Goal: Information Seeking & Learning: Compare options

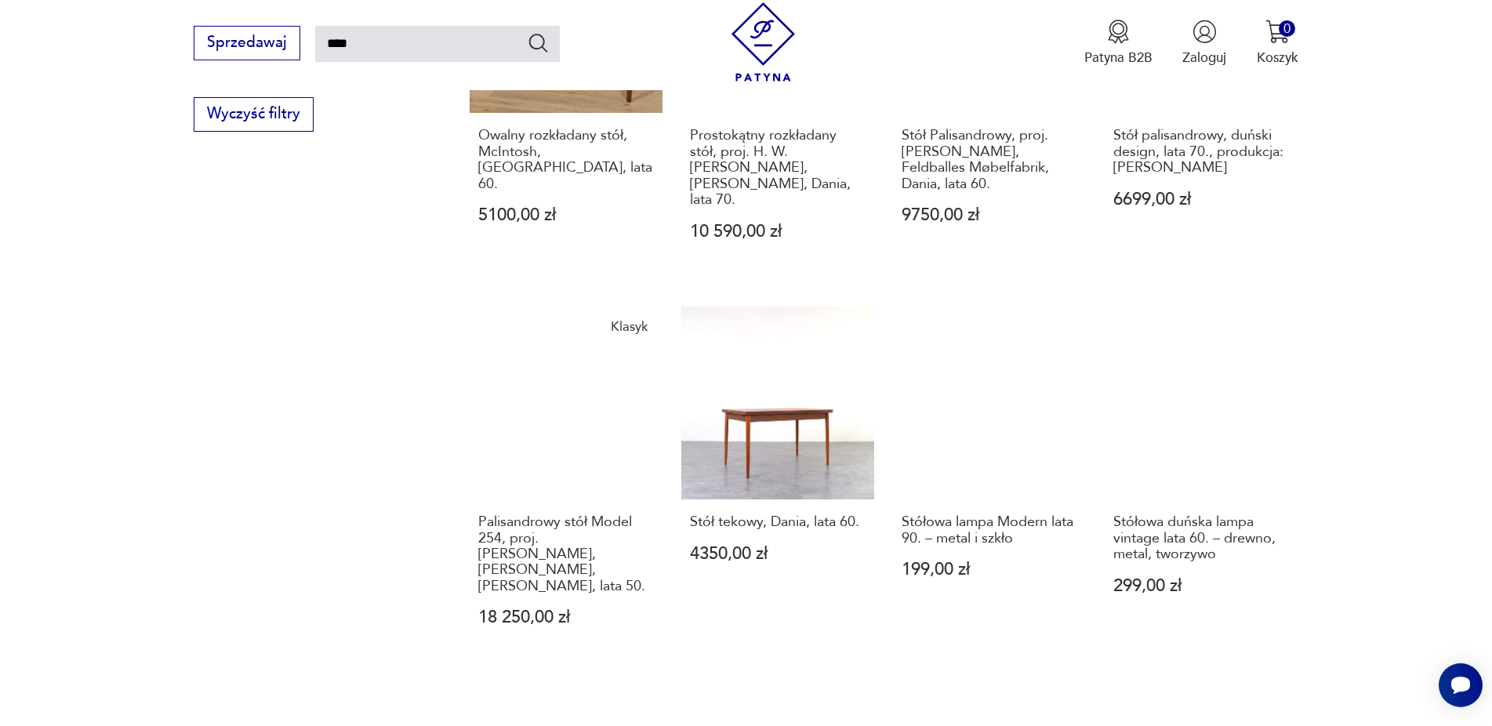
scroll to position [1459, 0]
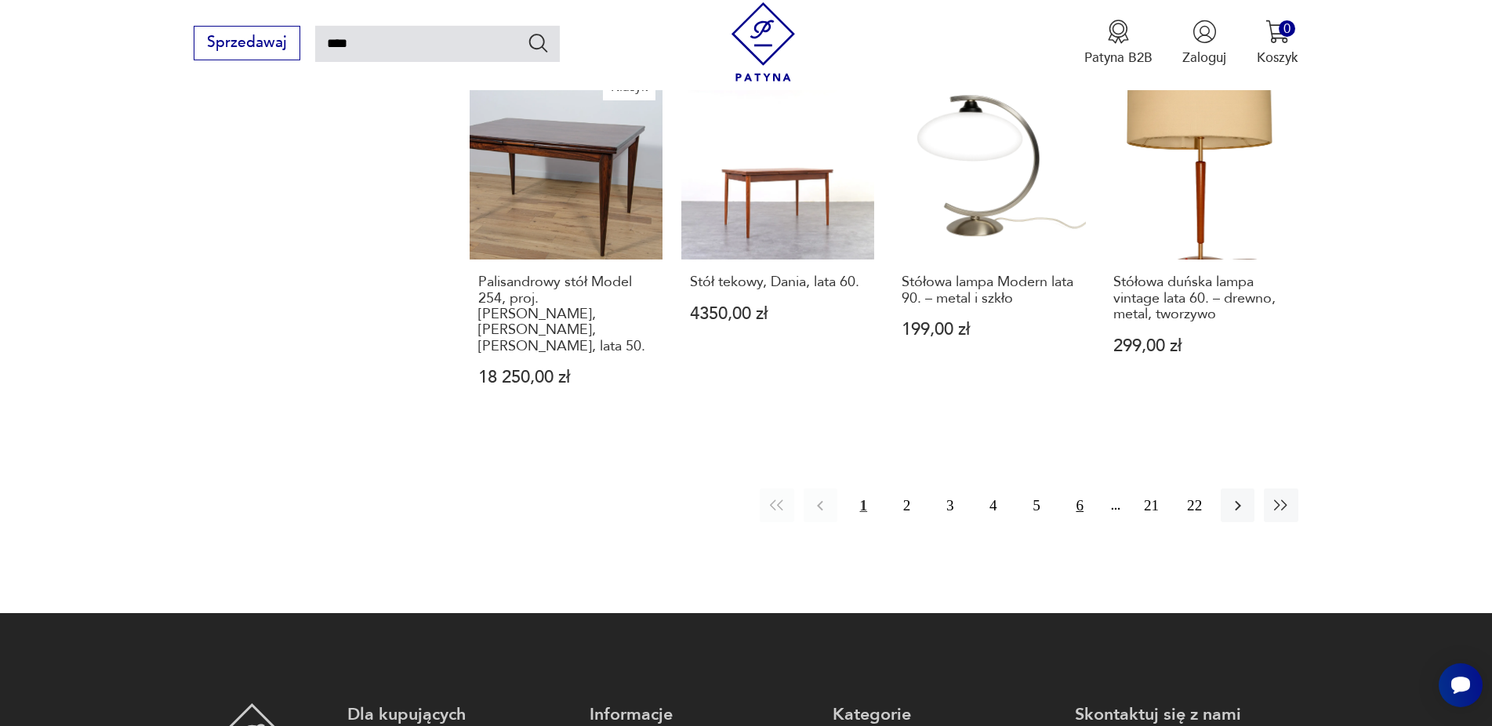
click at [1078, 488] on button "6" at bounding box center [1080, 505] width 34 height 34
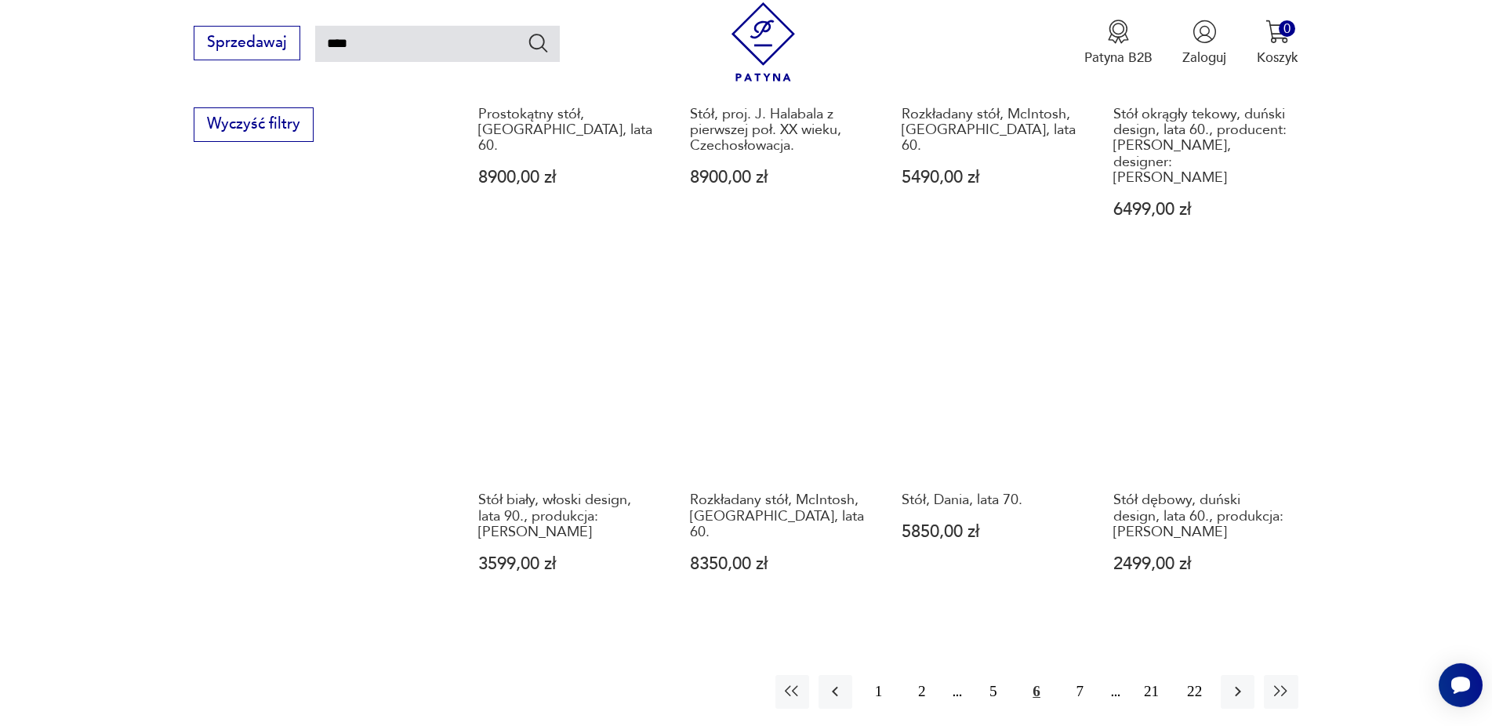
scroll to position [1449, 0]
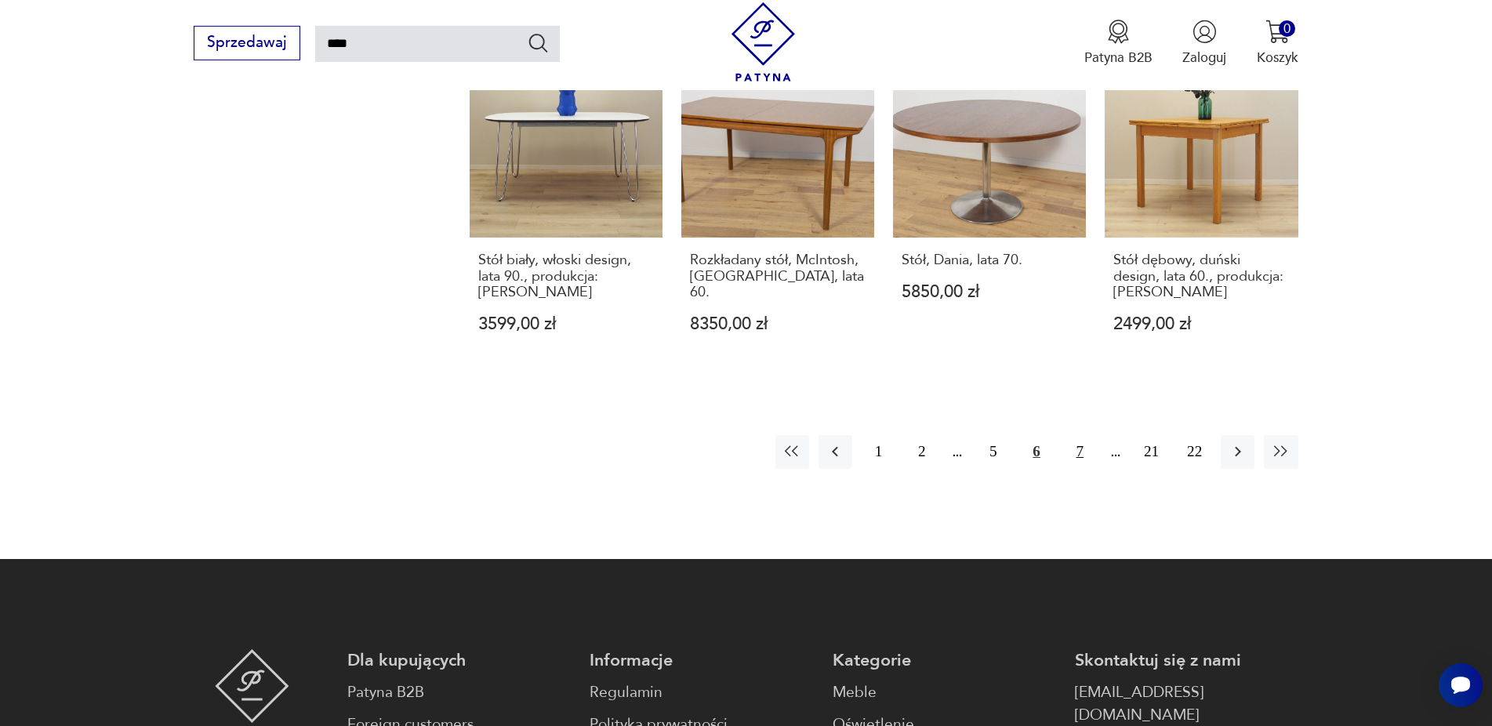
click at [1082, 435] on button "7" at bounding box center [1080, 452] width 34 height 34
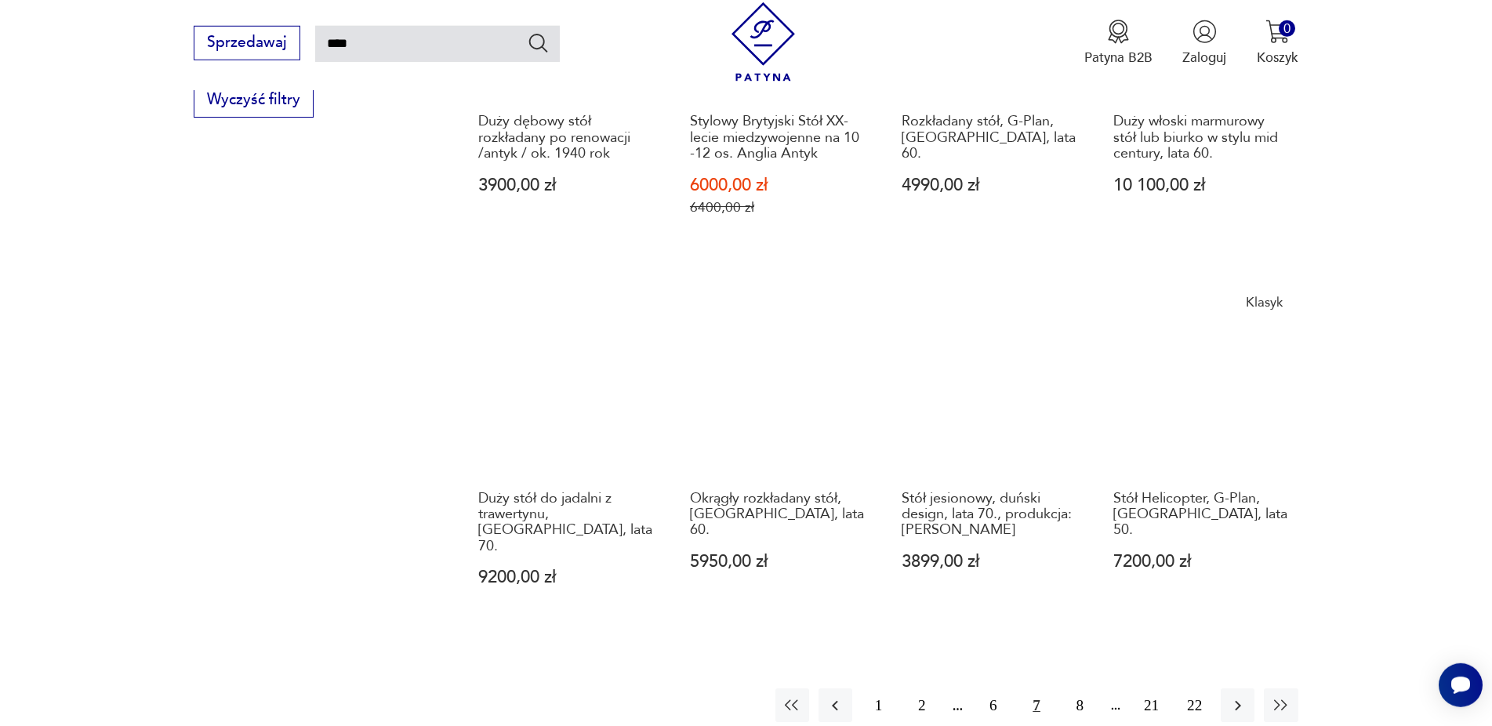
scroll to position [1289, 0]
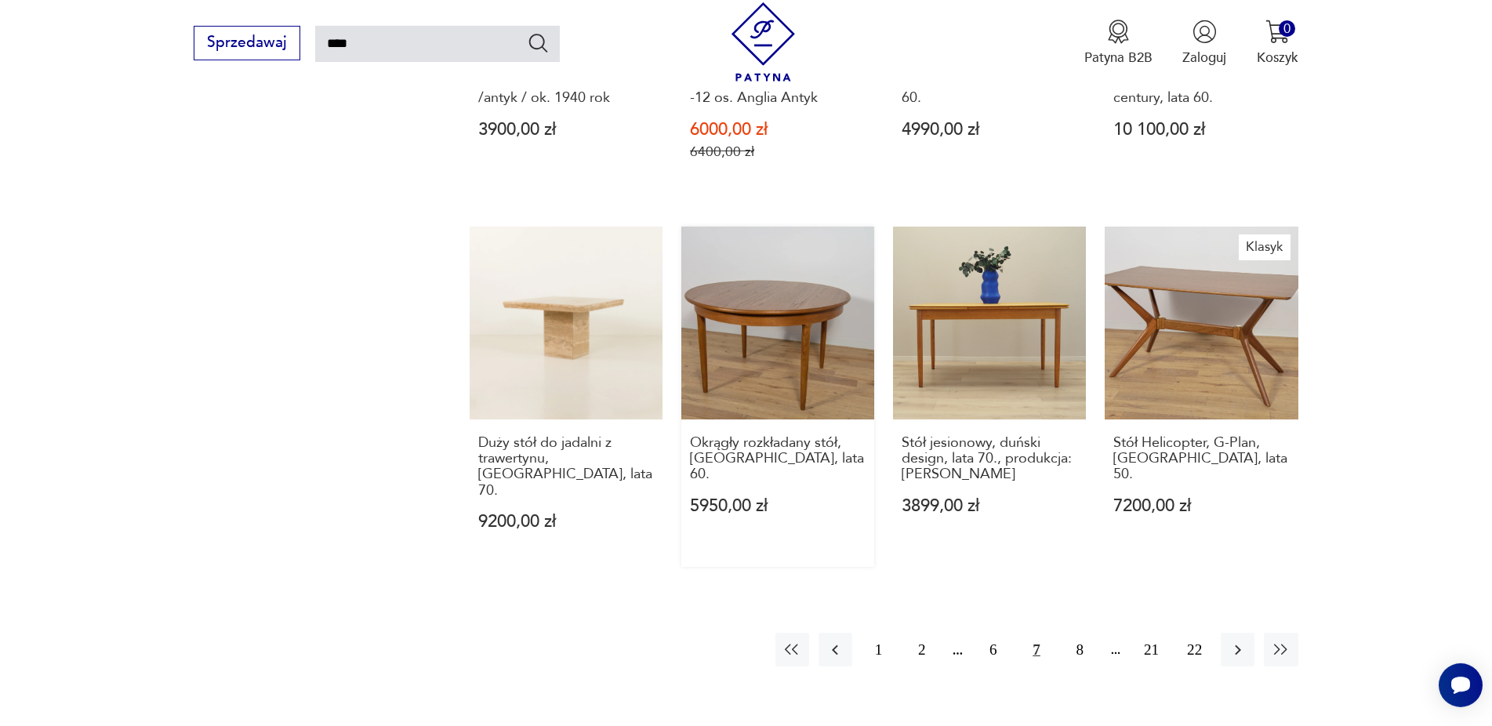
click at [776, 335] on link "Okrągły rozkładany stół, [GEOGRAPHIC_DATA], lata 60. 5950,00 zł" at bounding box center [777, 397] width 193 height 340
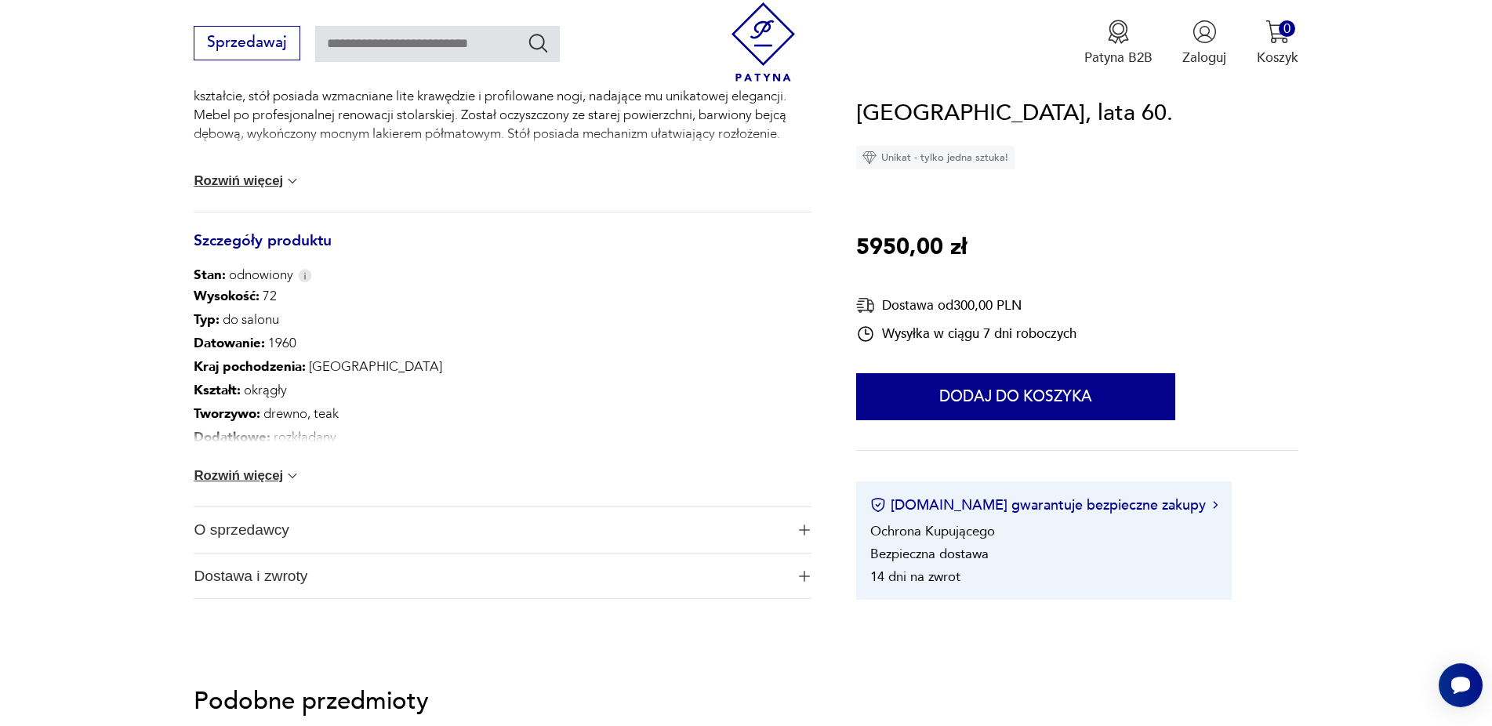
scroll to position [799, 0]
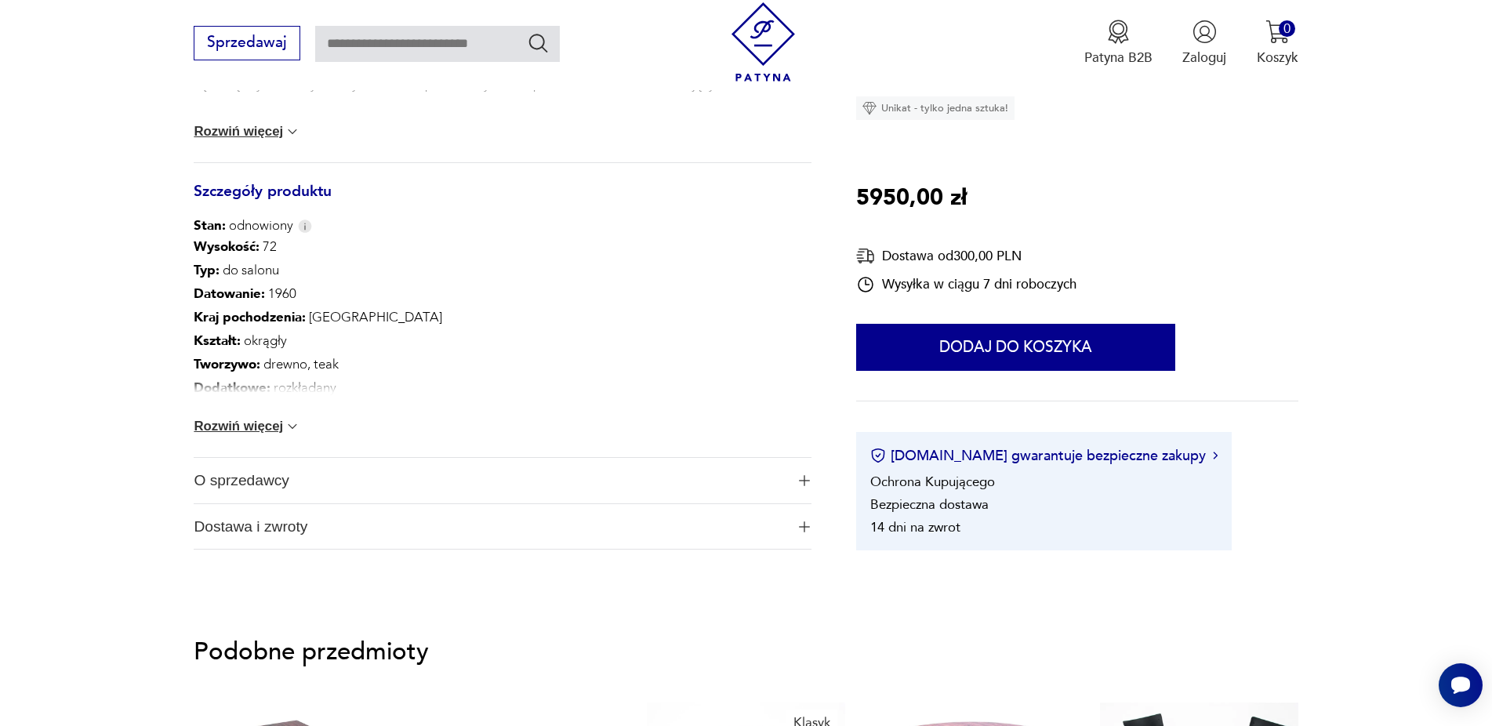
click at [252, 434] on button "Rozwiń więcej" at bounding box center [247, 427] width 107 height 16
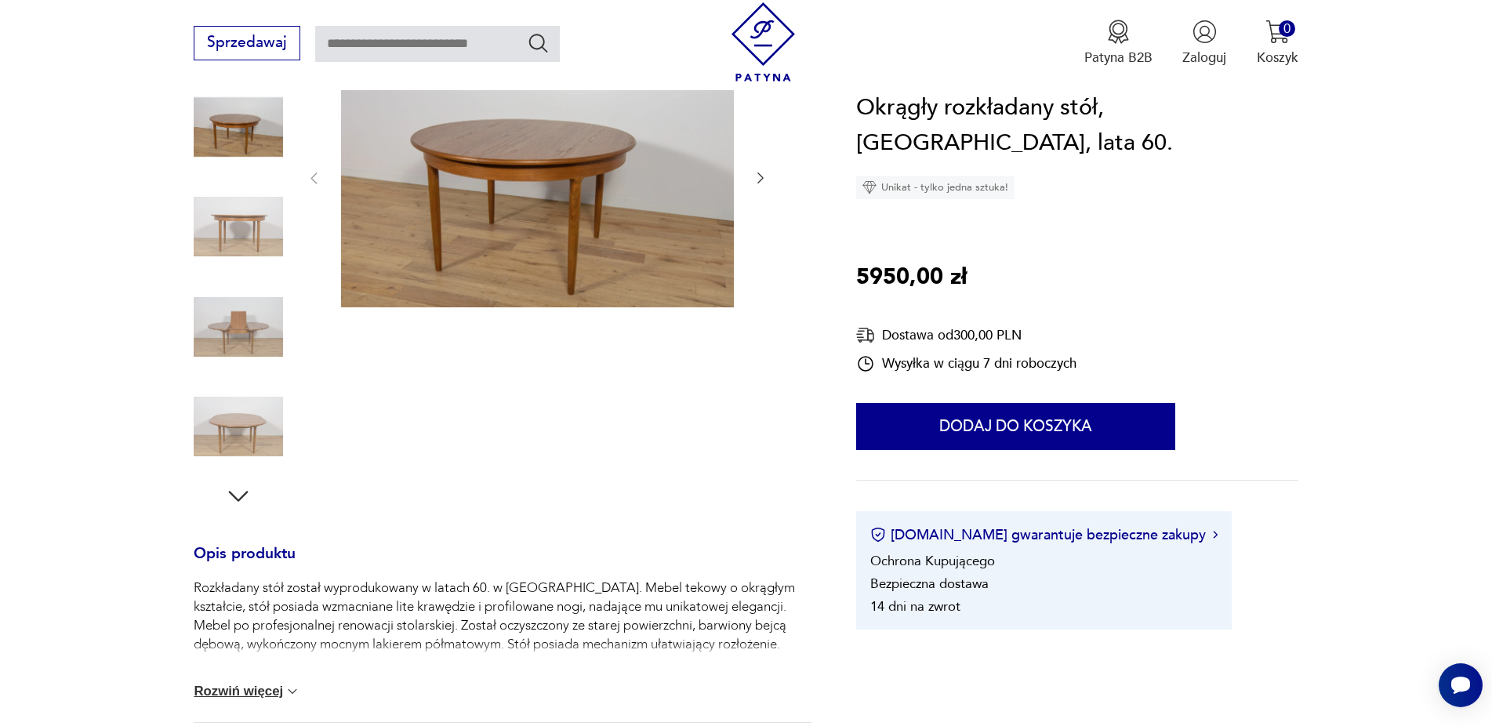
scroll to position [0, 0]
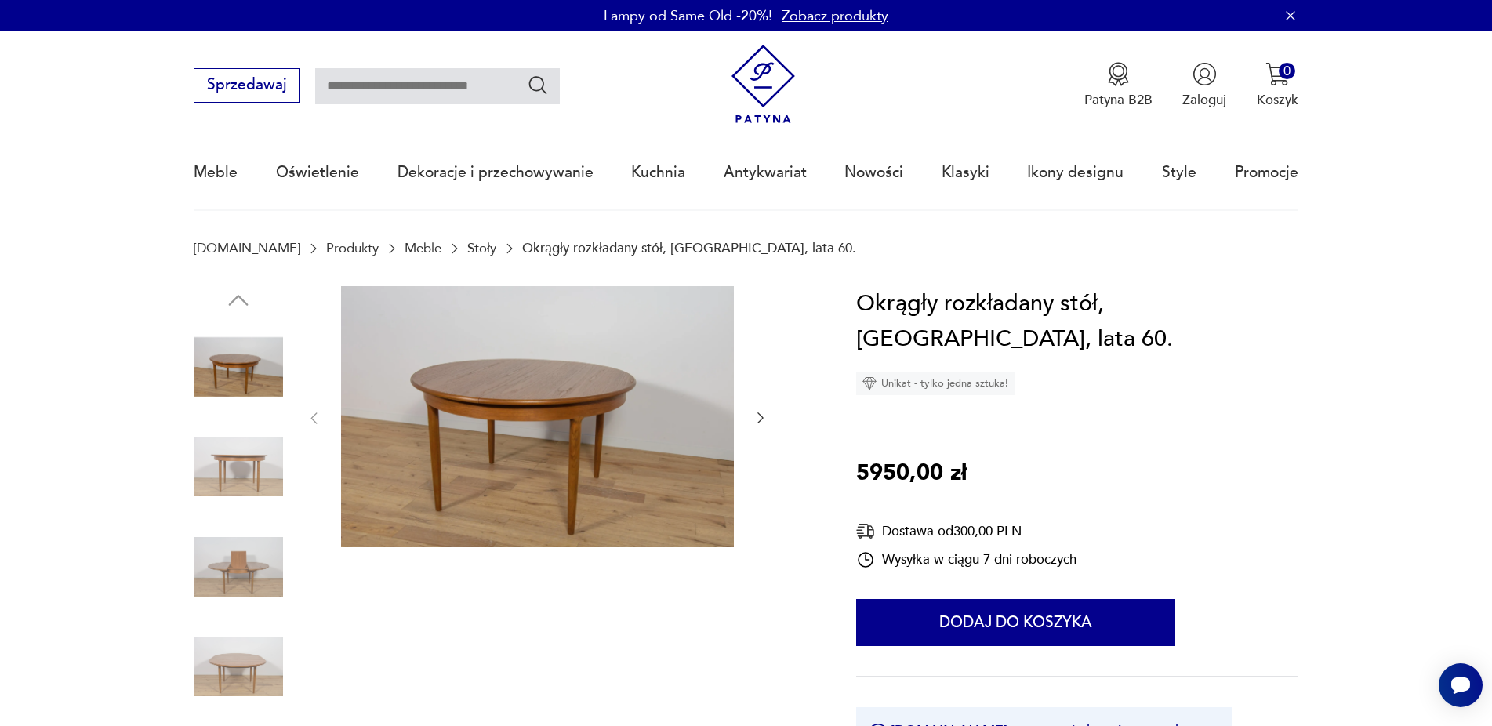
type input "****"
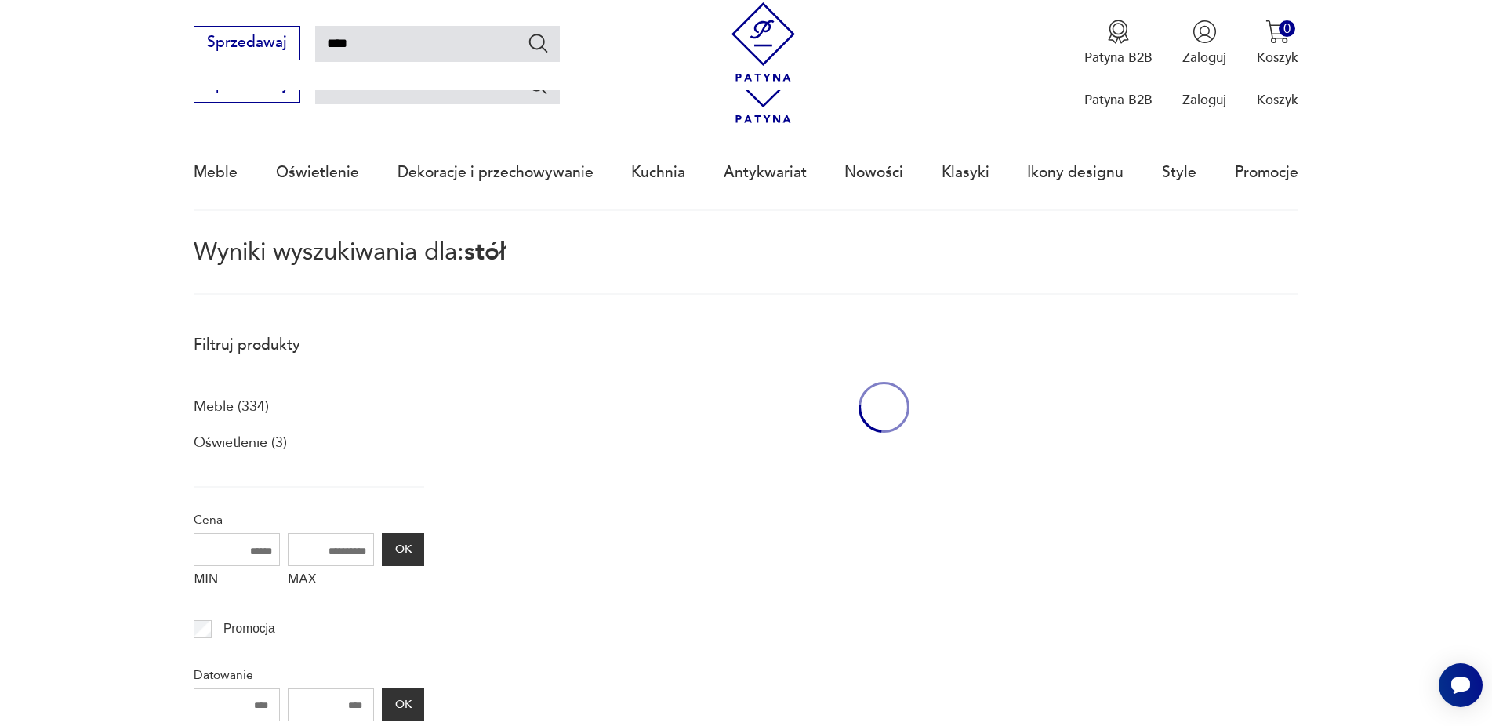
scroll to position [1267, 0]
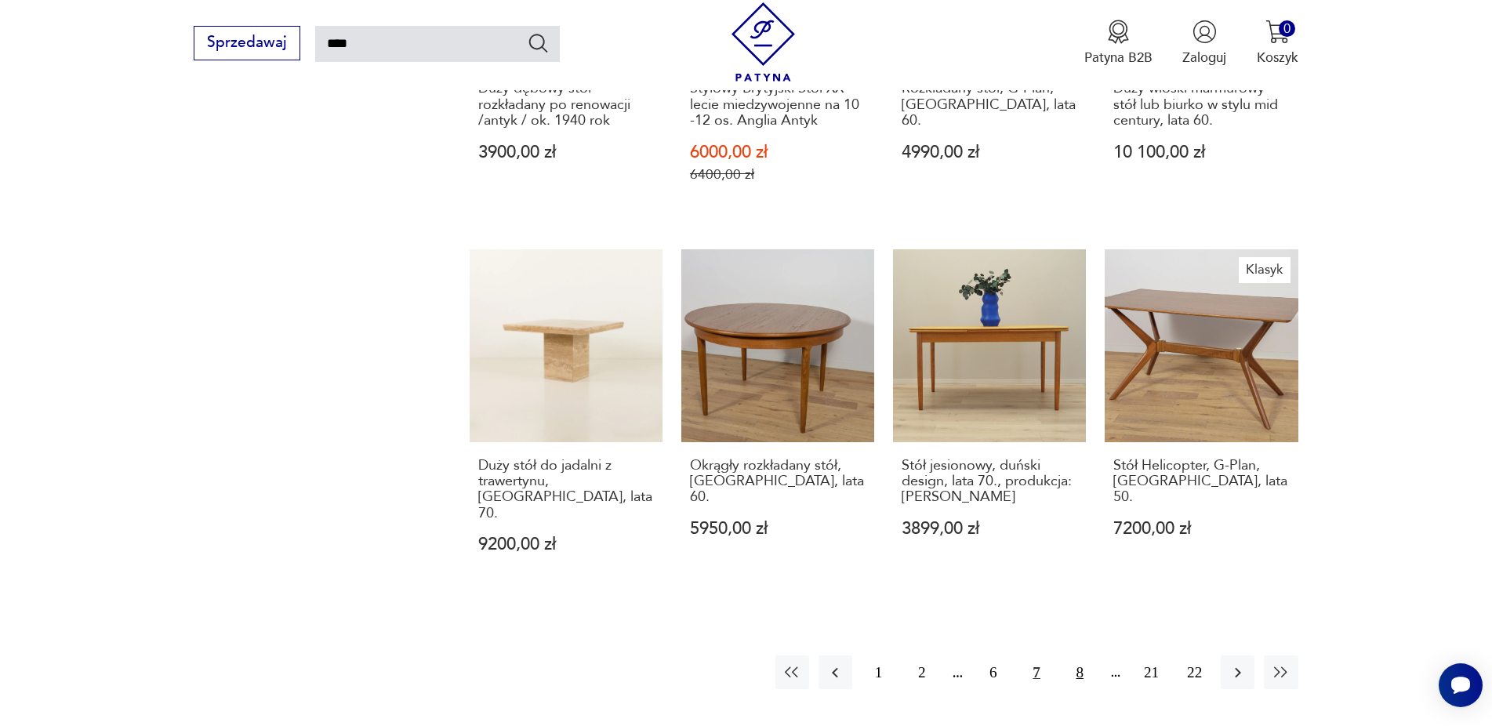
click at [1080, 655] on button "8" at bounding box center [1080, 672] width 34 height 34
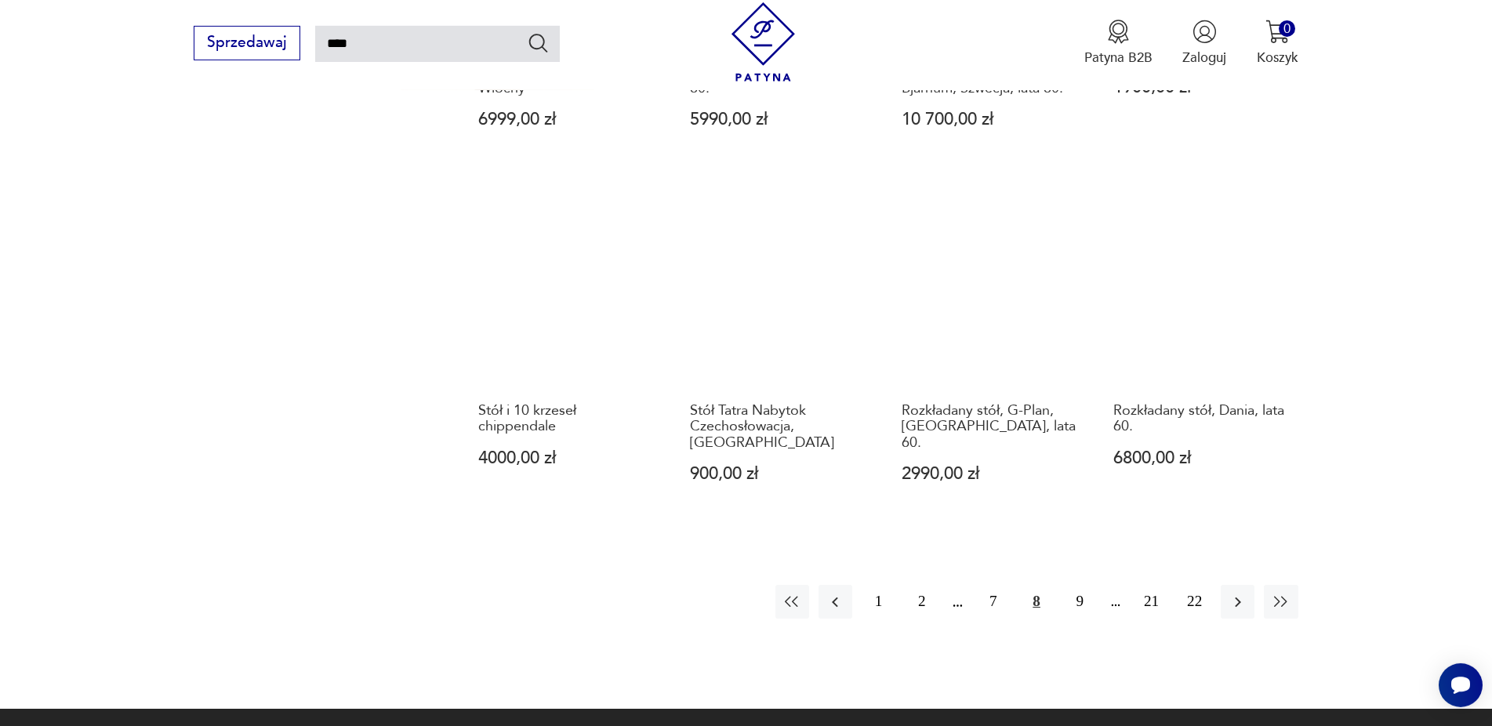
scroll to position [1609, 0]
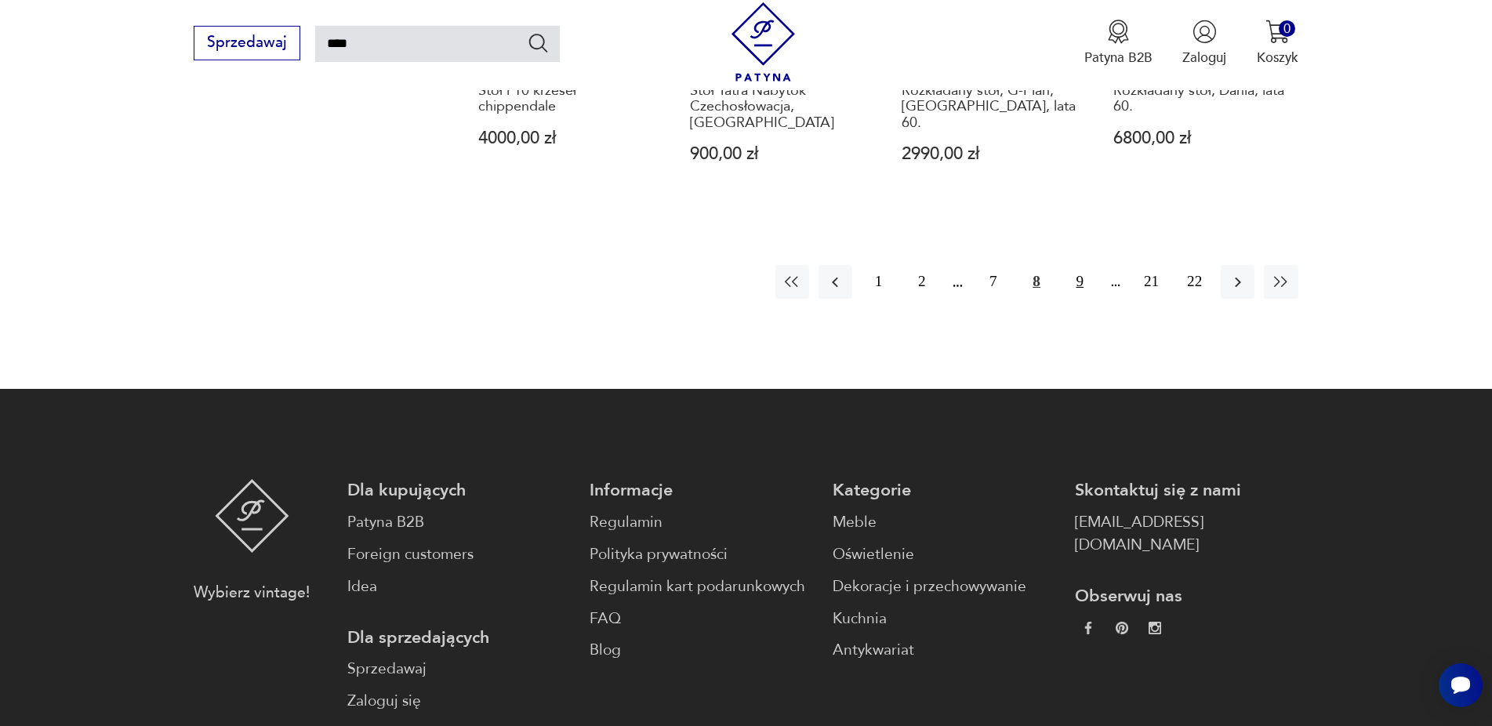
click at [1075, 265] on button "9" at bounding box center [1080, 282] width 34 height 34
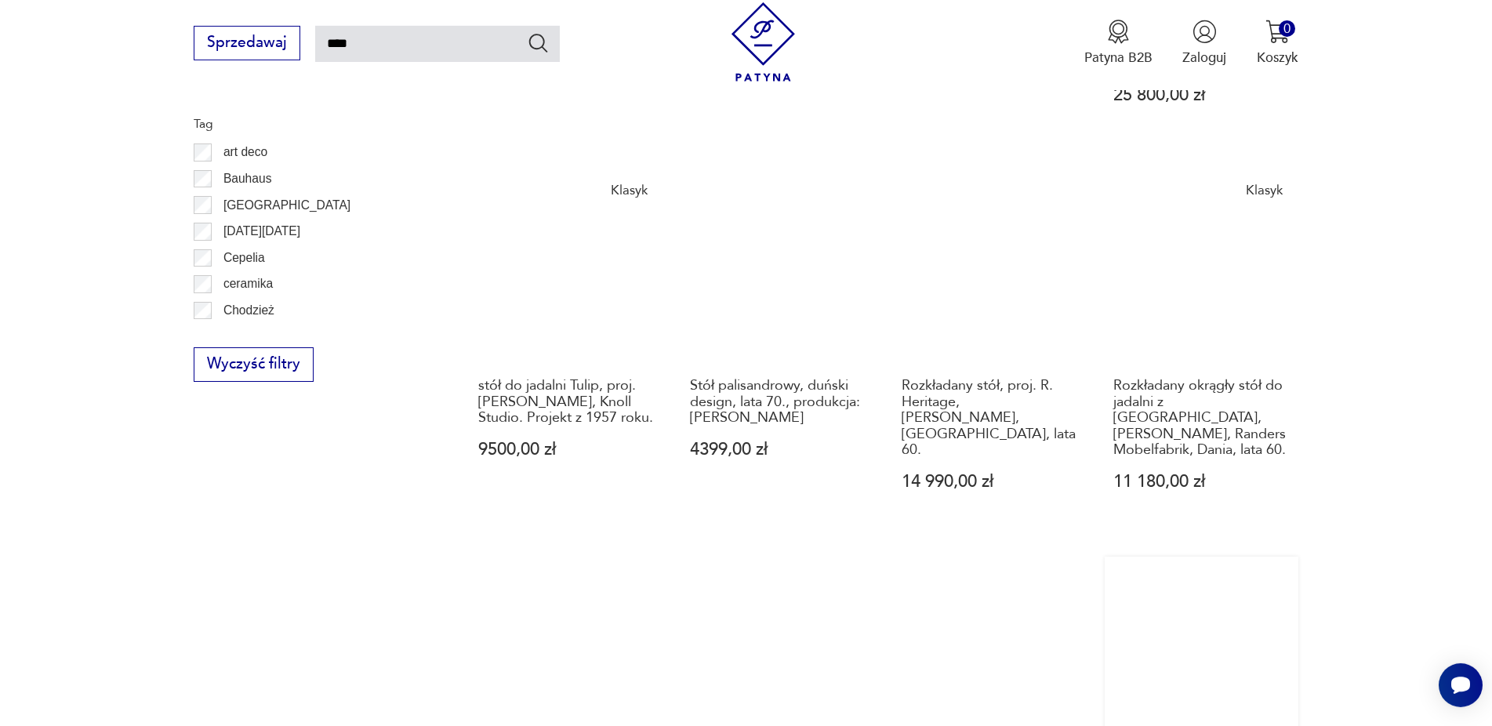
scroll to position [1209, 0]
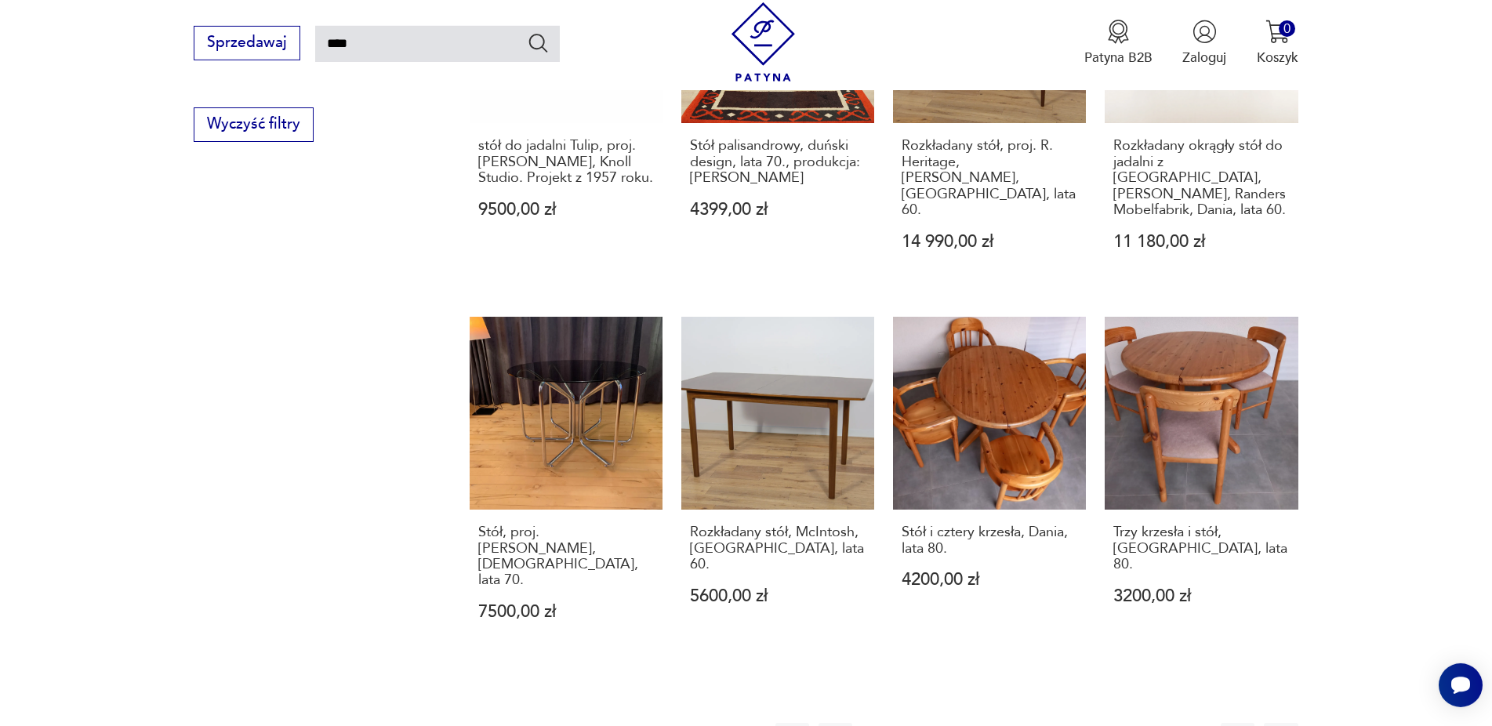
click at [1075, 723] on button "10" at bounding box center [1080, 740] width 34 height 34
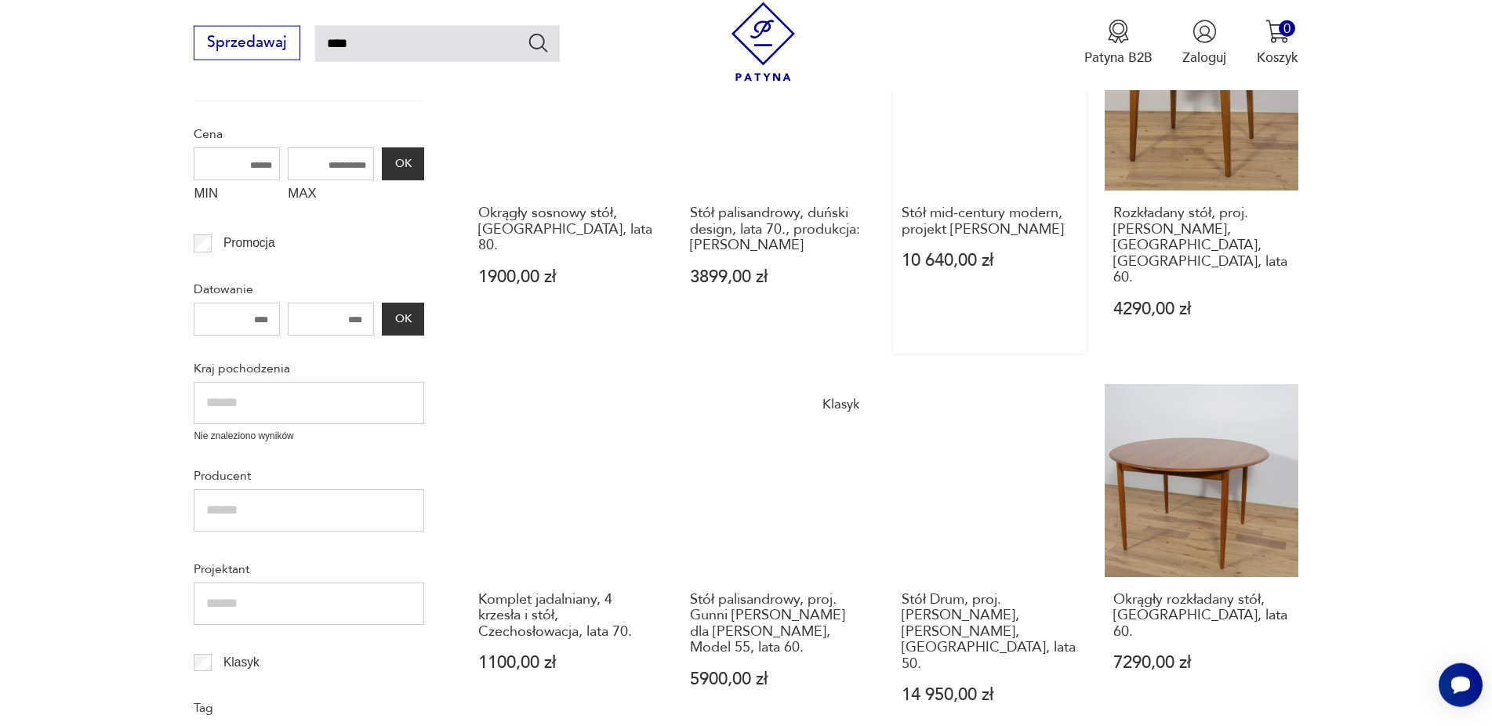
scroll to position [570, 0]
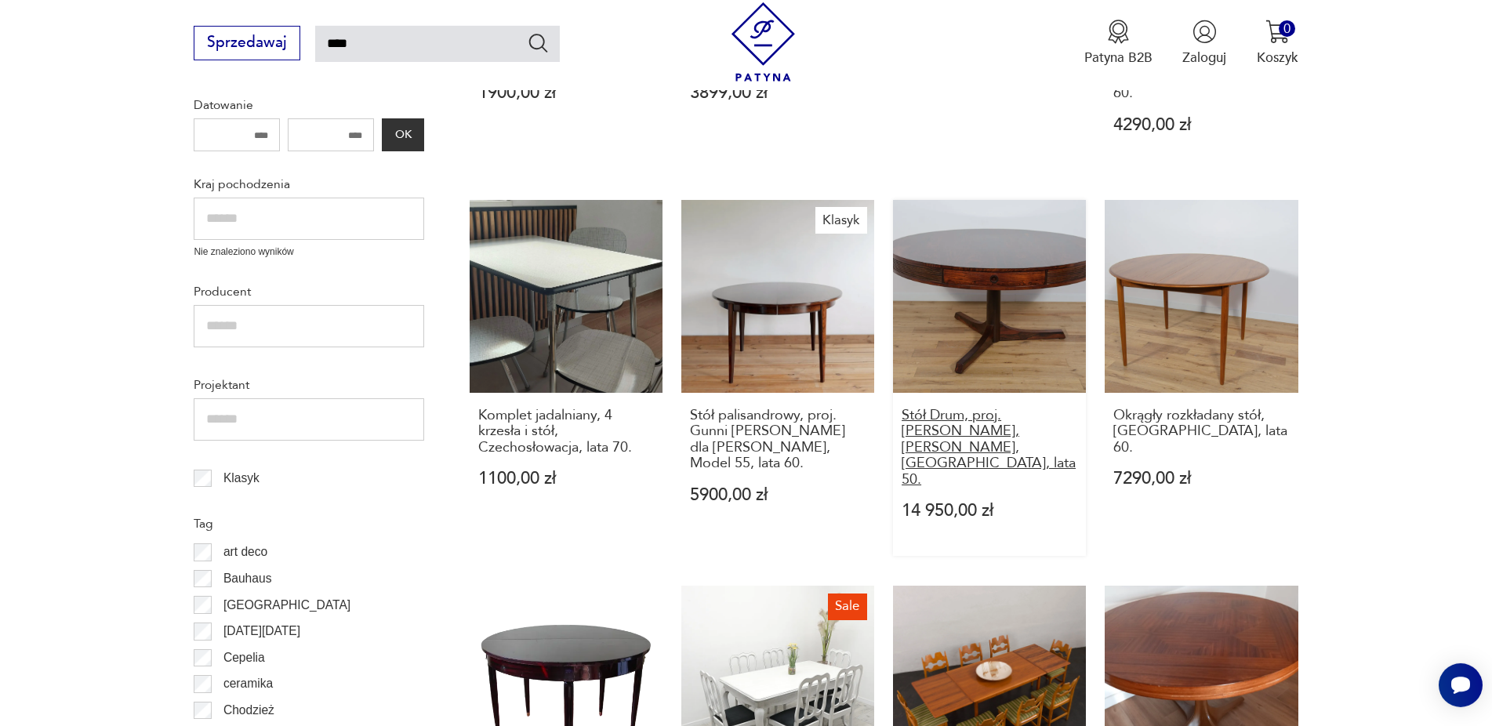
click at [977, 408] on h3 "Stół Drum, proj. [PERSON_NAME], [PERSON_NAME], [GEOGRAPHIC_DATA], lata 50." at bounding box center [989, 448] width 176 height 80
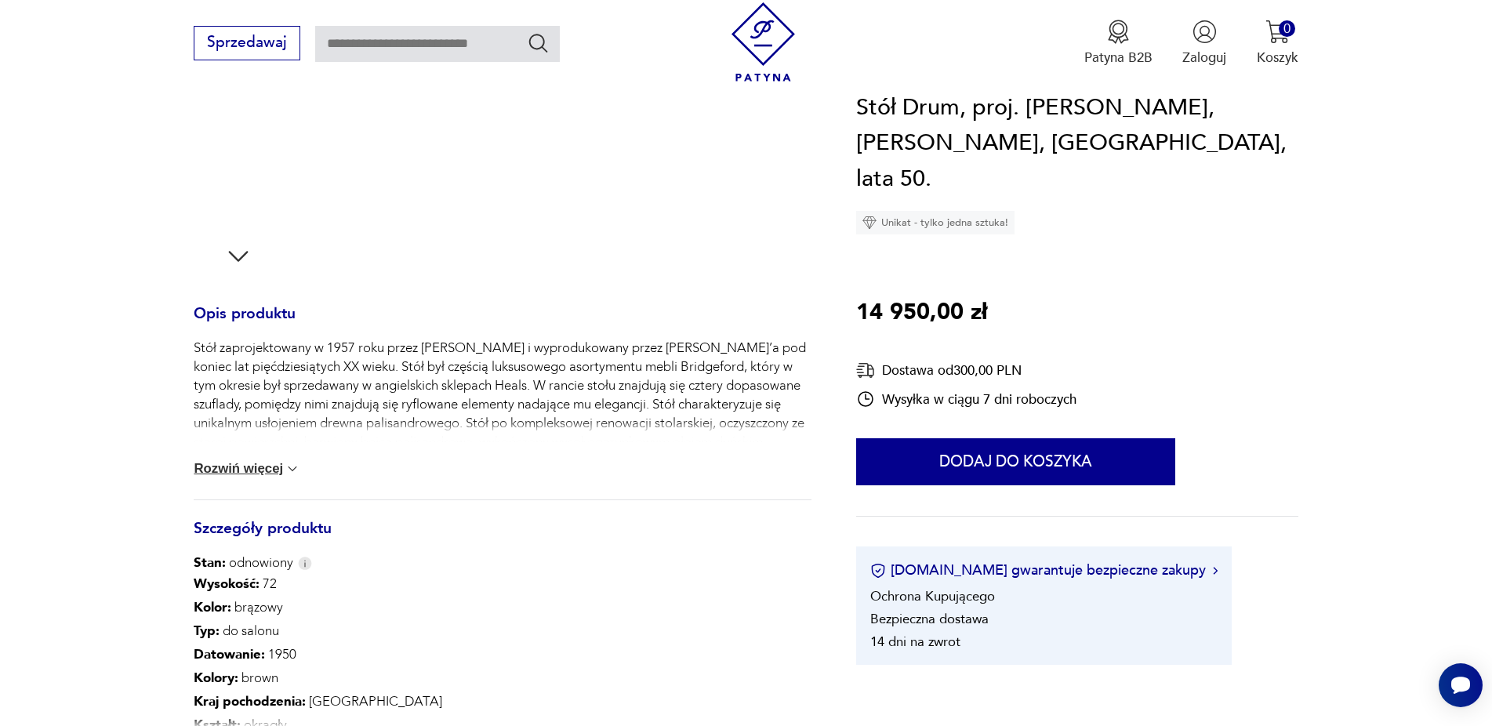
scroll to position [799, 0]
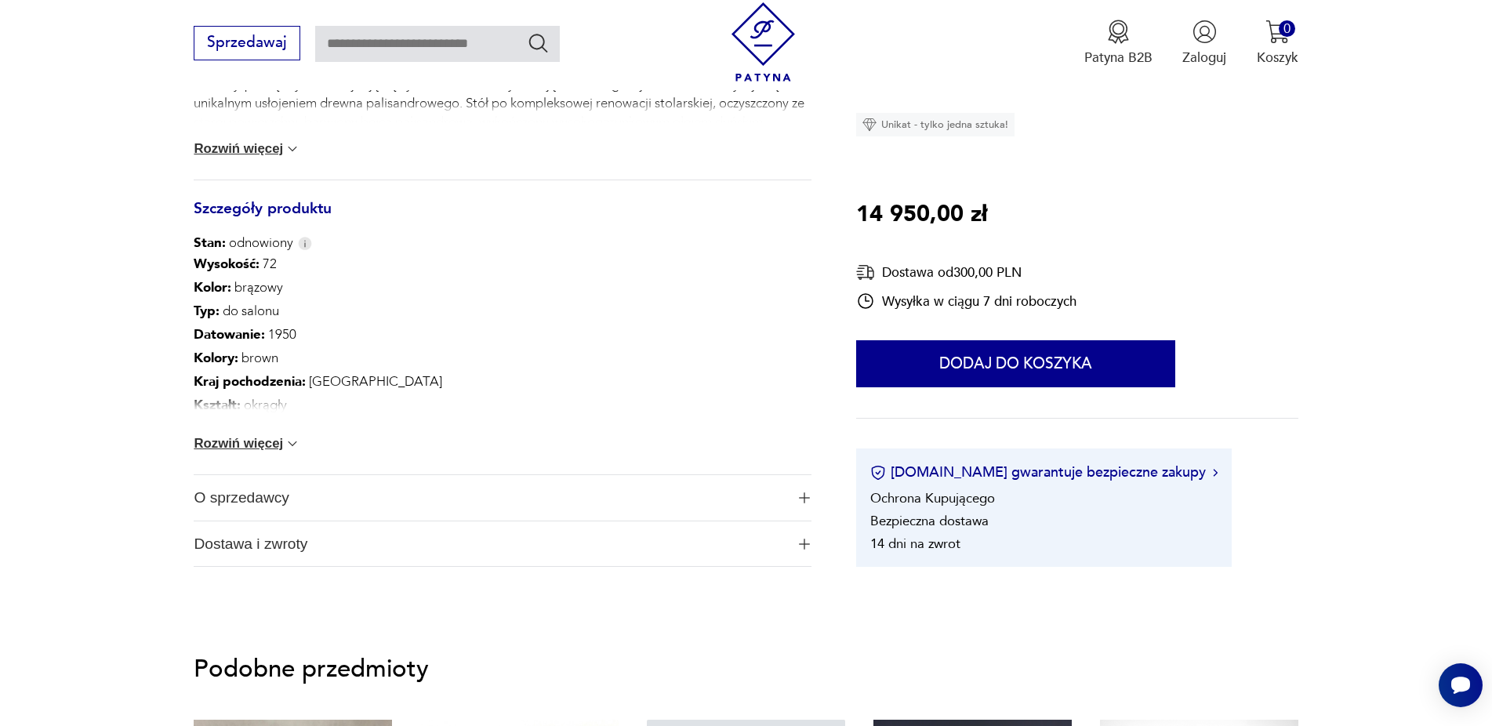
click at [273, 444] on button "Rozwiń więcej" at bounding box center [247, 444] width 107 height 16
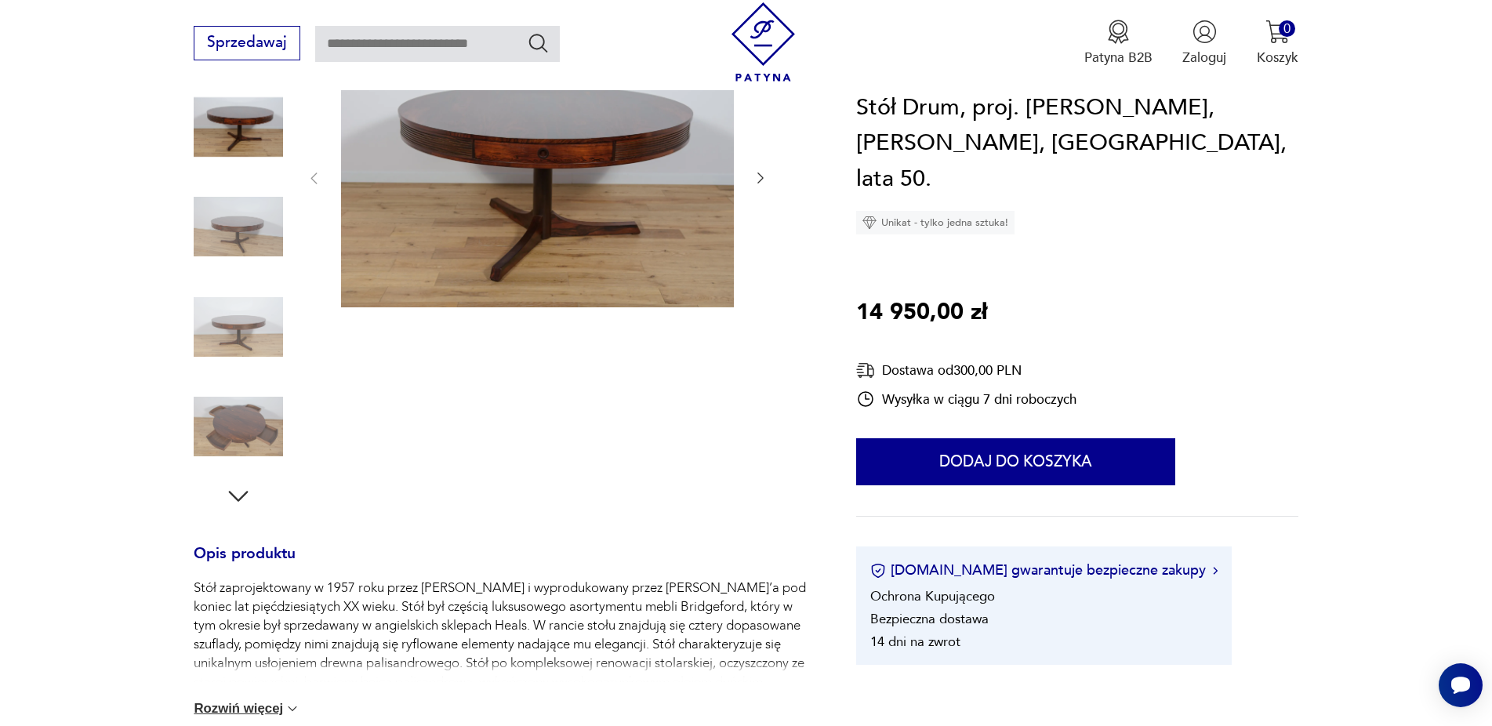
scroll to position [0, 0]
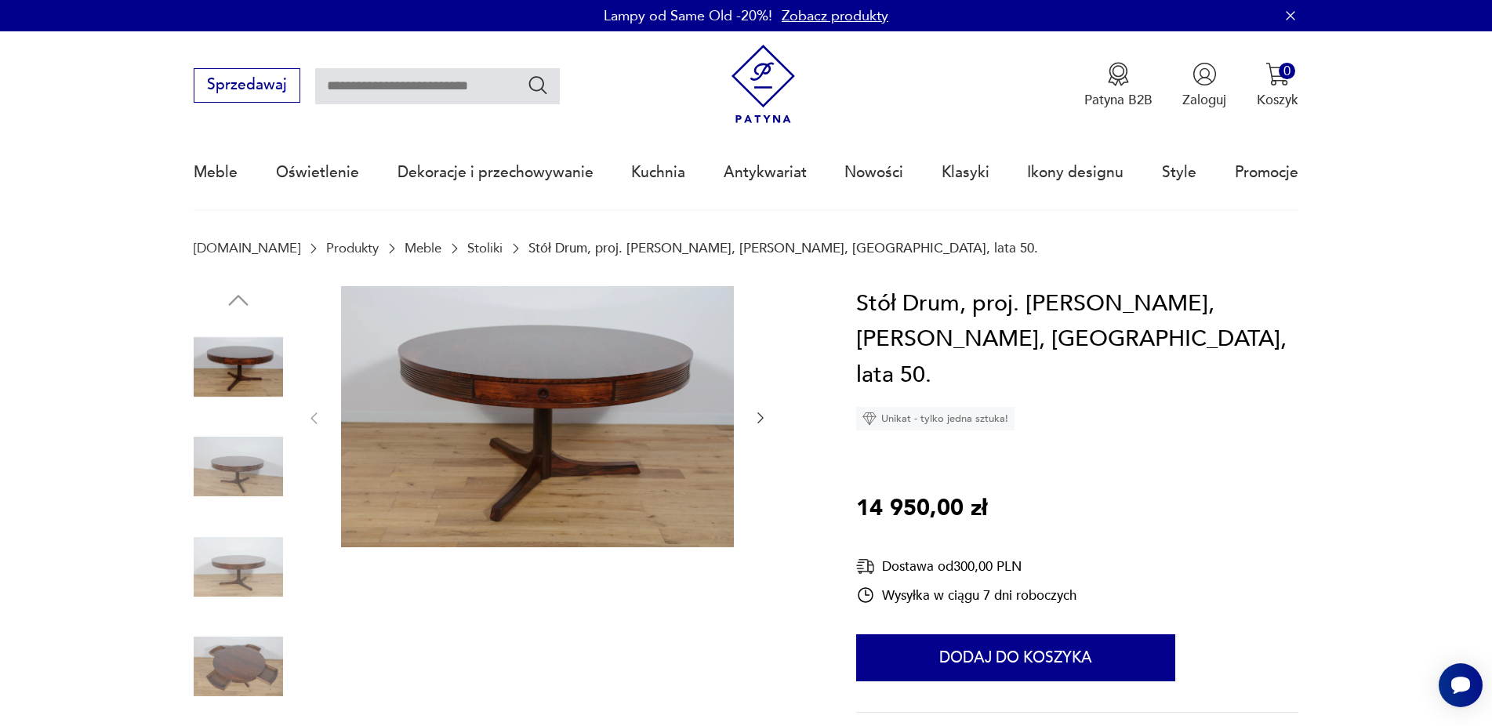
type input "****"
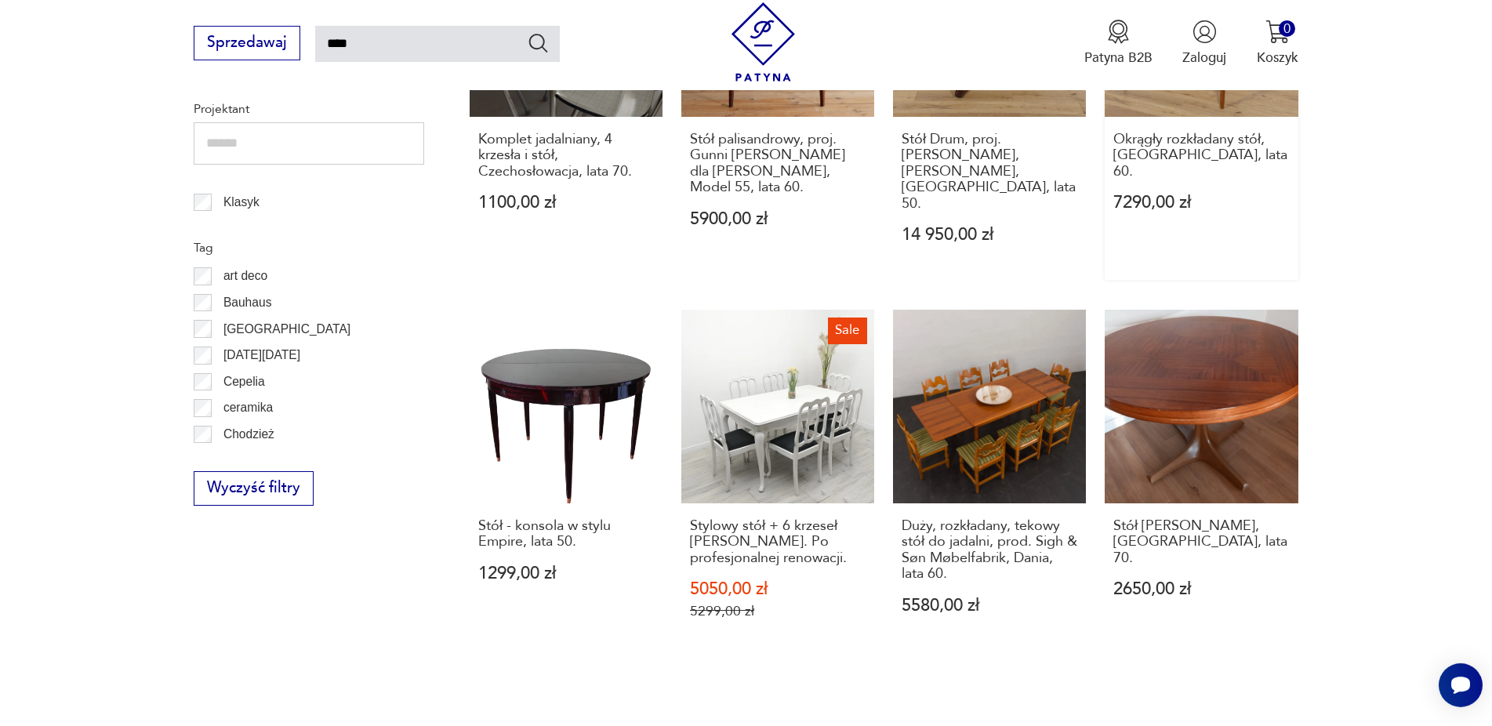
scroll to position [890, 0]
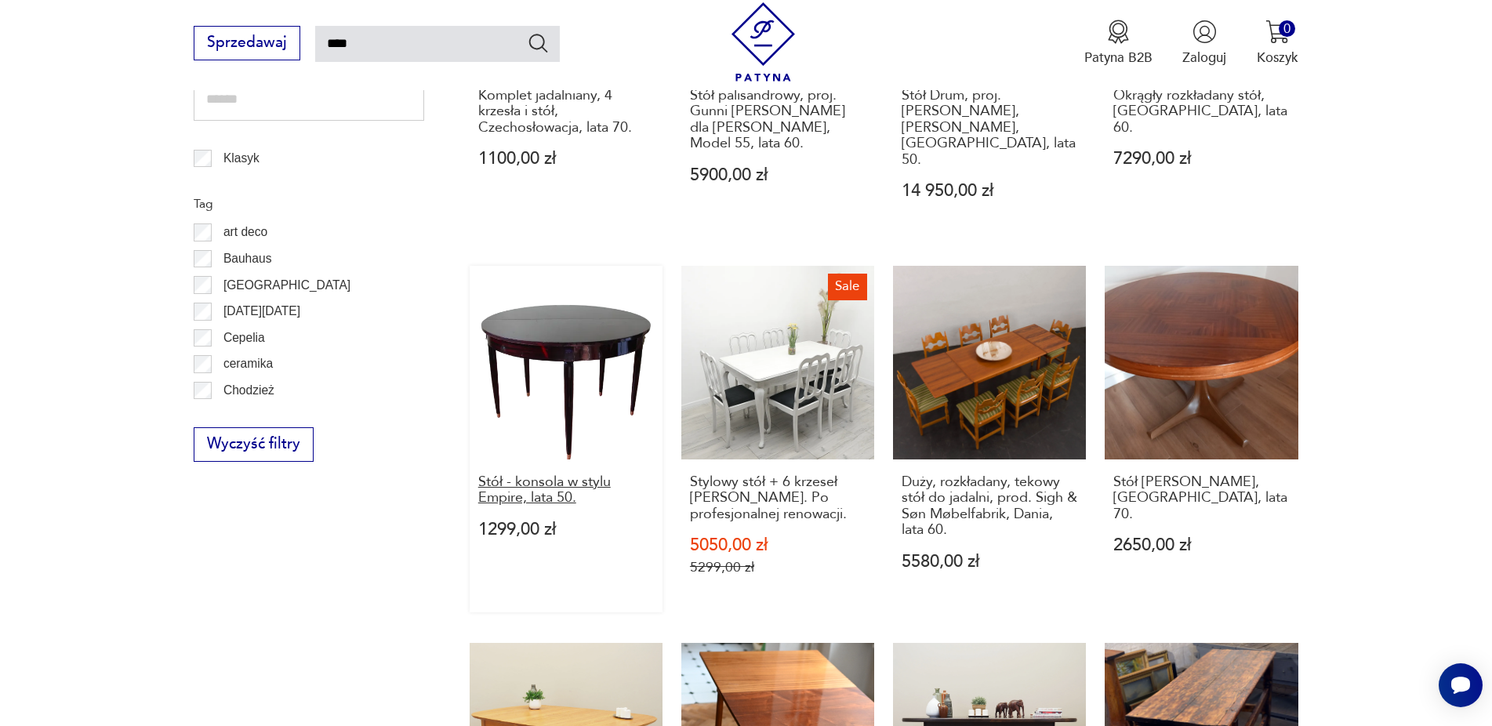
click at [553, 474] on h3 "Stół - konsola w stylu Empire, lata 50." at bounding box center [566, 490] width 176 height 32
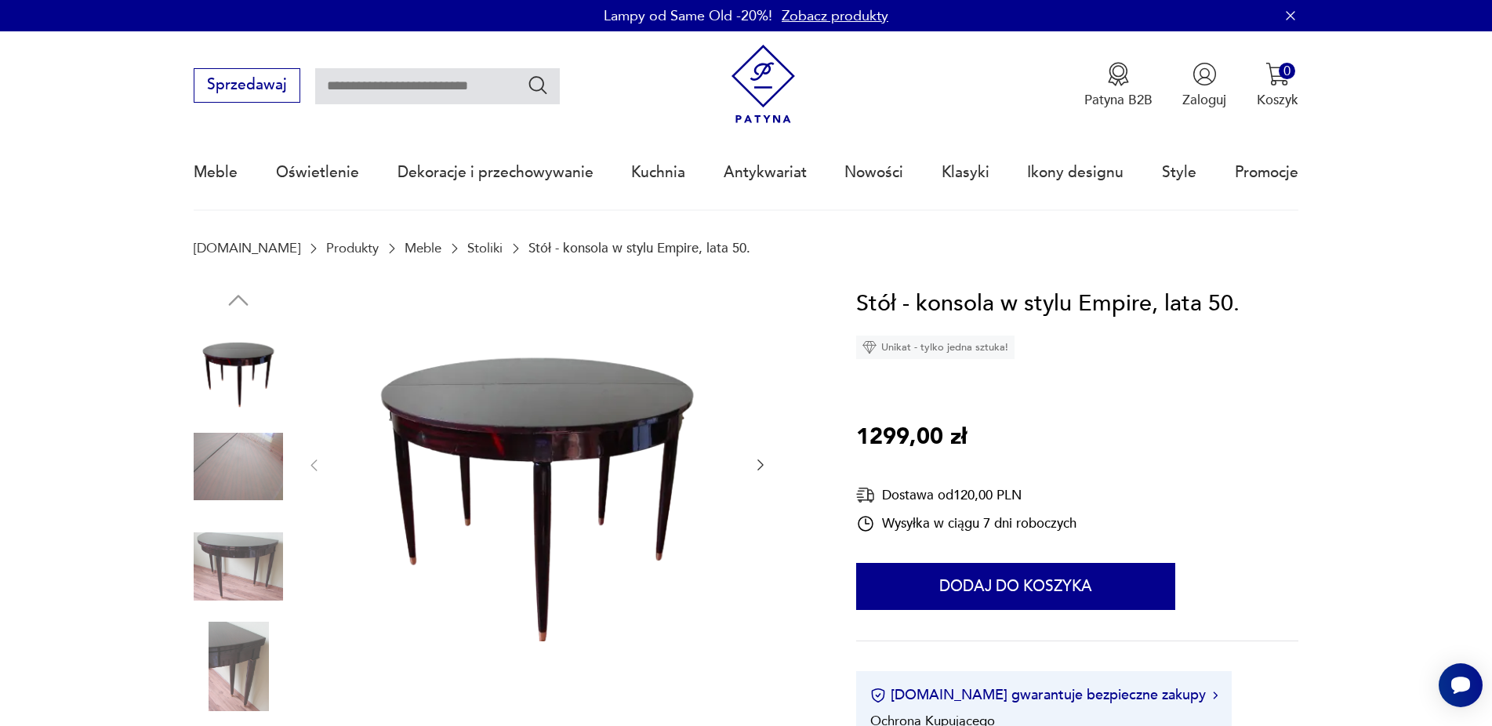
click at [218, 469] on img at bounding box center [238, 466] width 89 height 89
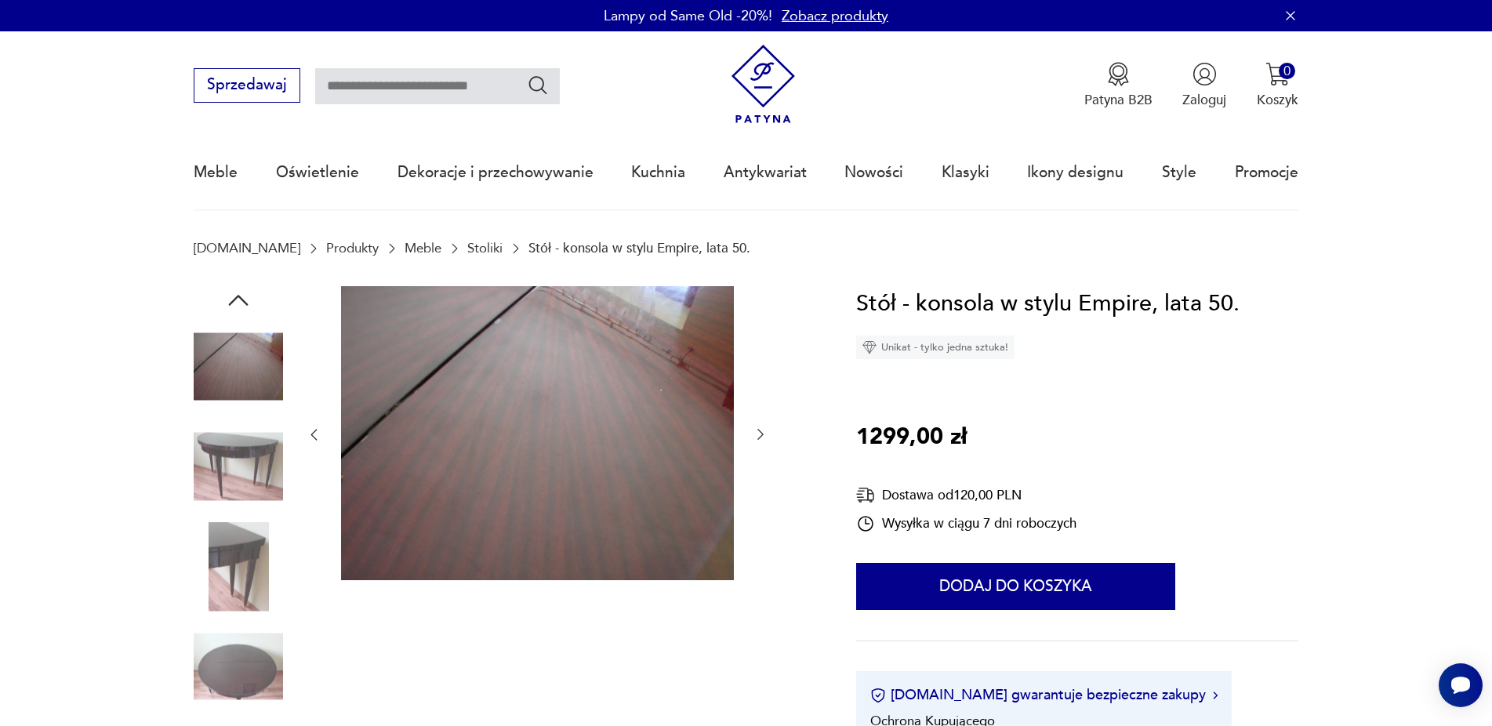
click at [213, 549] on img at bounding box center [238, 566] width 89 height 89
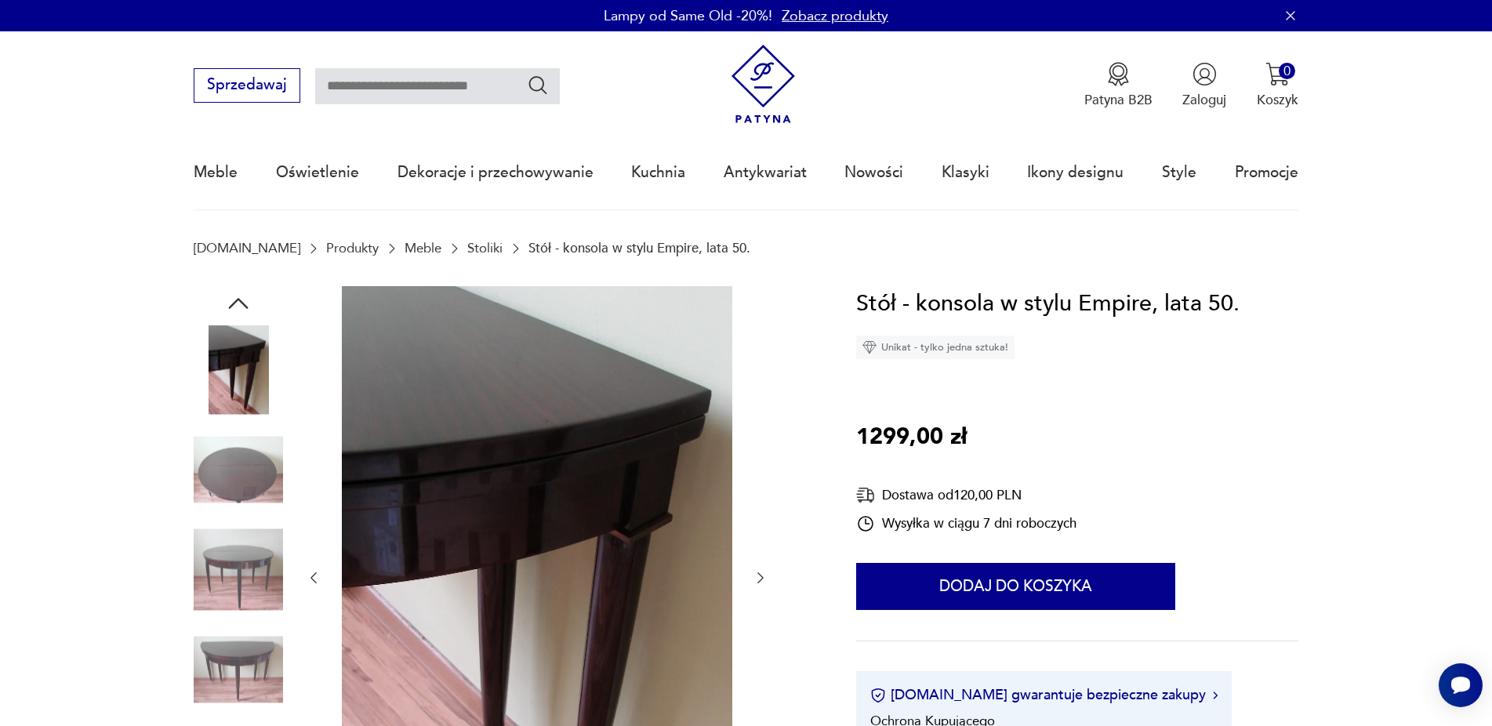
click at [243, 647] on img at bounding box center [238, 669] width 89 height 89
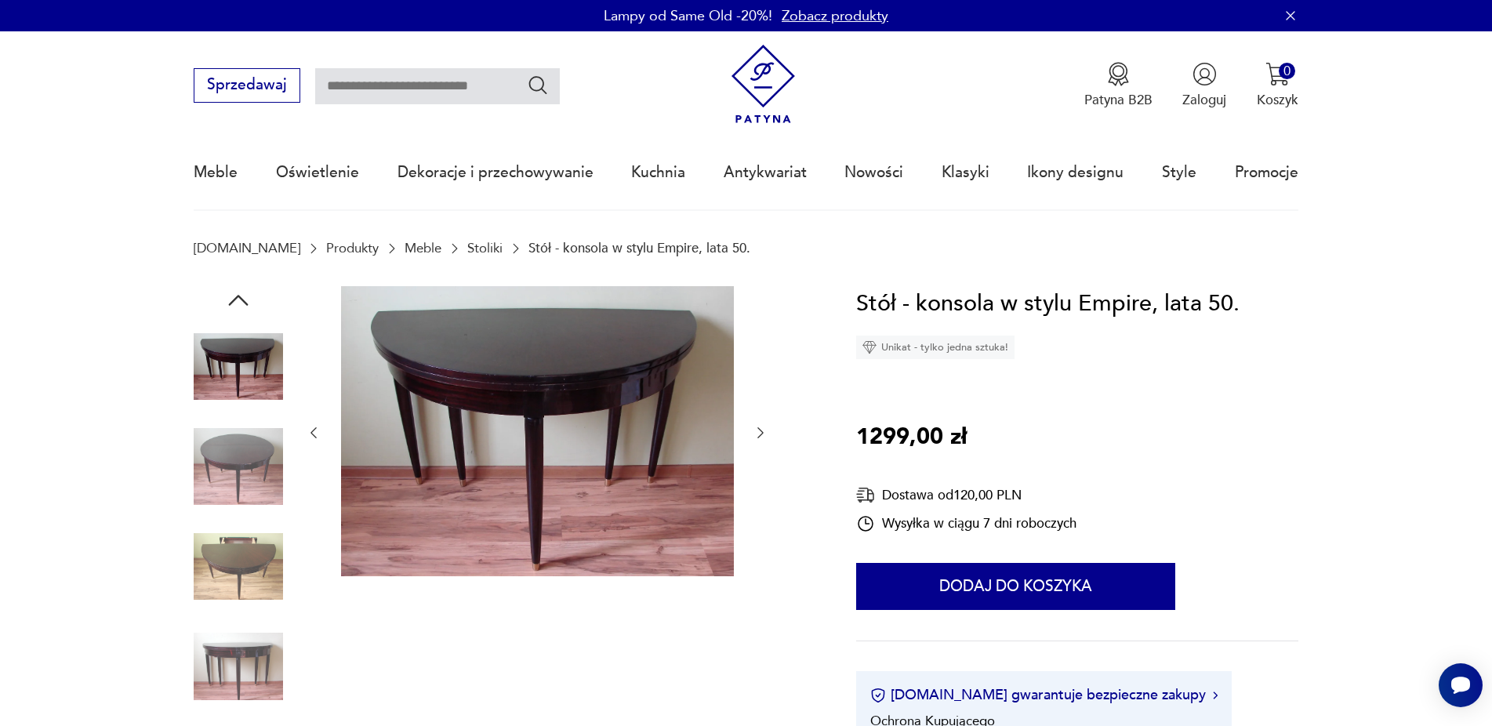
scroll to position [240, 0]
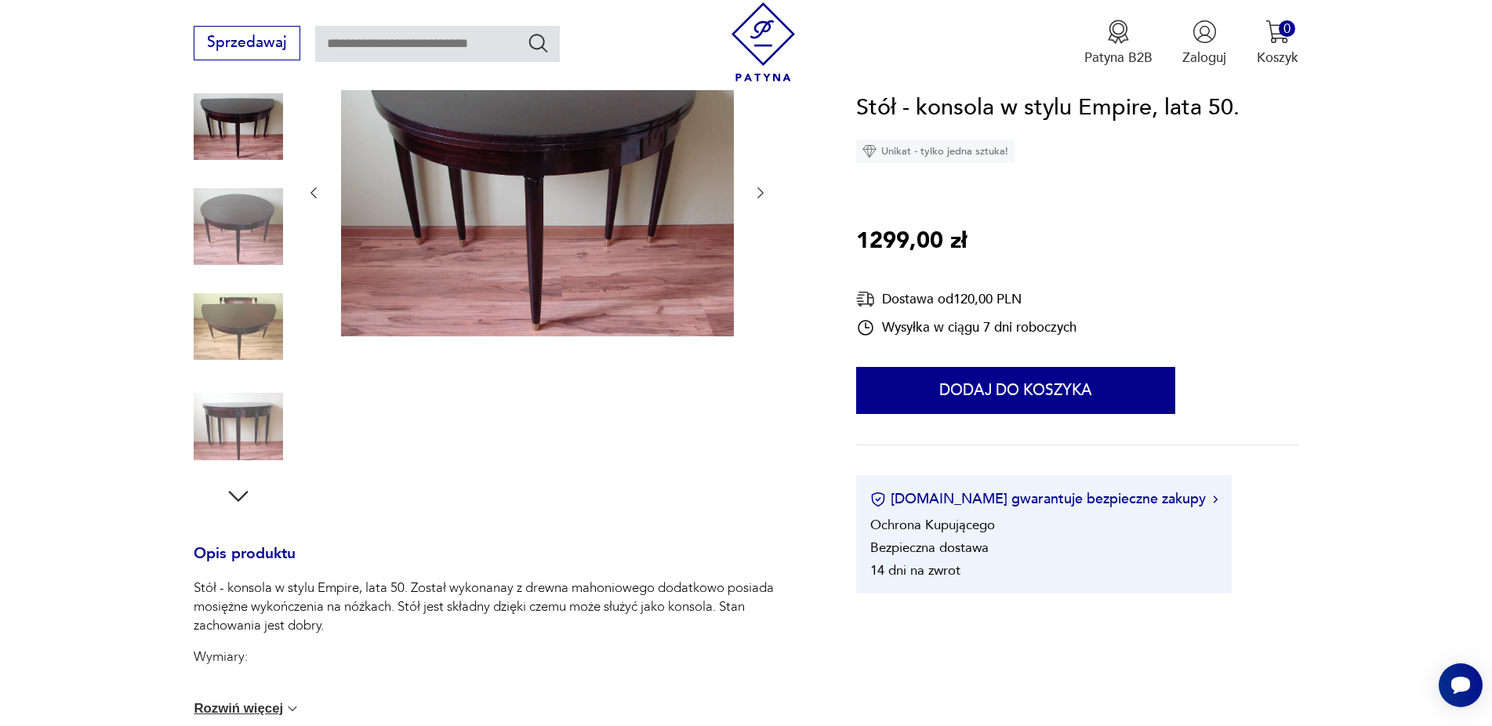
click at [241, 495] on icon "button" at bounding box center [238, 496] width 28 height 28
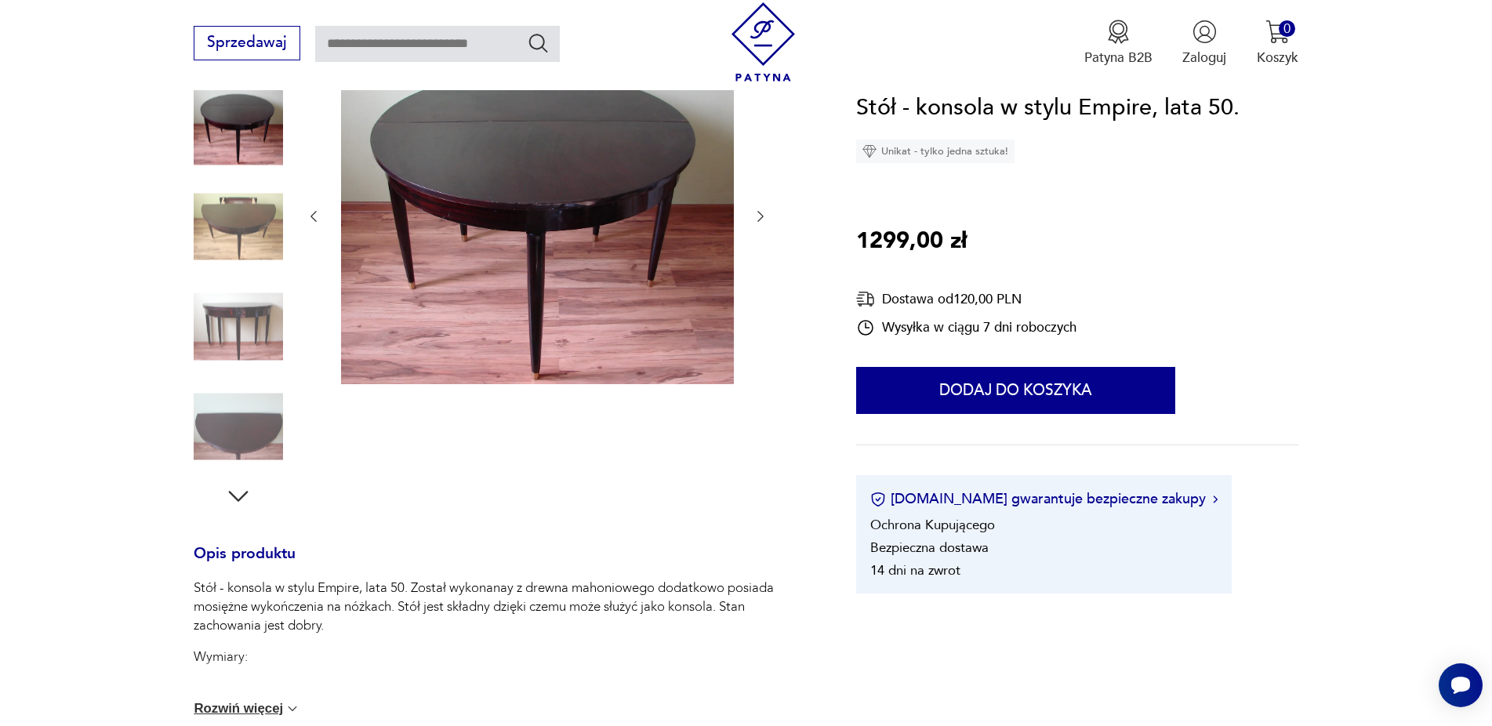
click at [241, 495] on icon "button" at bounding box center [238, 496] width 28 height 28
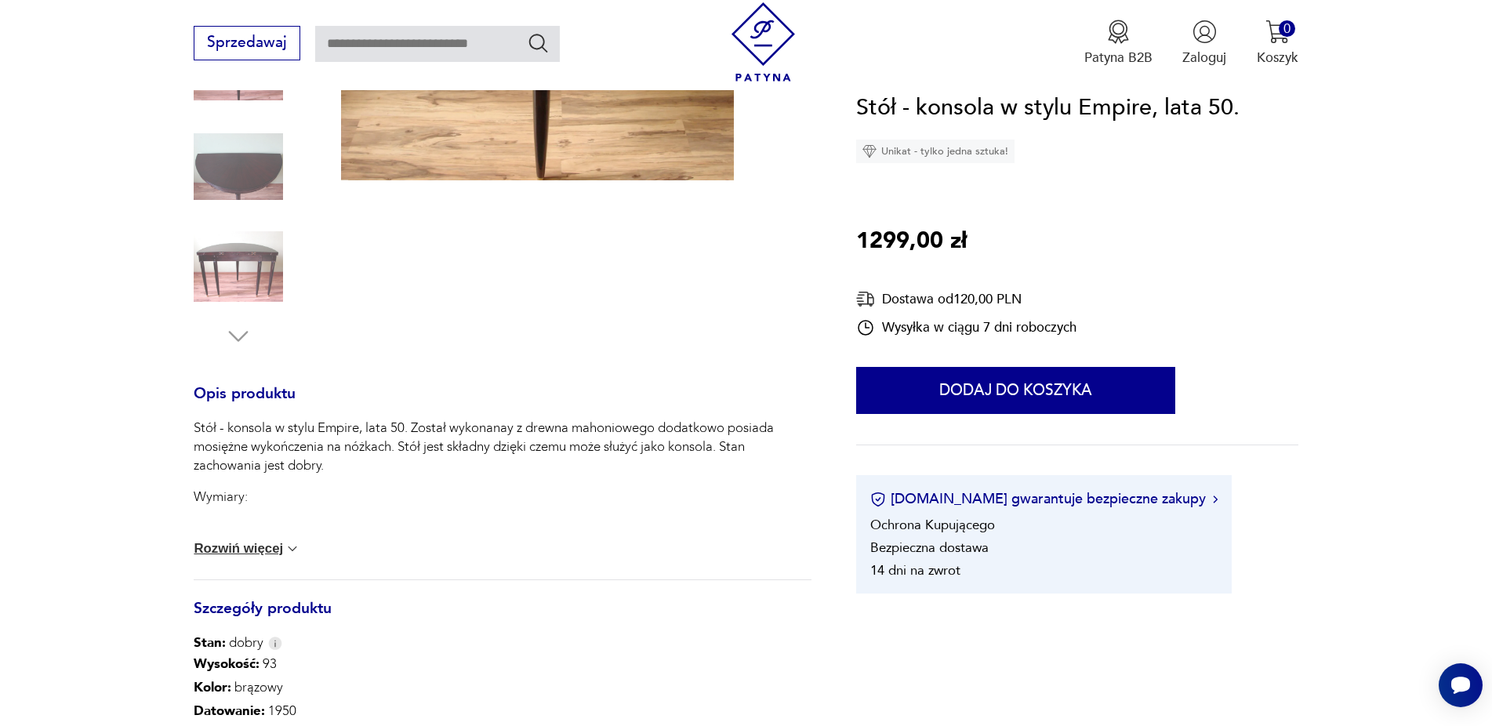
scroll to position [640, 0]
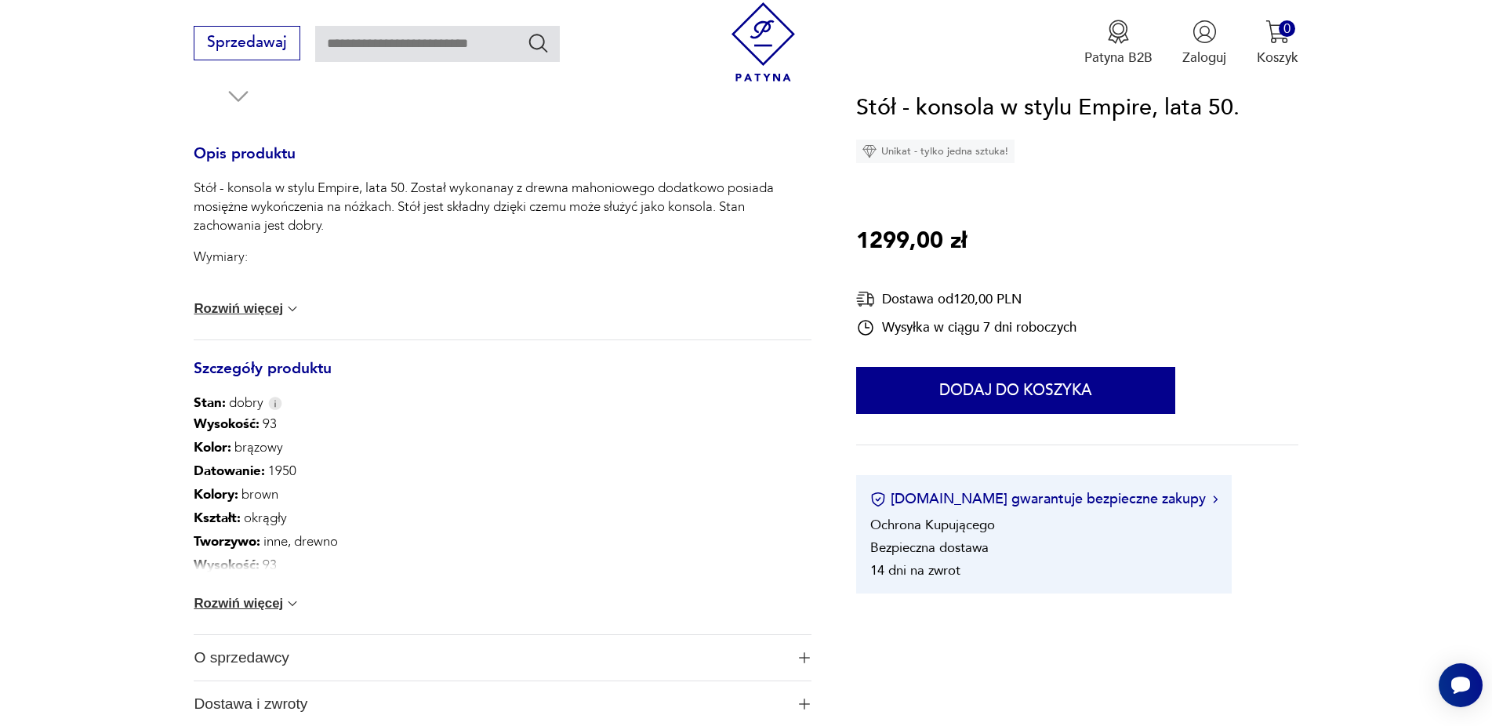
click at [299, 604] on img at bounding box center [293, 604] width 16 height 16
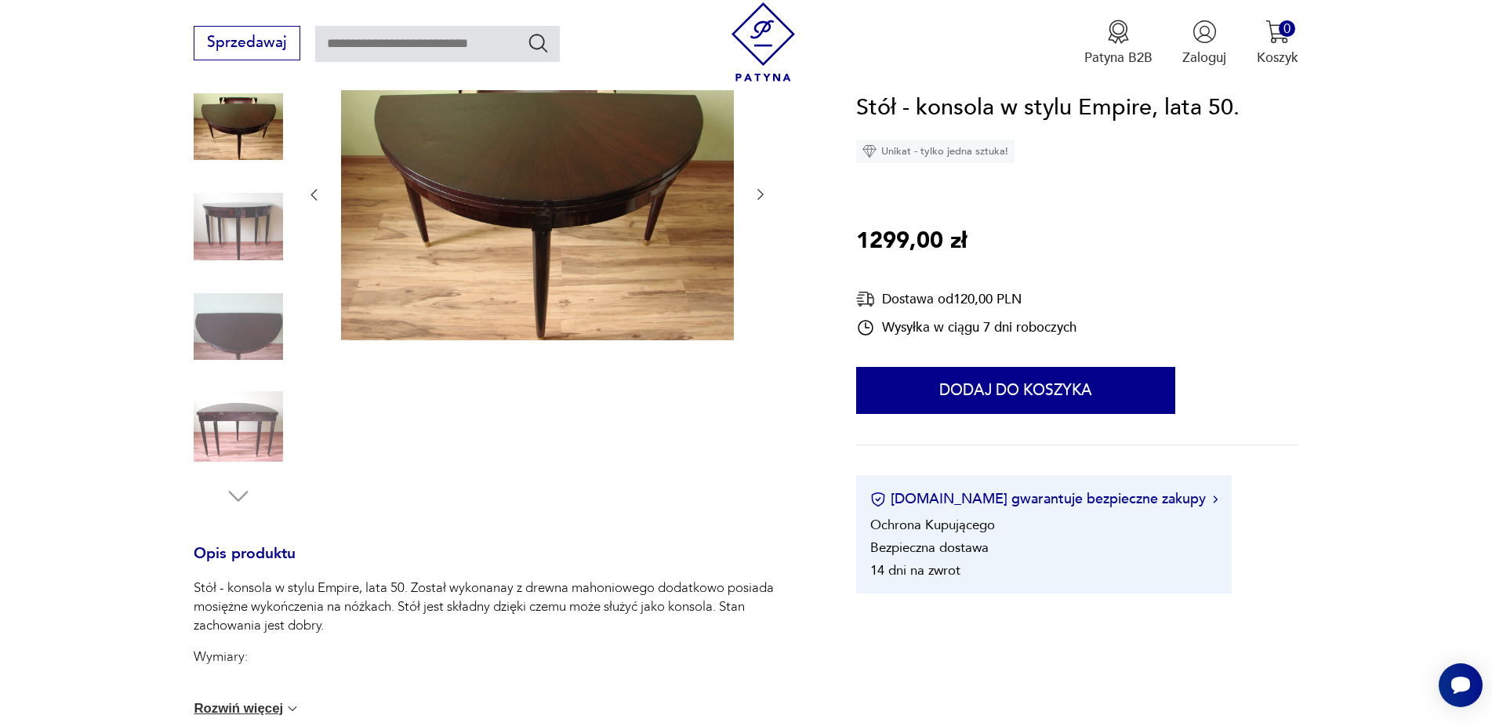
scroll to position [0, 0]
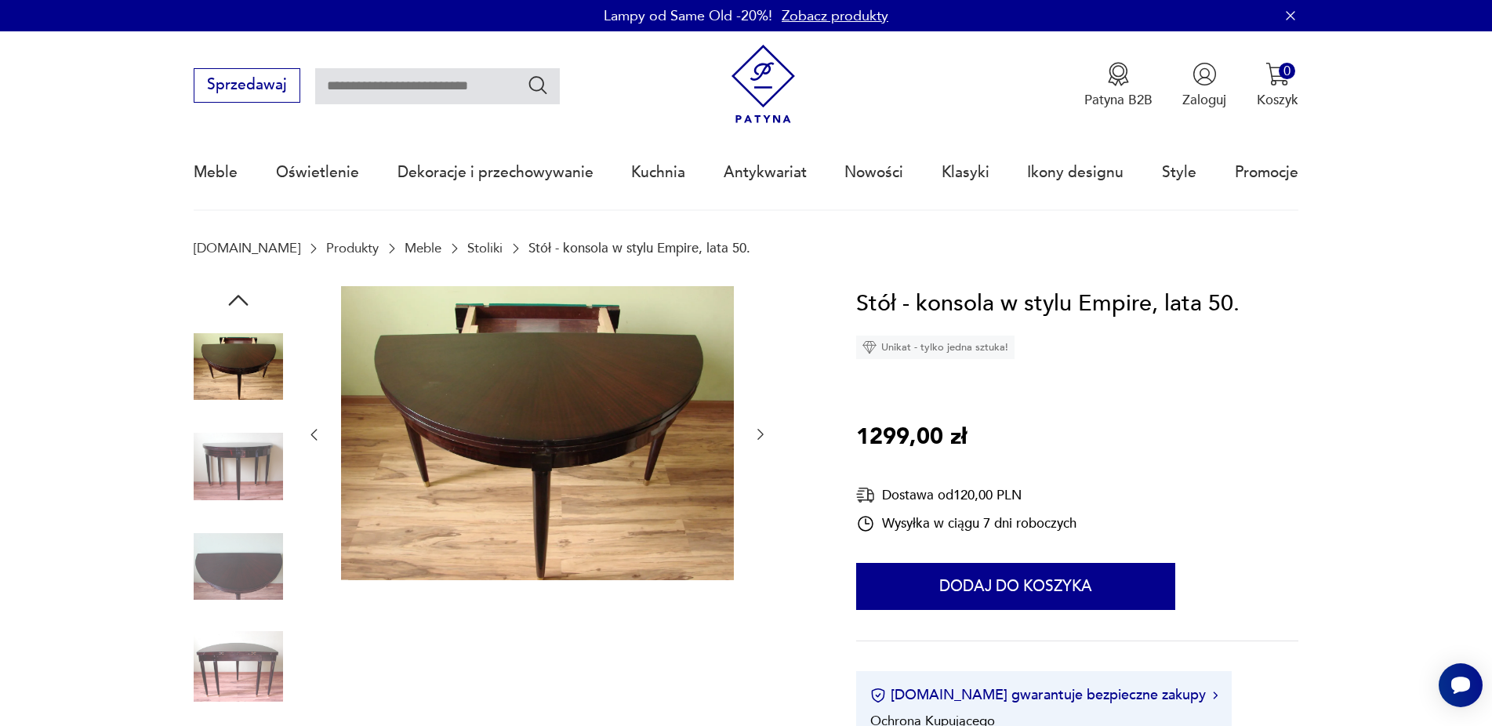
type input "****"
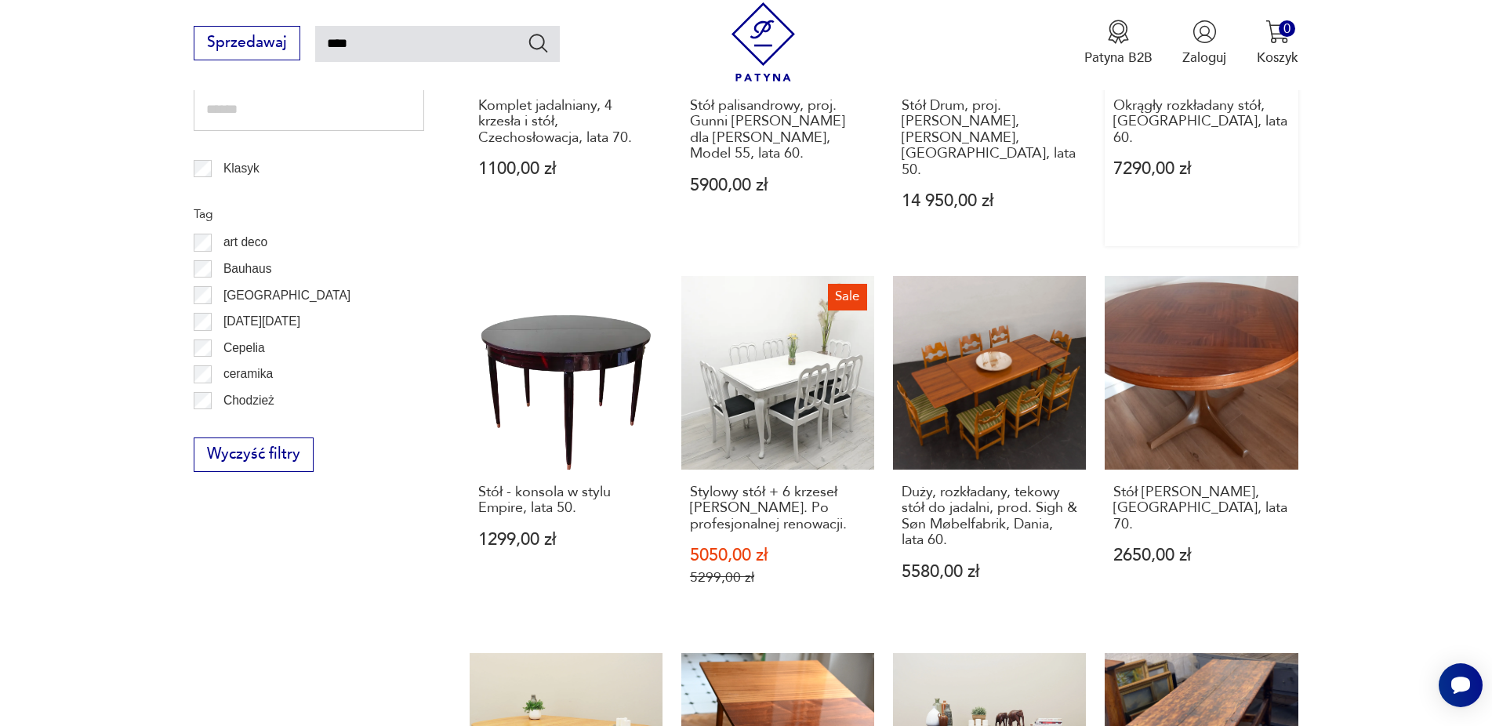
scroll to position [1199, 0]
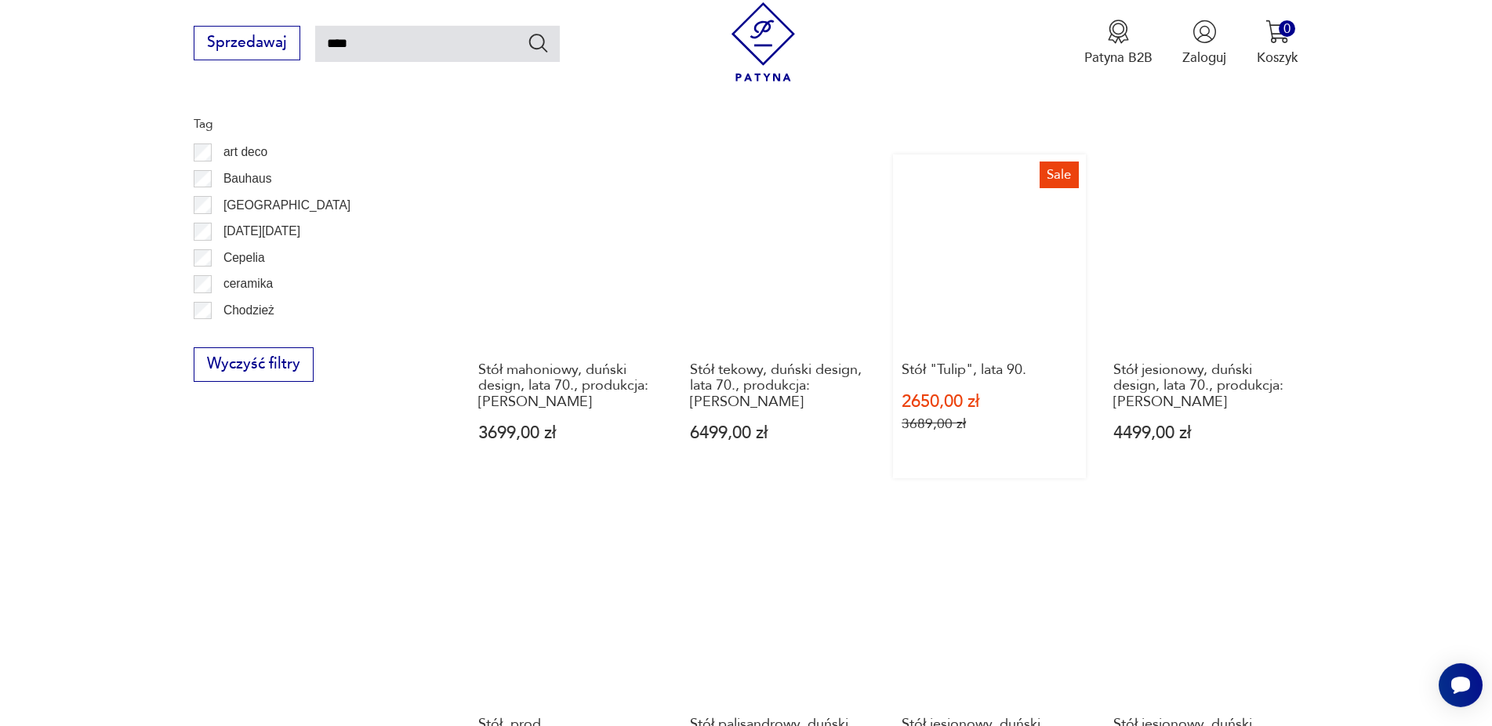
scroll to position [1289, 0]
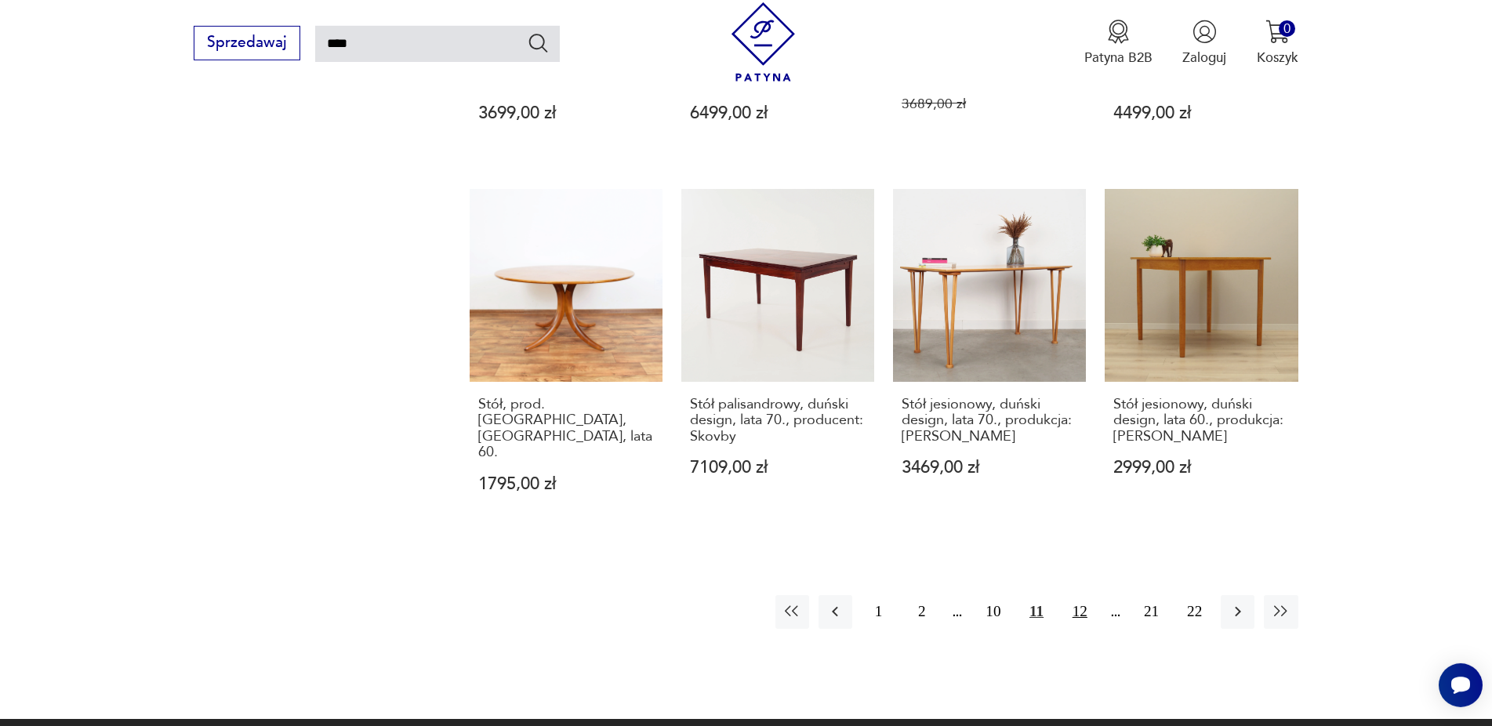
click at [1084, 600] on button "12" at bounding box center [1080, 612] width 34 height 34
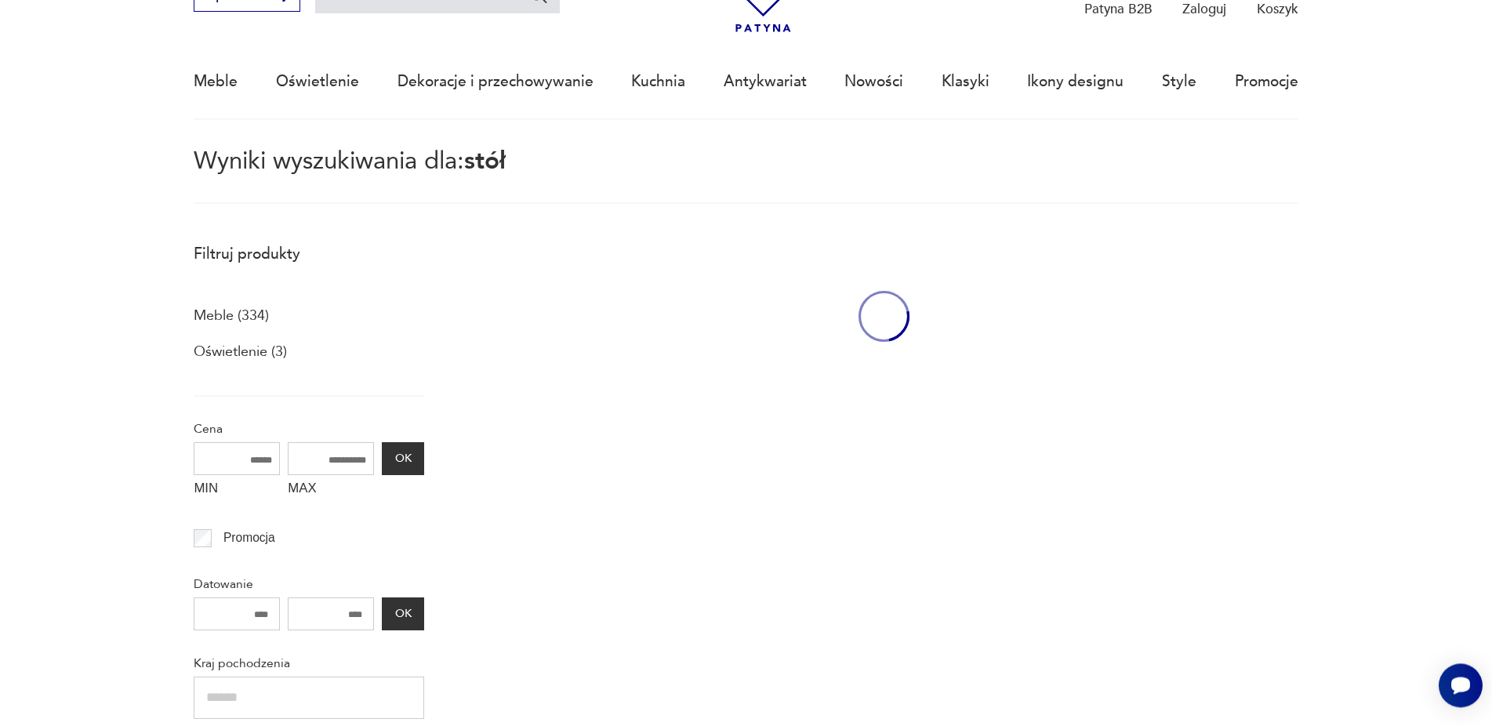
scroll to position [90, 0]
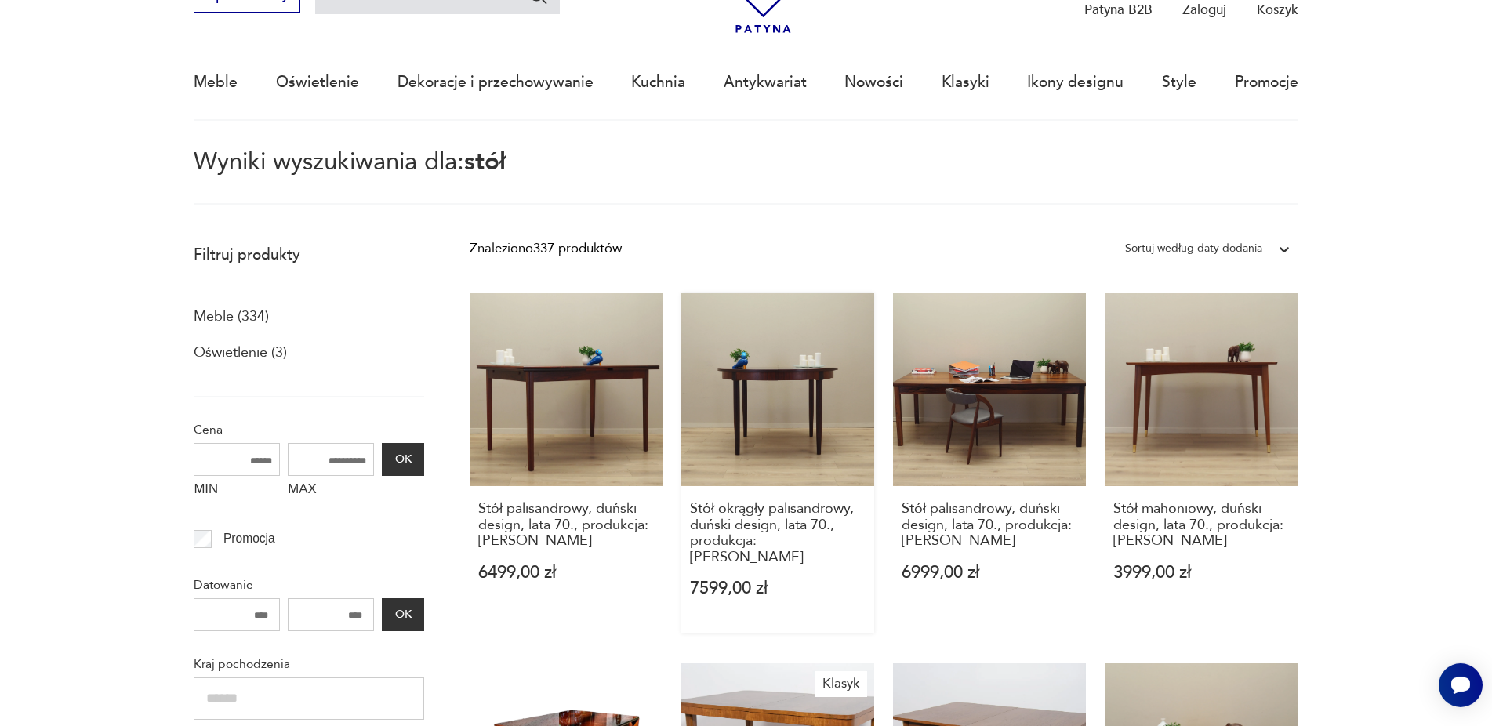
click at [779, 412] on link "Stół okrągły palisandrowy, duński design, lata 70., produkcja: [PERSON_NAME] 75…" at bounding box center [777, 463] width 193 height 340
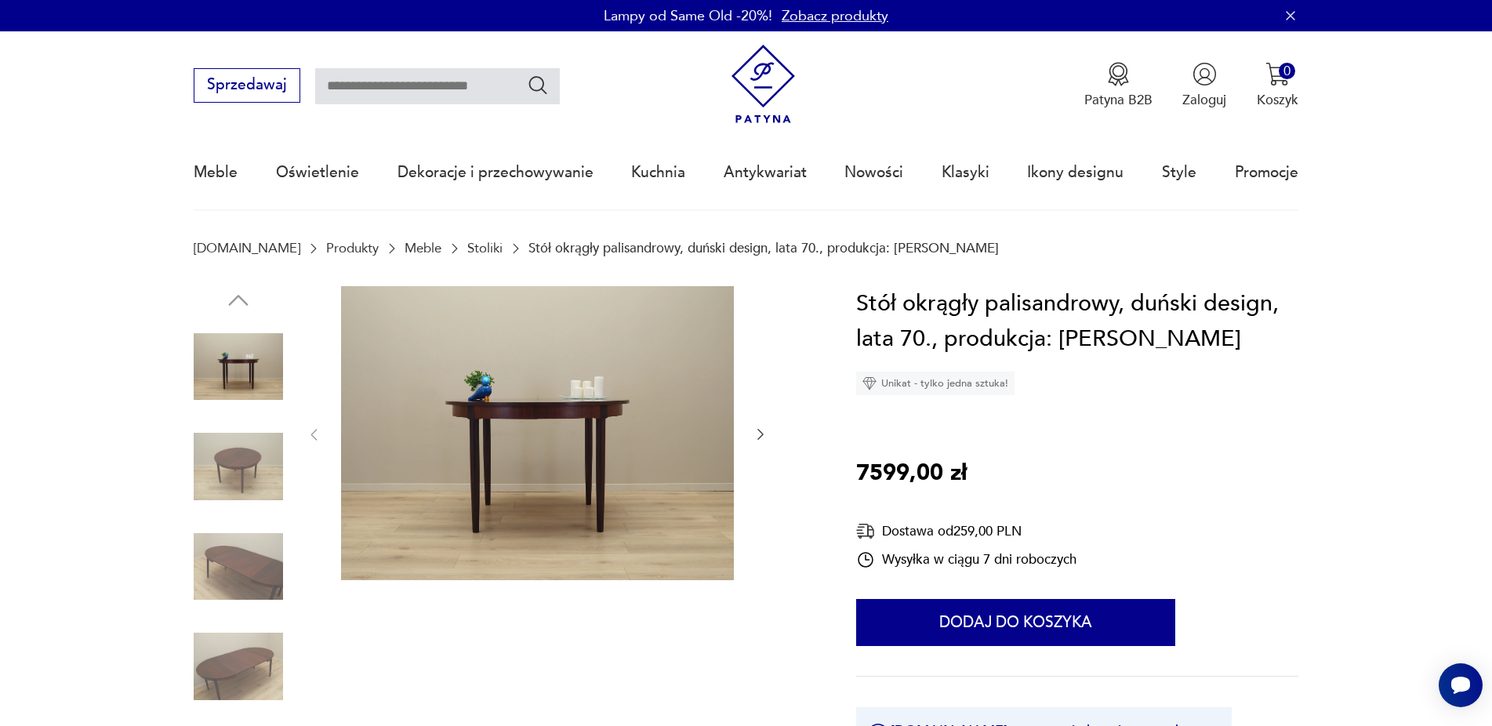
click at [259, 477] on img at bounding box center [238, 466] width 89 height 89
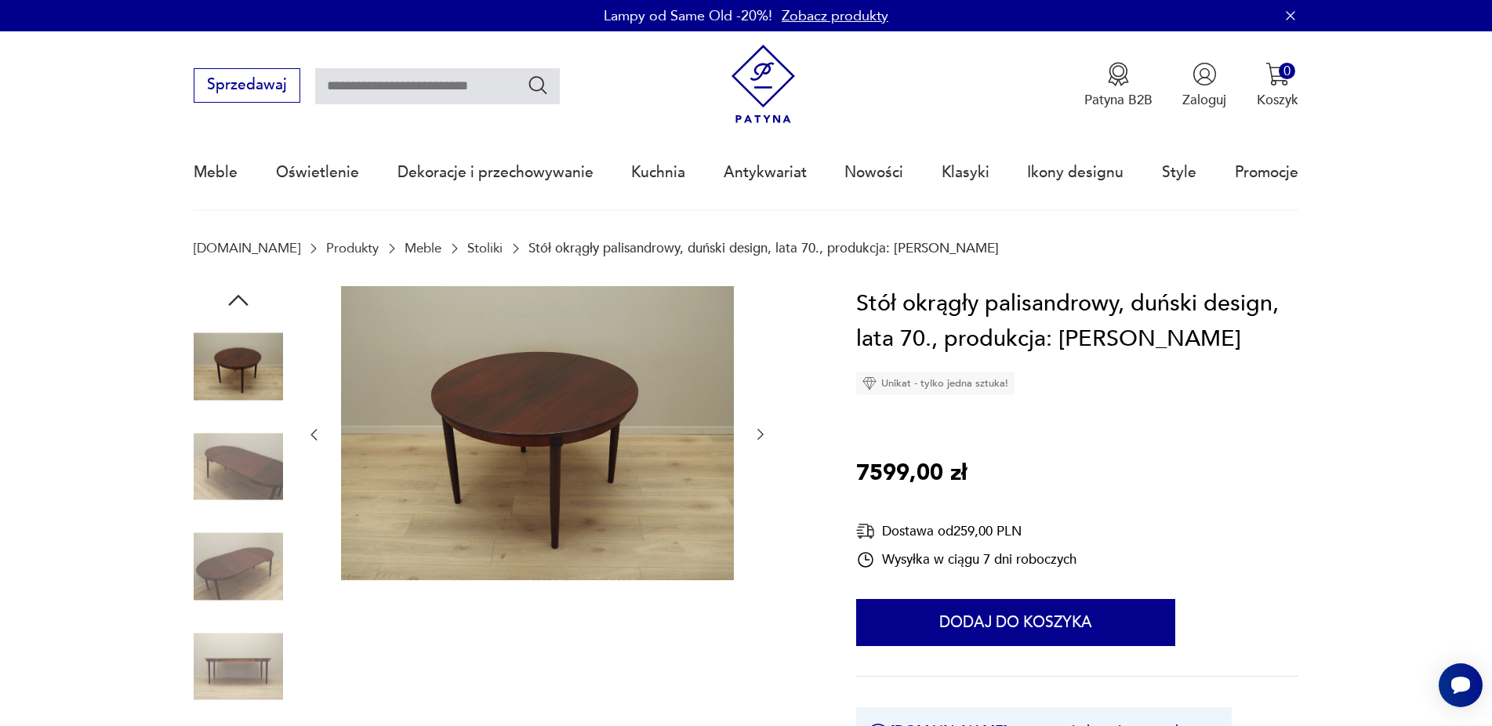
click at [221, 577] on img at bounding box center [238, 566] width 89 height 89
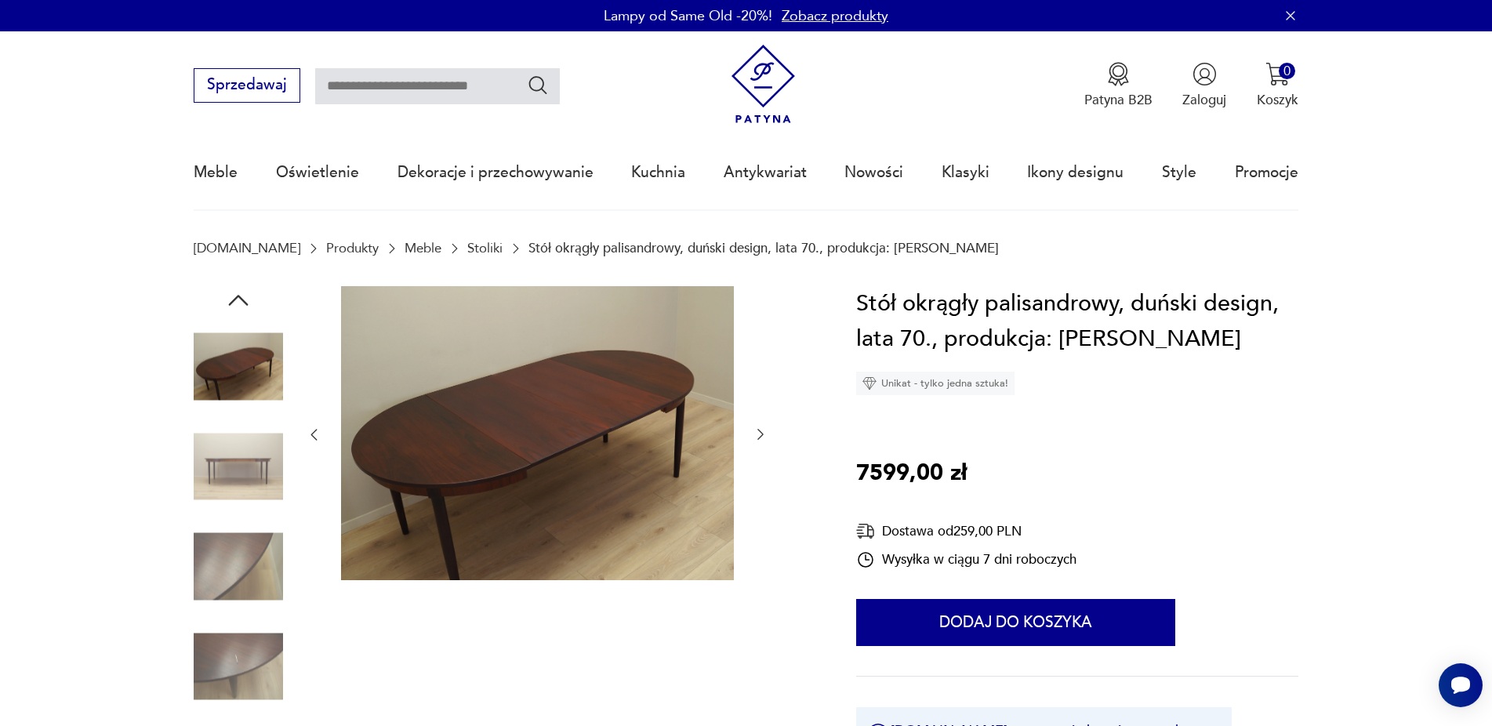
click at [221, 654] on img at bounding box center [238, 666] width 89 height 89
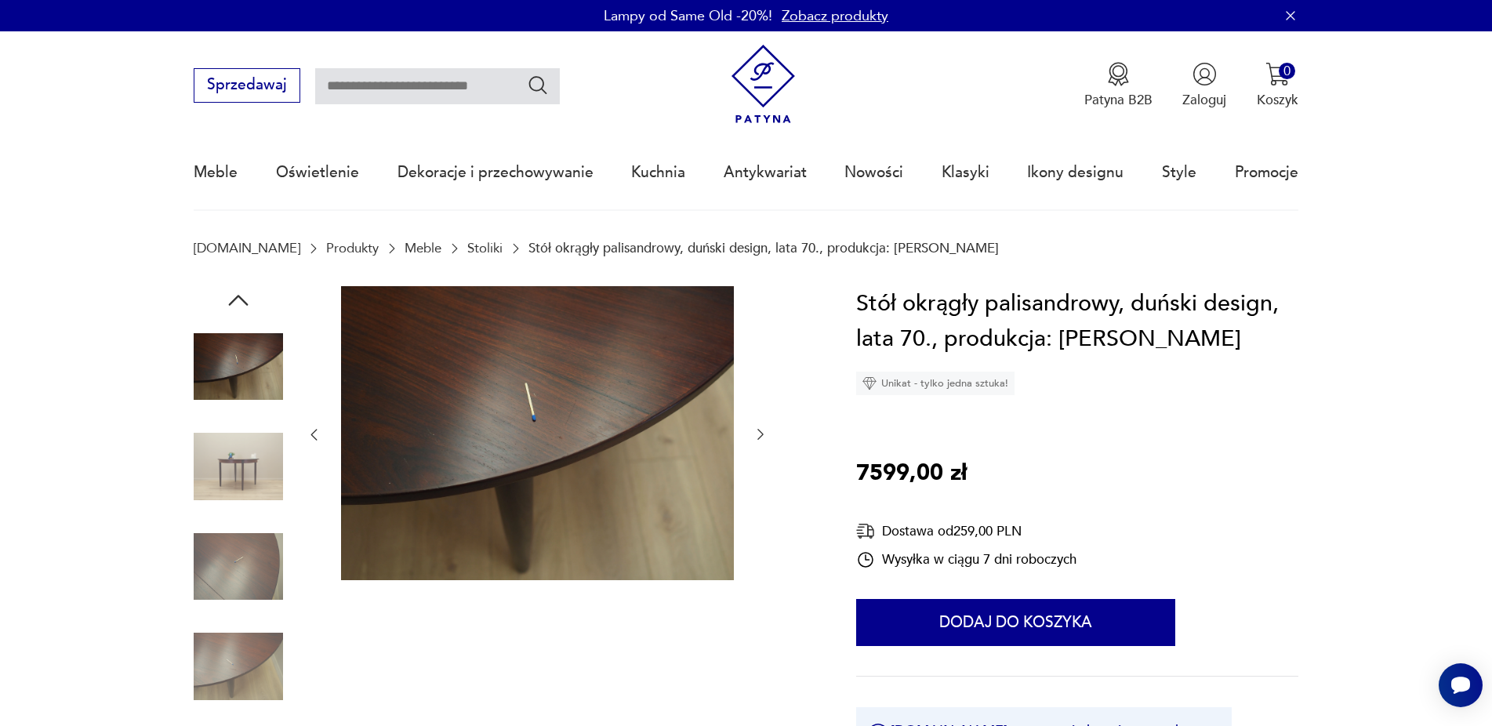
click at [270, 466] on img at bounding box center [238, 466] width 89 height 89
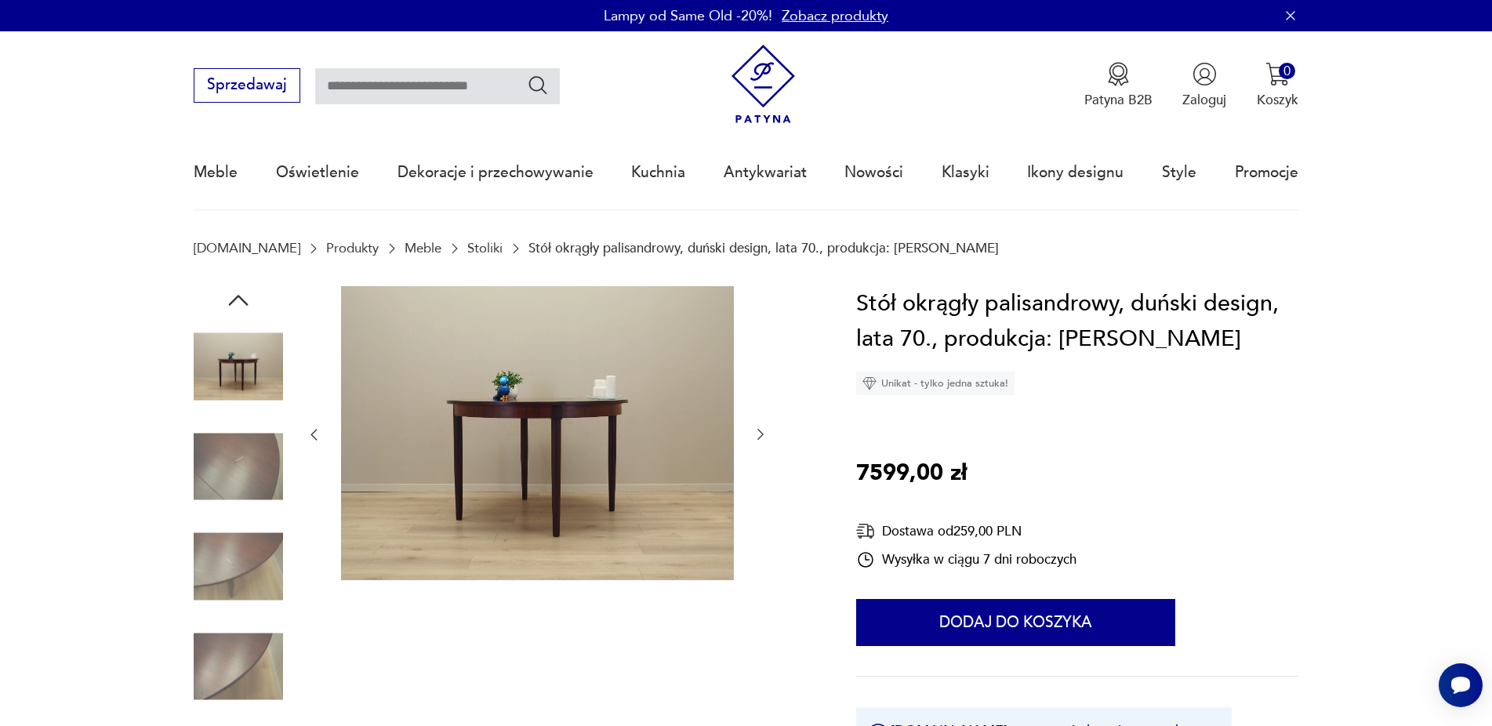
click at [757, 433] on icon "button" at bounding box center [760, 434] width 16 height 16
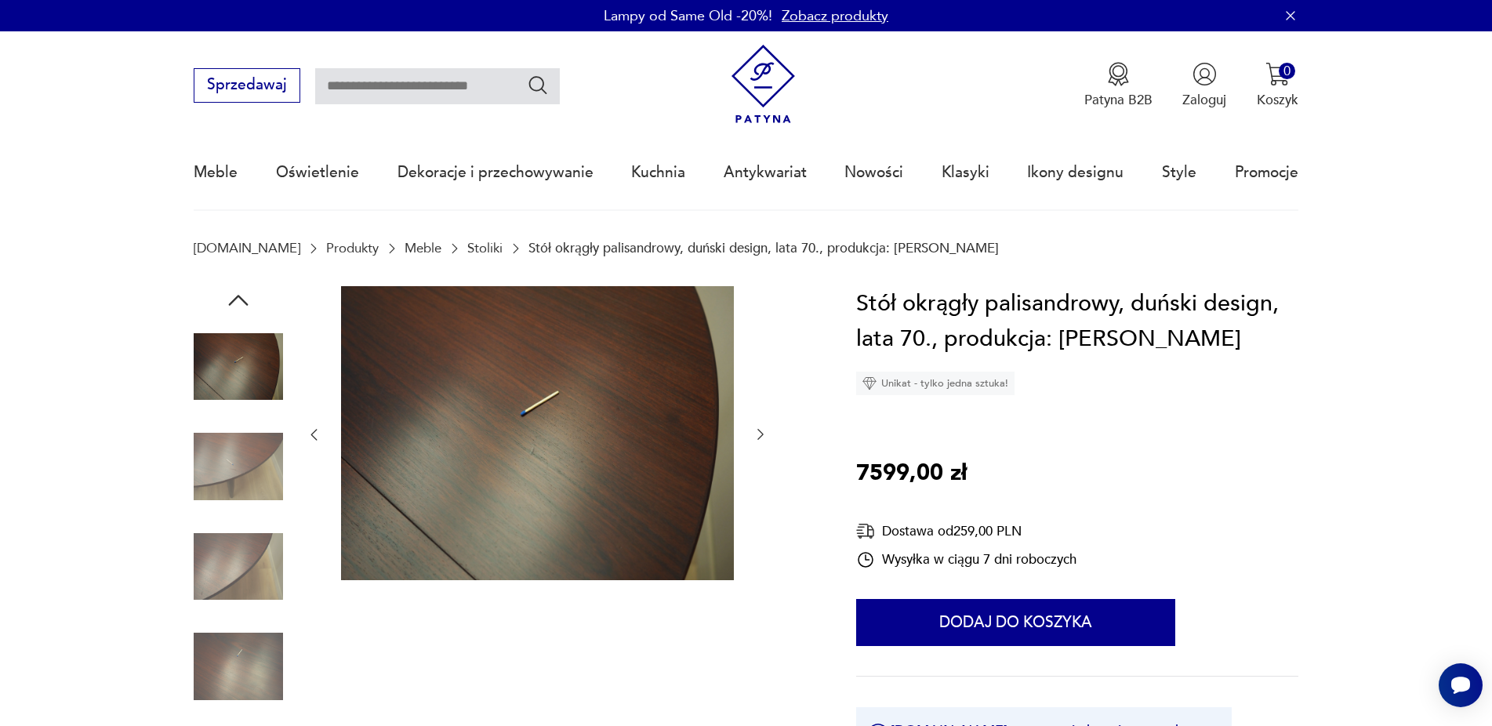
click at [757, 433] on icon "button" at bounding box center [760, 434] width 16 height 16
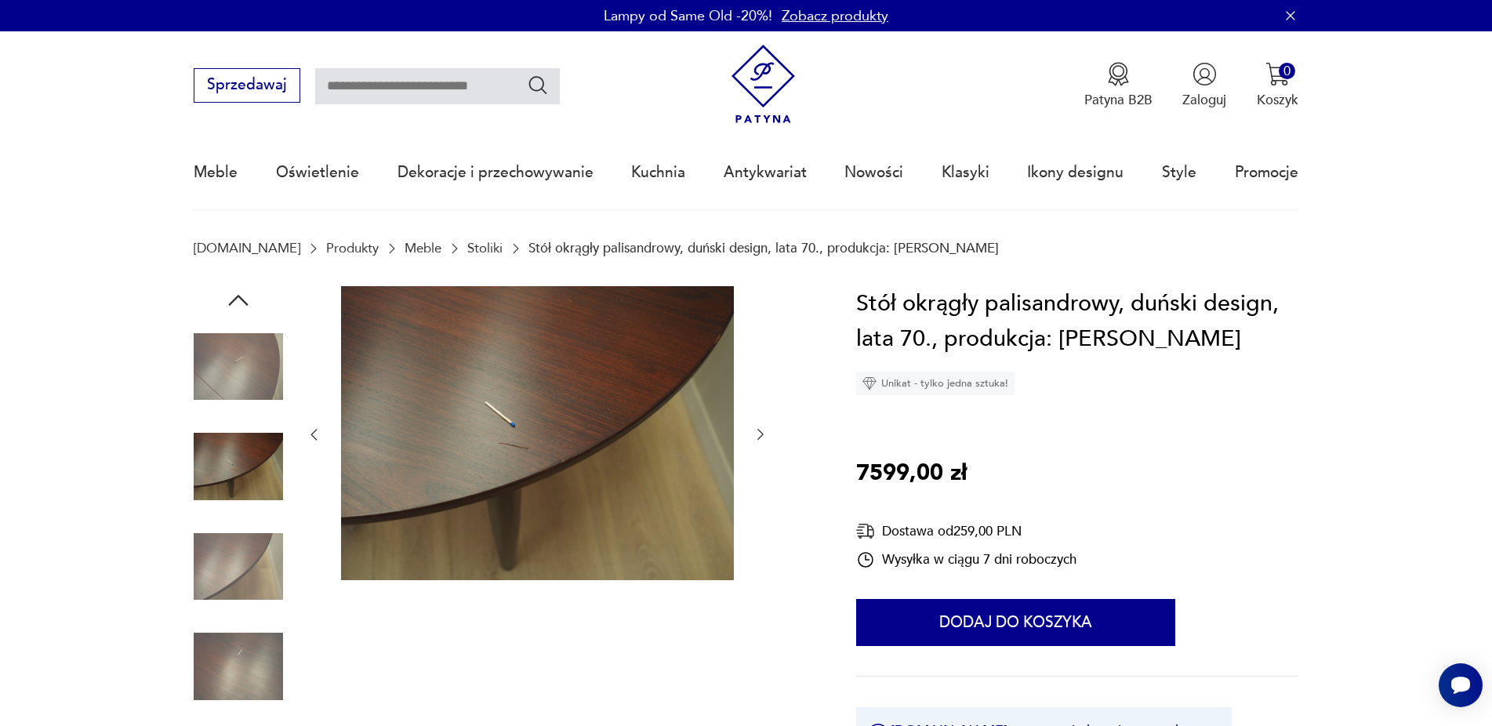
click at [757, 433] on icon "button" at bounding box center [760, 434] width 16 height 16
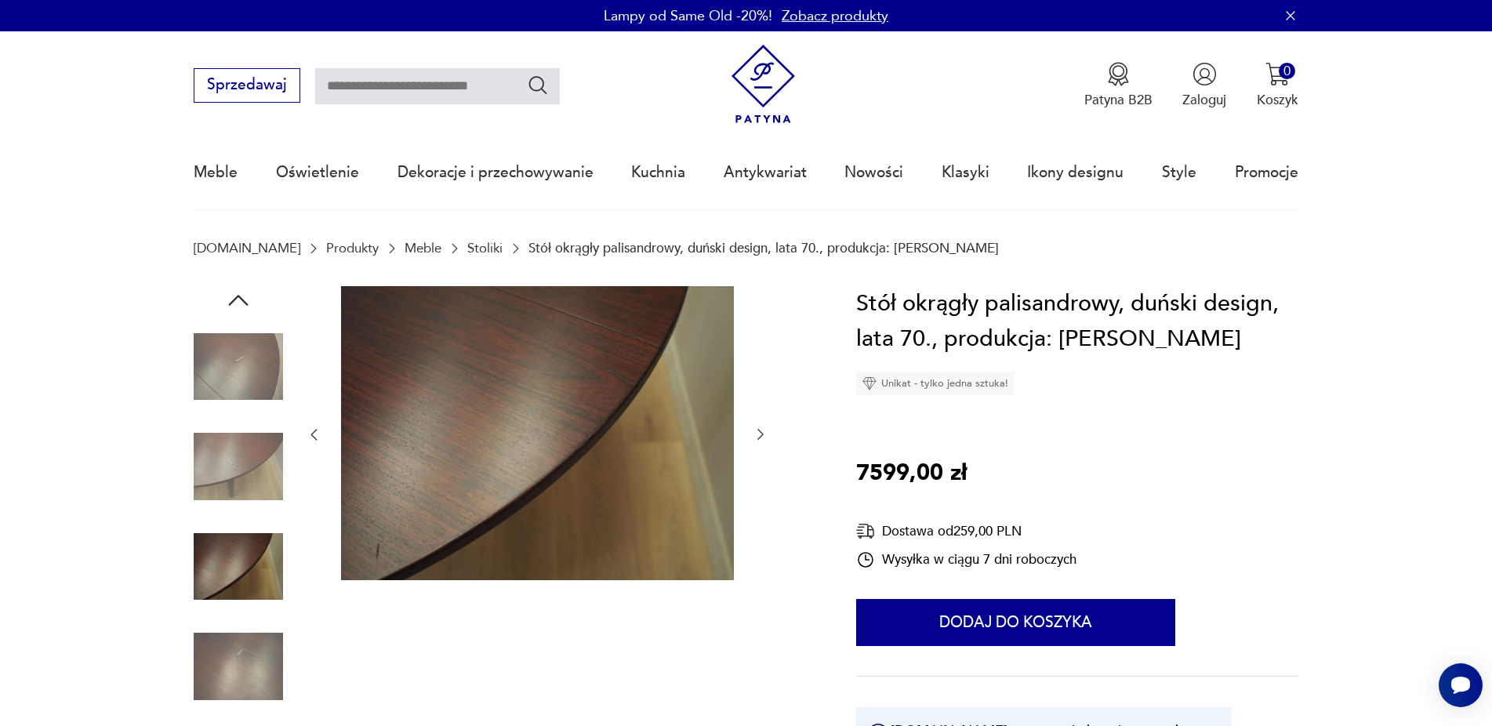
click at [757, 433] on icon "button" at bounding box center [760, 434] width 16 height 16
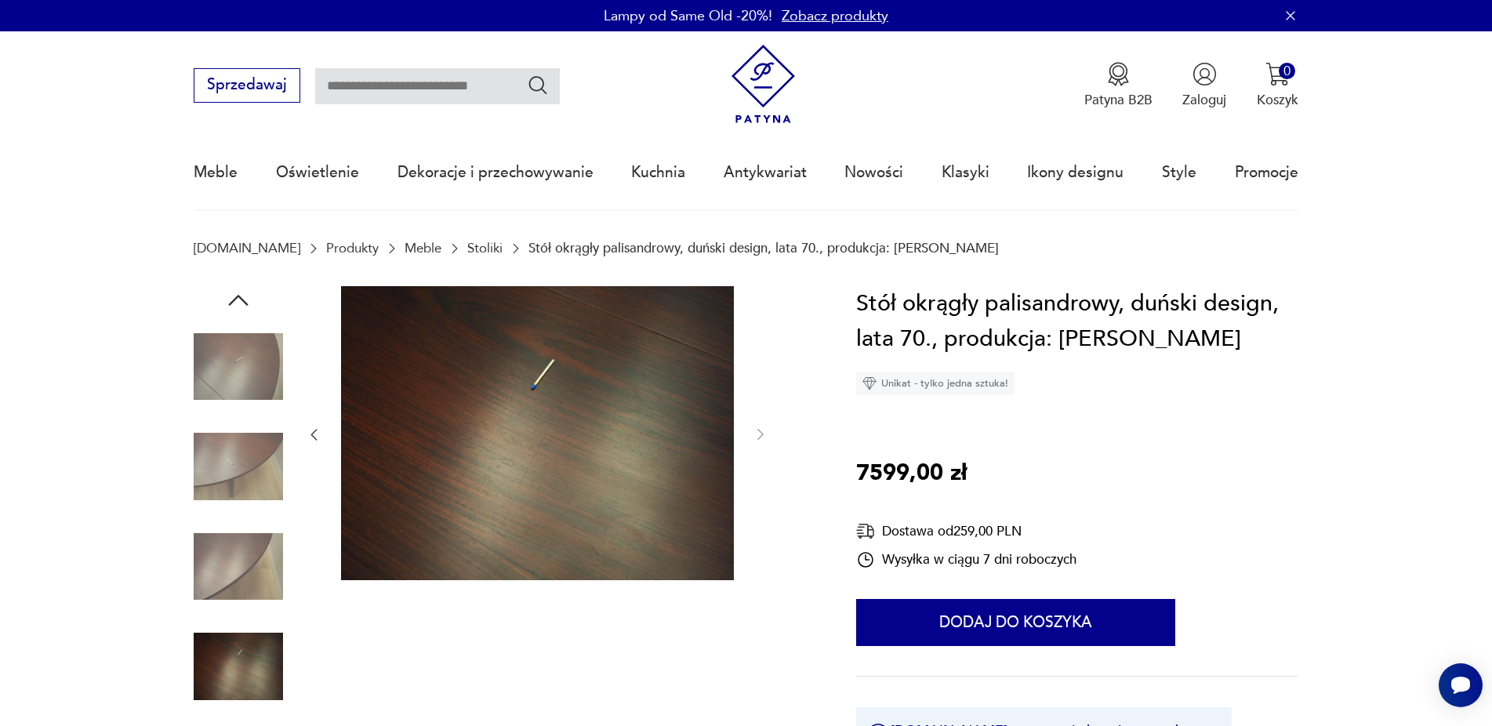
click at [310, 437] on icon "button" at bounding box center [314, 434] width 16 height 16
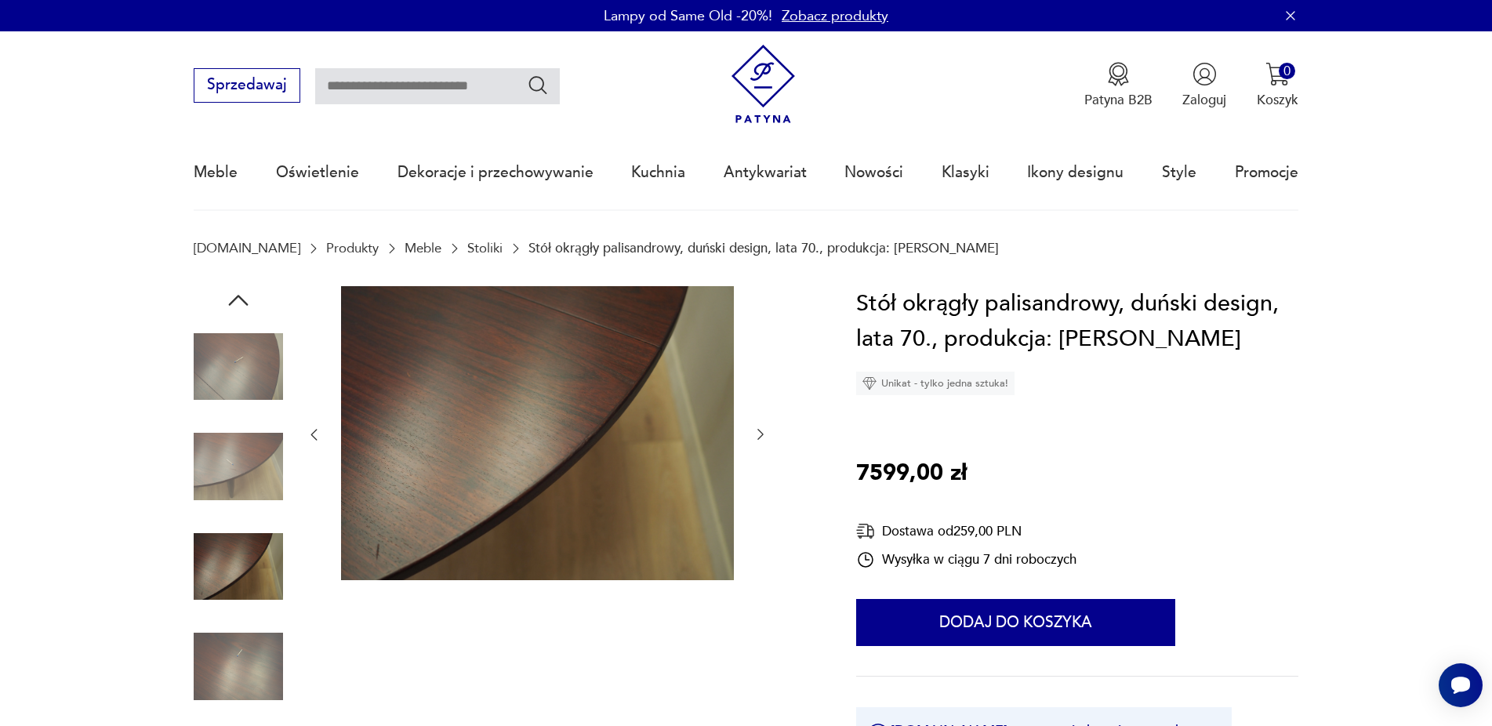
click at [311, 437] on icon "button" at bounding box center [314, 434] width 16 height 16
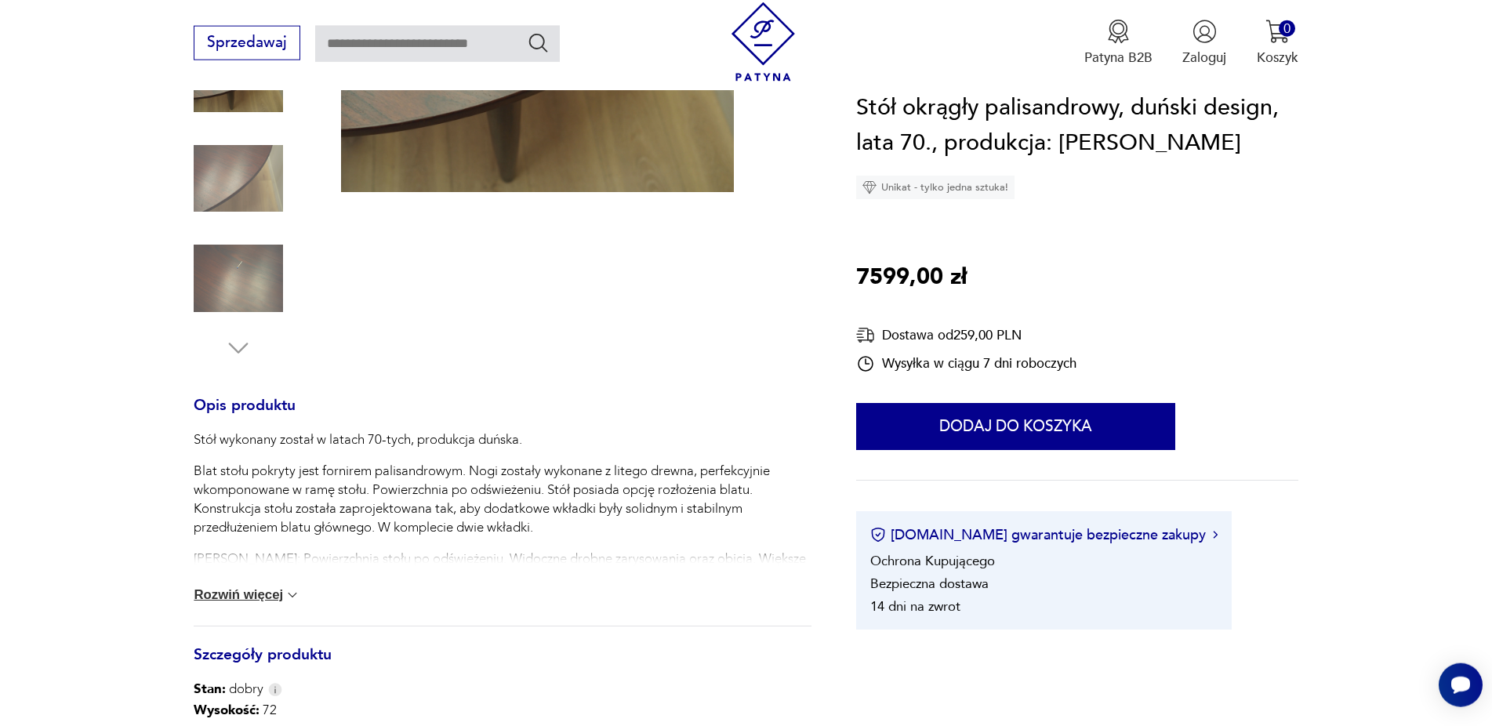
scroll to position [400, 0]
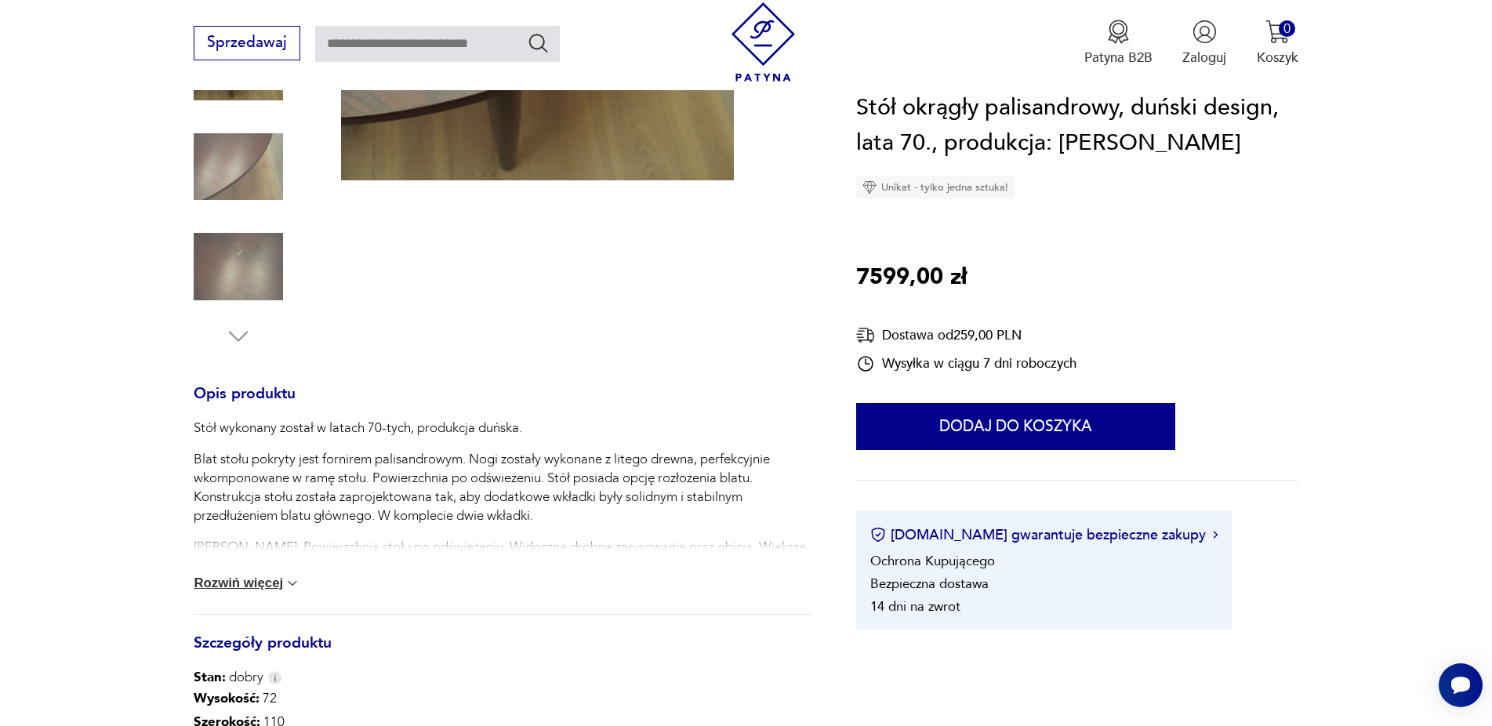
click at [289, 589] on button "Rozwiń więcej" at bounding box center [247, 583] width 107 height 16
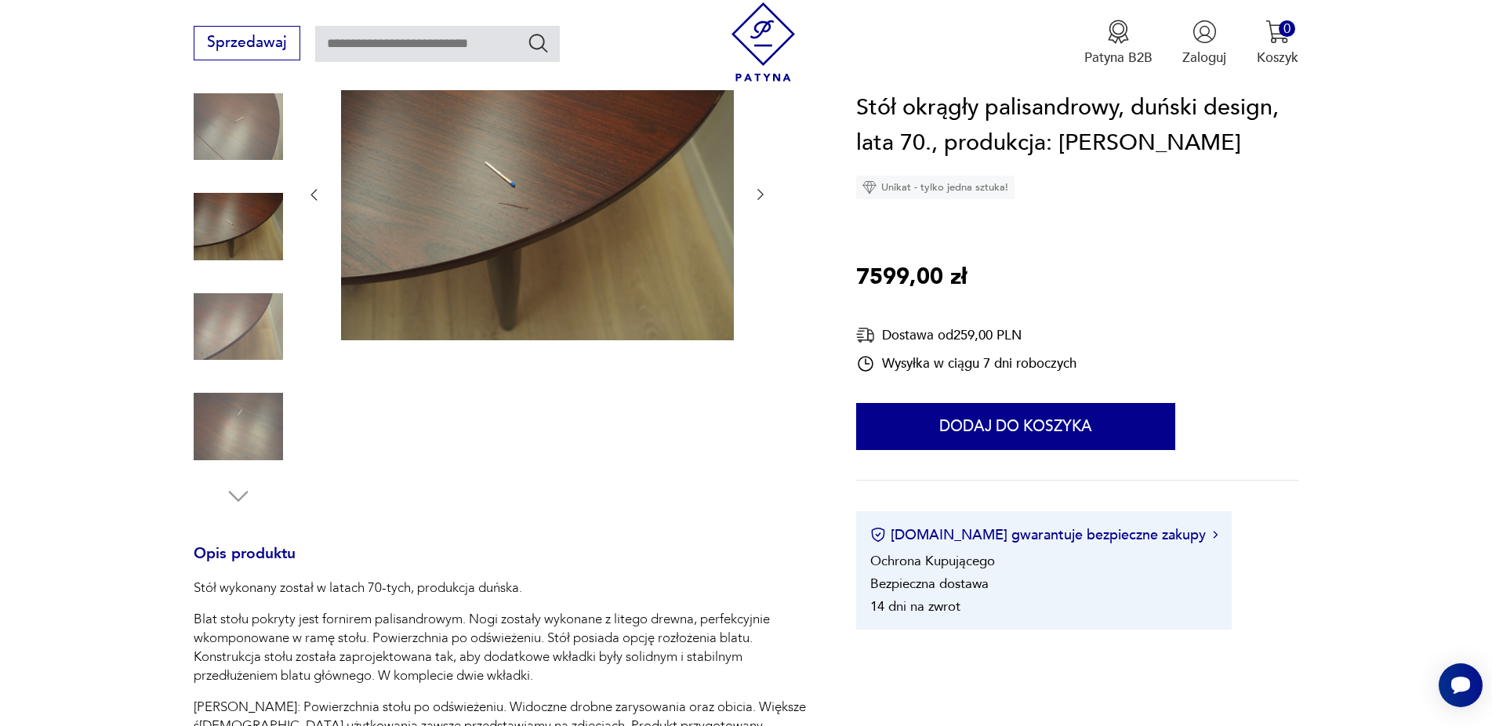
scroll to position [0, 0]
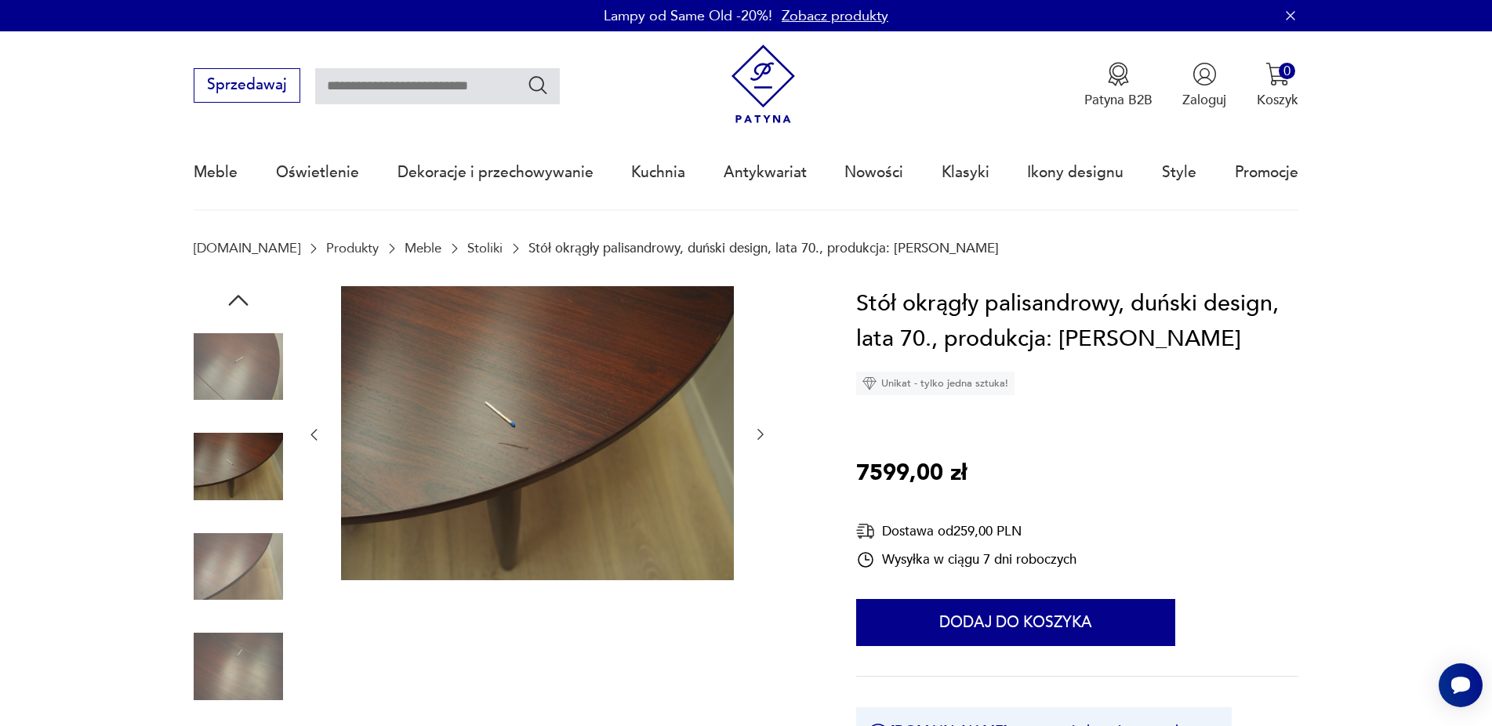
click at [230, 489] on img at bounding box center [238, 466] width 89 height 89
click at [239, 404] on img at bounding box center [238, 366] width 89 height 89
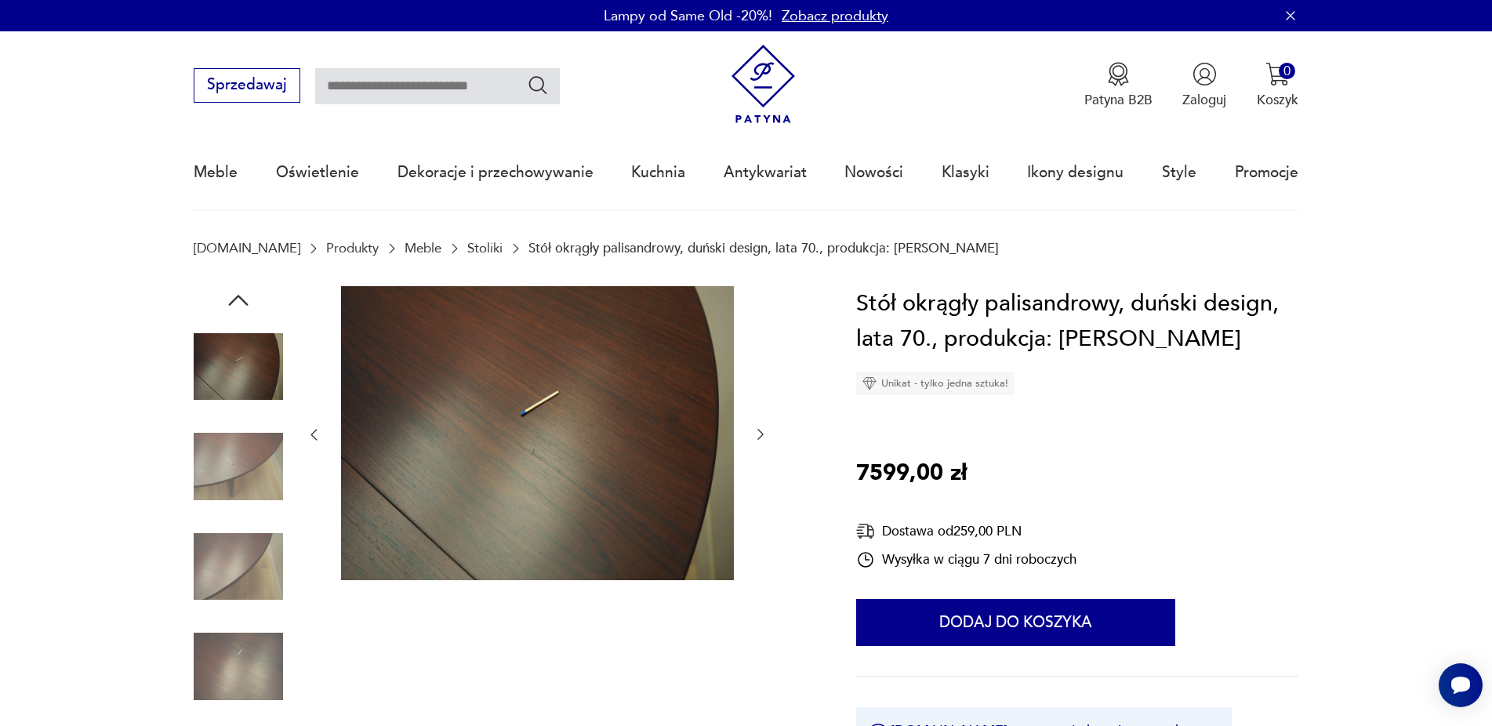
click at [238, 582] on img at bounding box center [238, 566] width 89 height 89
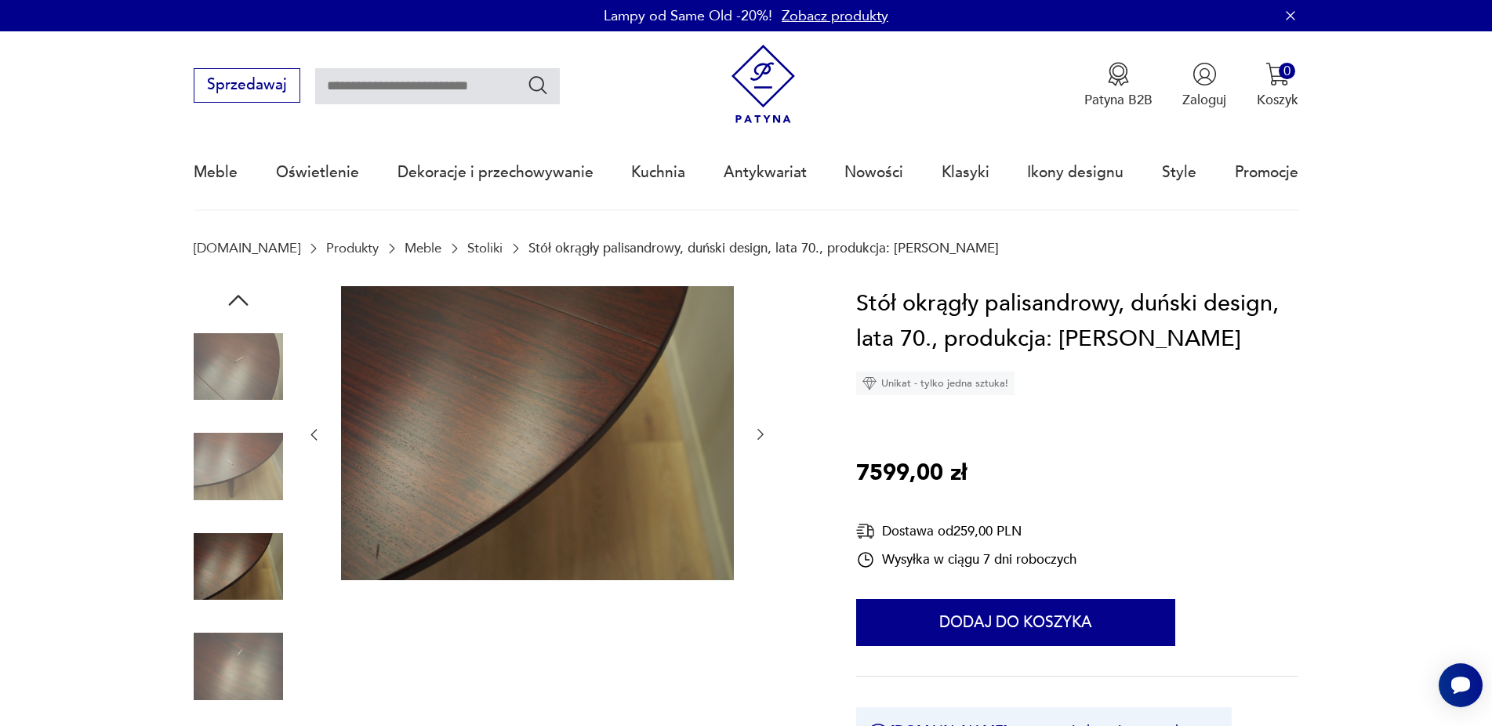
click at [233, 651] on img at bounding box center [238, 666] width 89 height 89
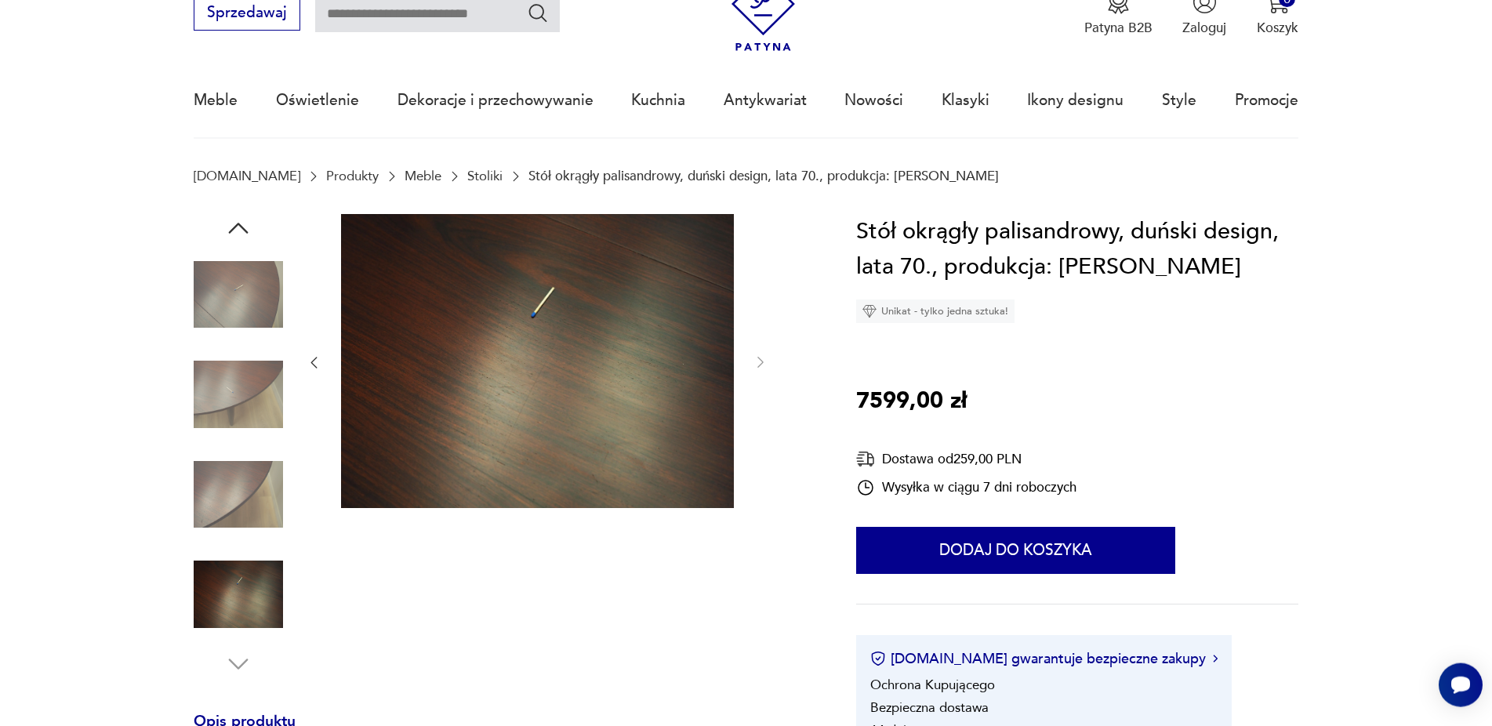
scroll to position [80, 0]
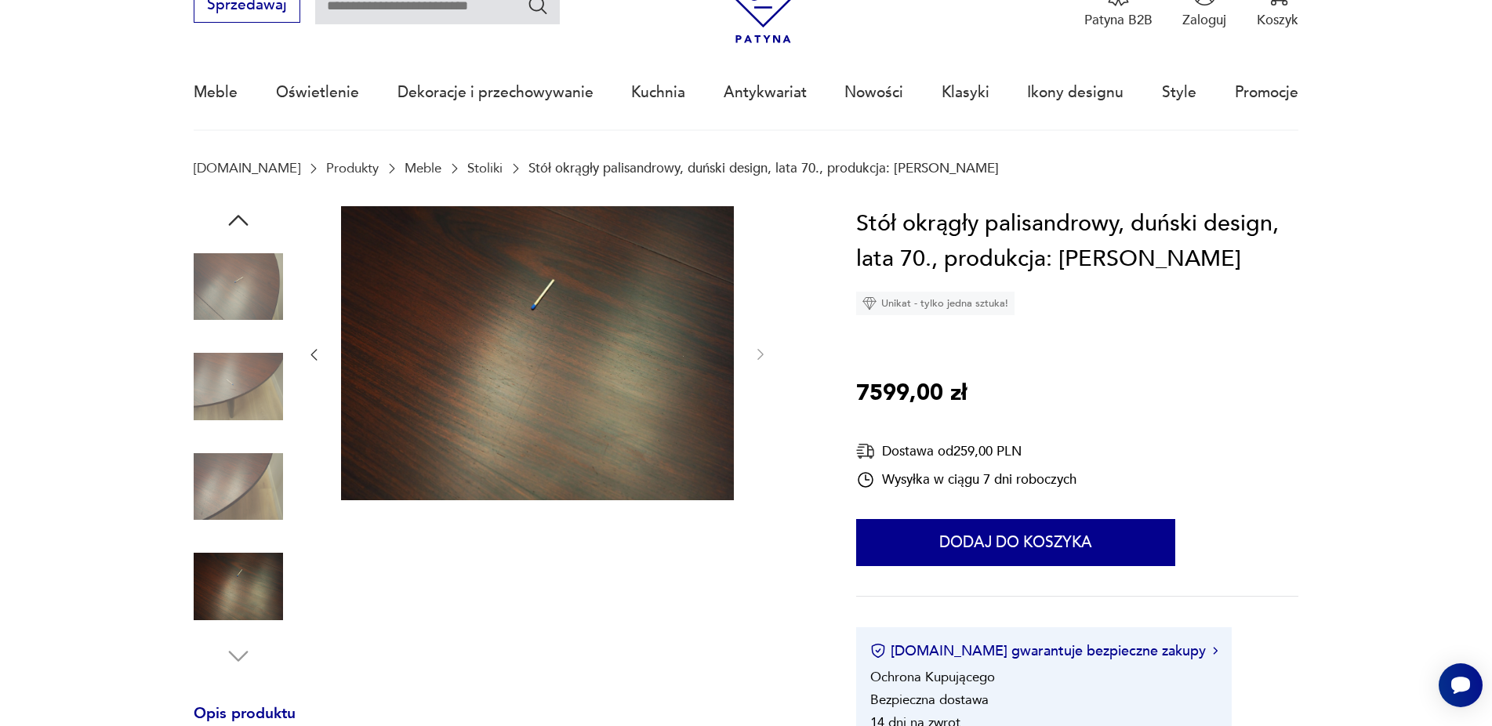
click at [318, 358] on icon "button" at bounding box center [314, 354] width 16 height 16
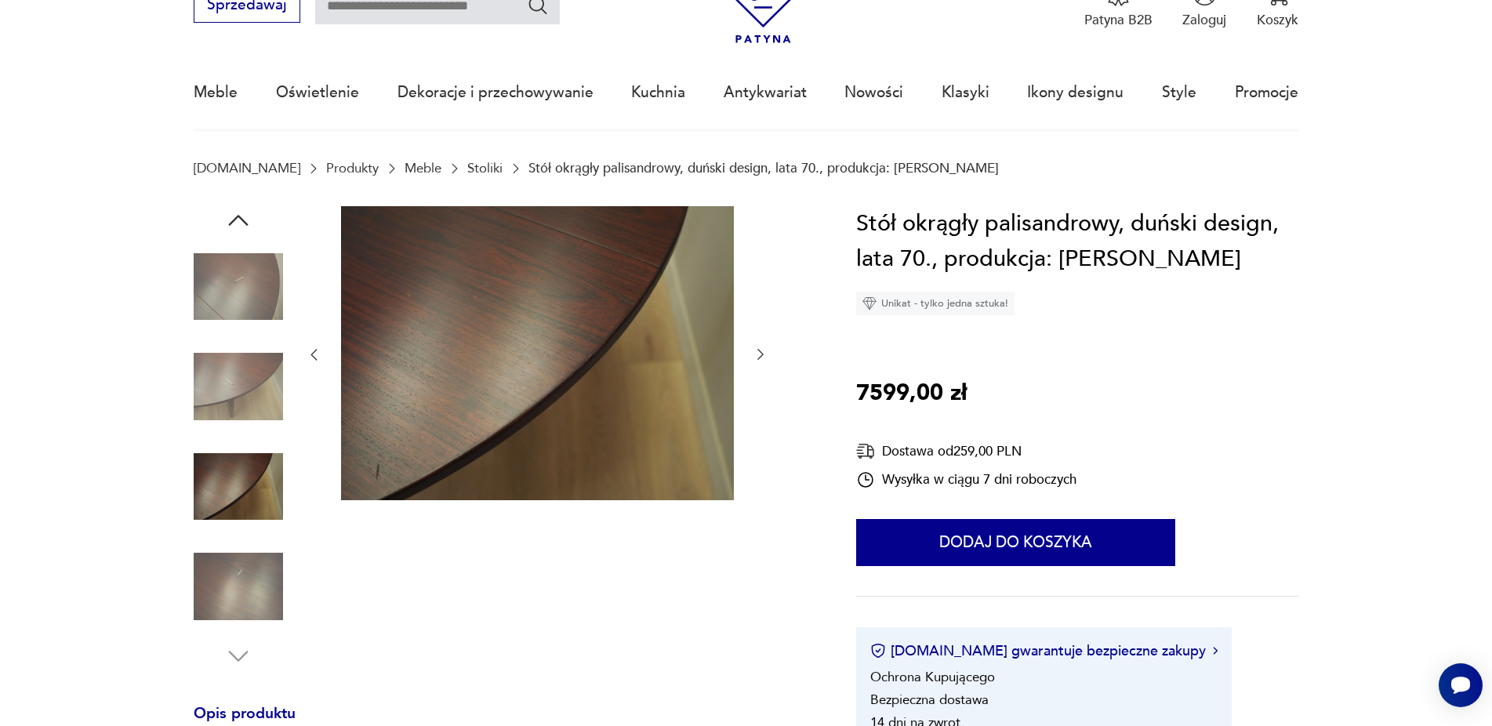
click at [318, 358] on icon "button" at bounding box center [314, 354] width 16 height 16
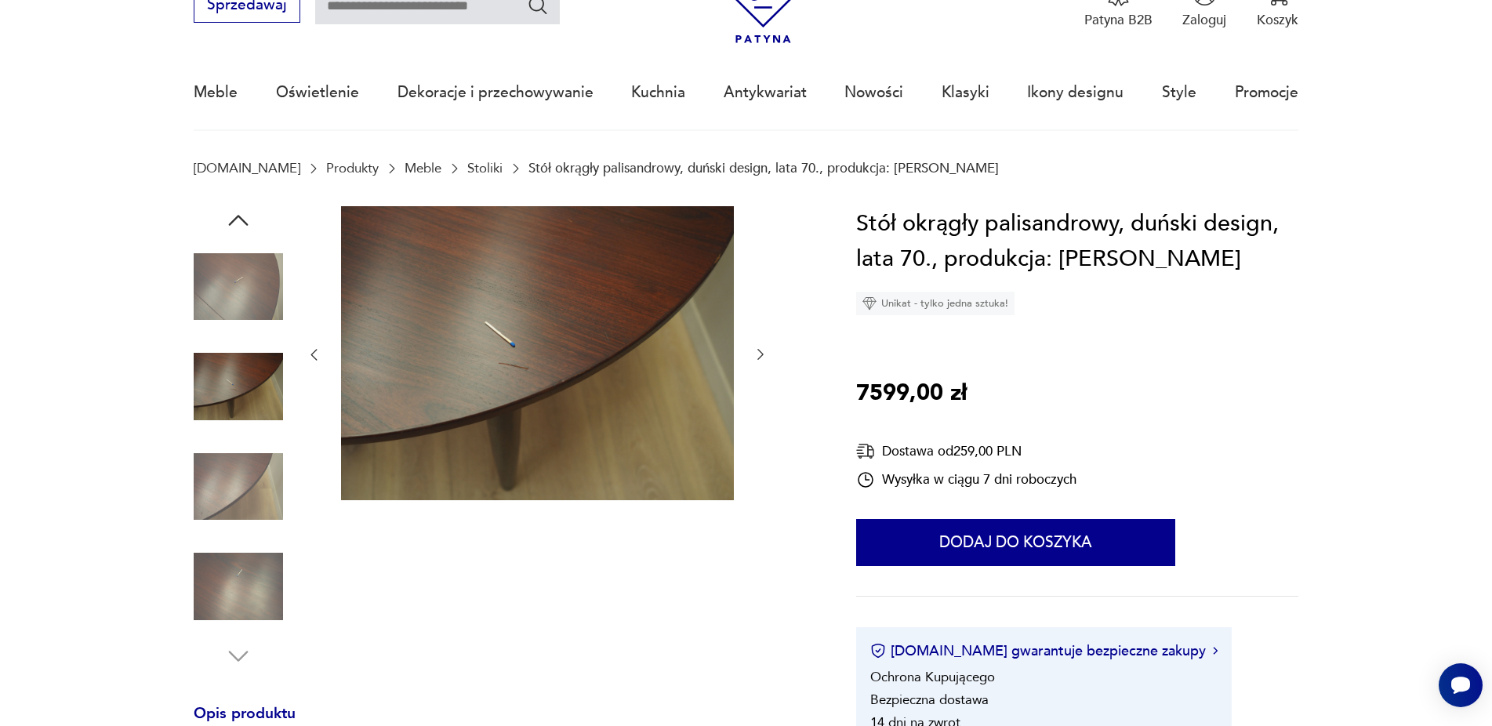
click at [318, 358] on icon "button" at bounding box center [314, 354] width 16 height 16
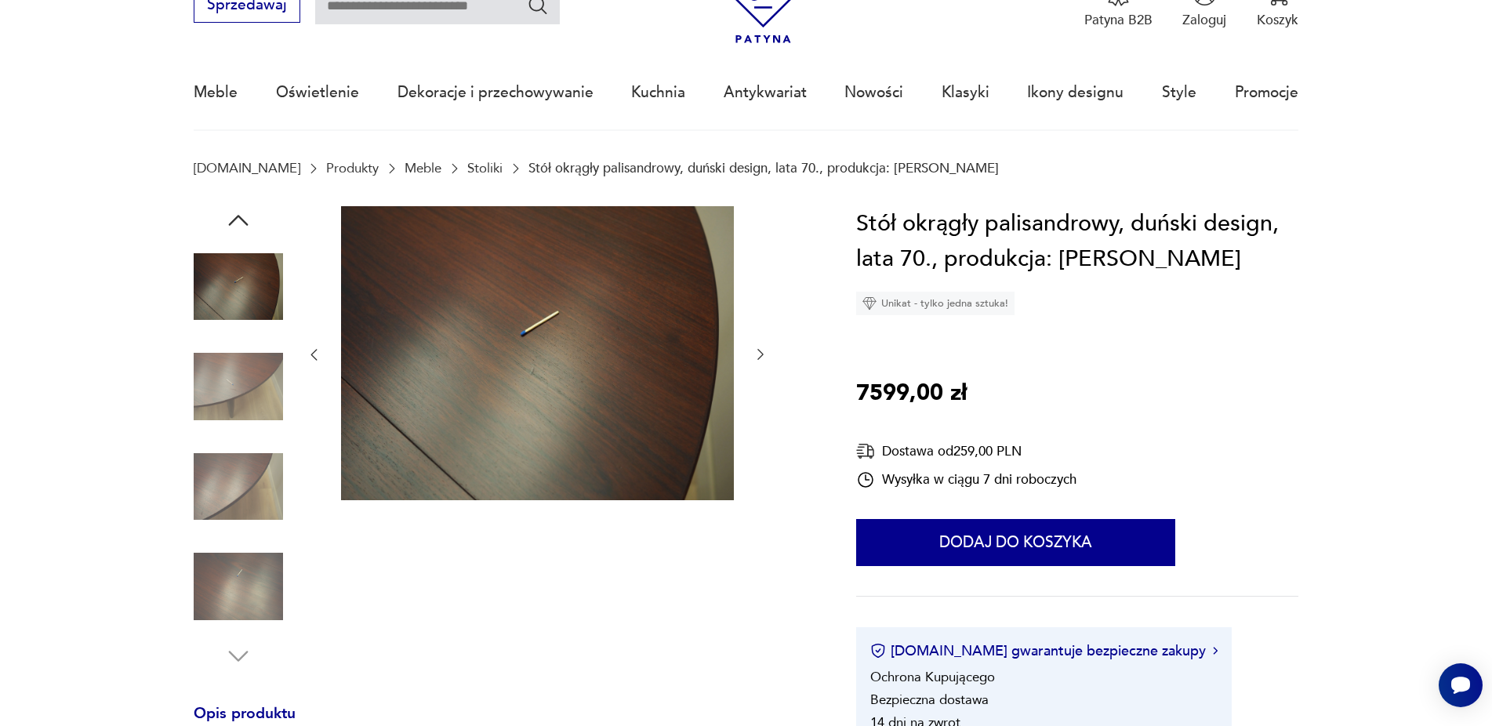
click at [318, 358] on icon "button" at bounding box center [314, 354] width 16 height 16
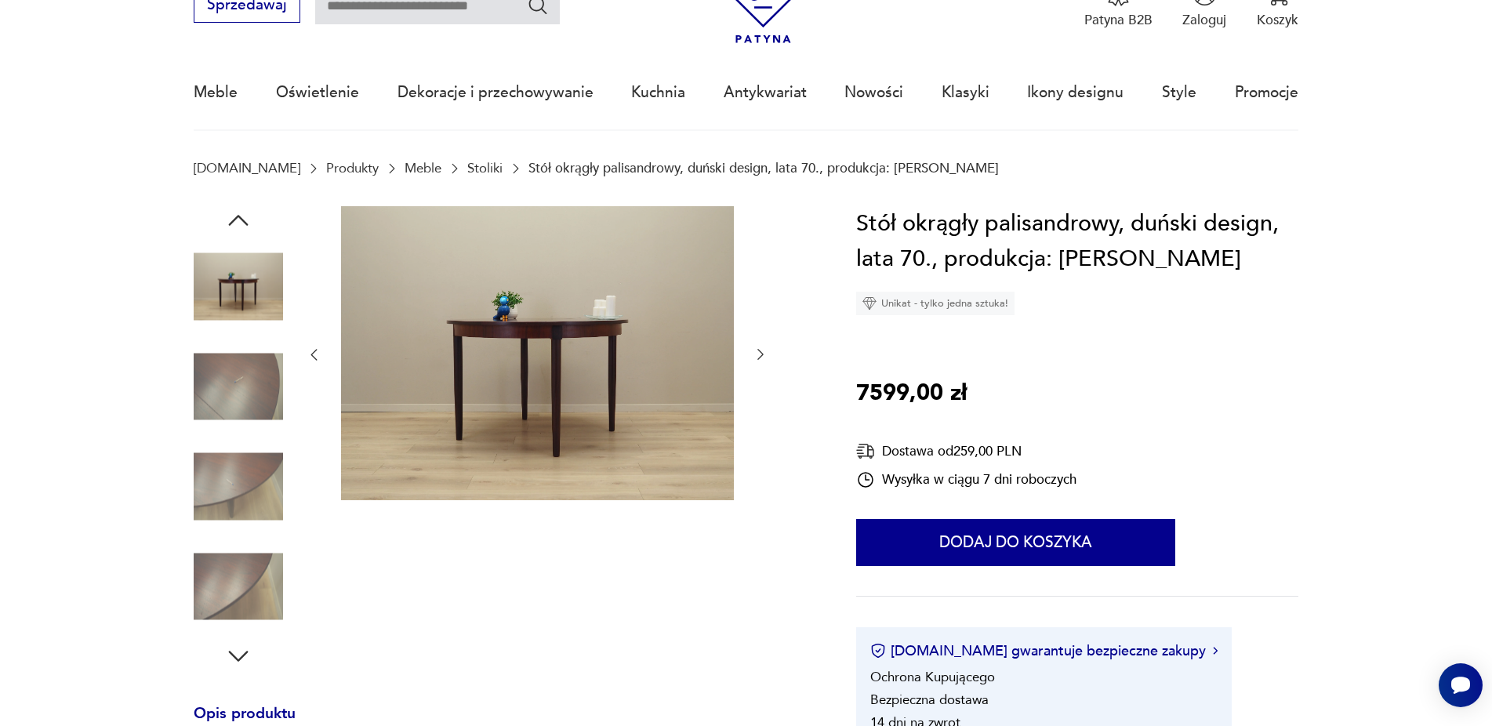
click at [318, 358] on icon "button" at bounding box center [314, 354] width 16 height 16
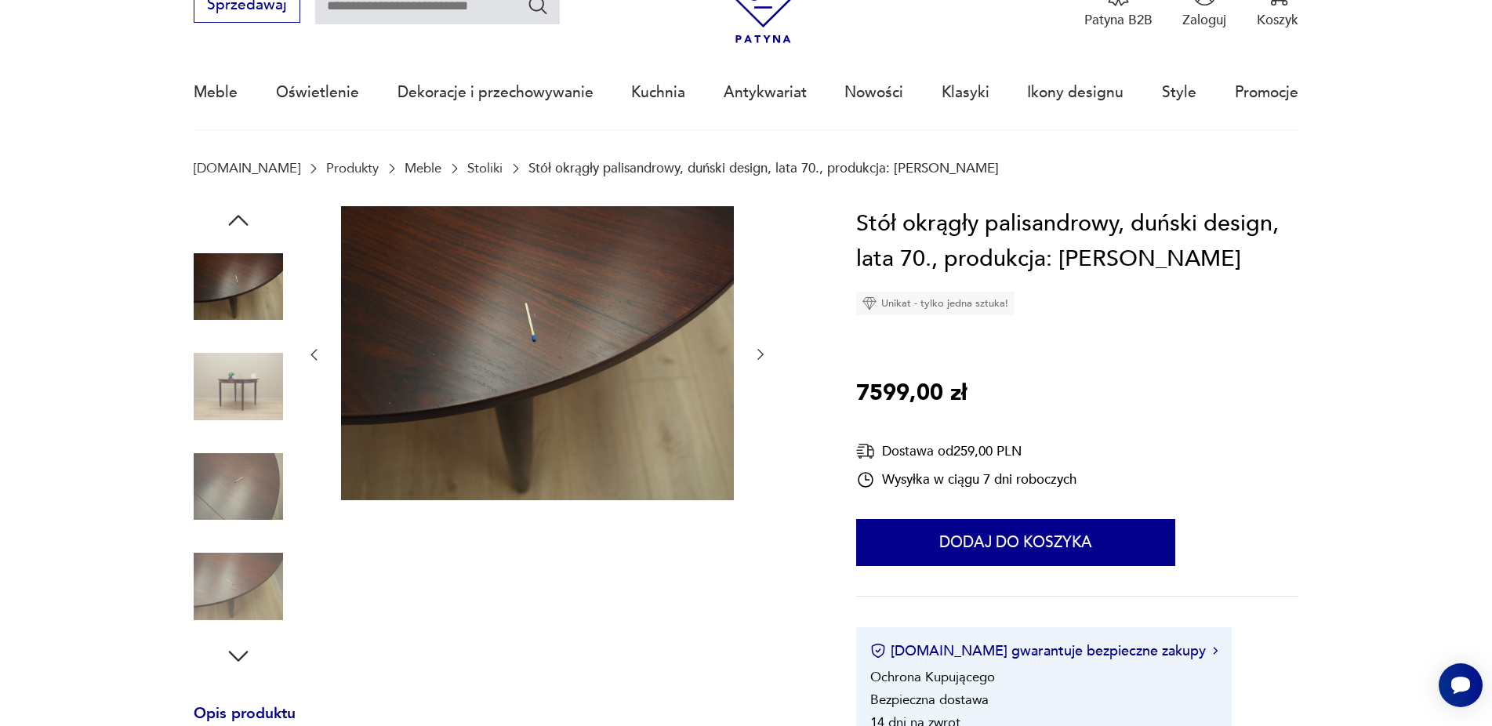
click at [318, 358] on icon "button" at bounding box center [314, 354] width 16 height 16
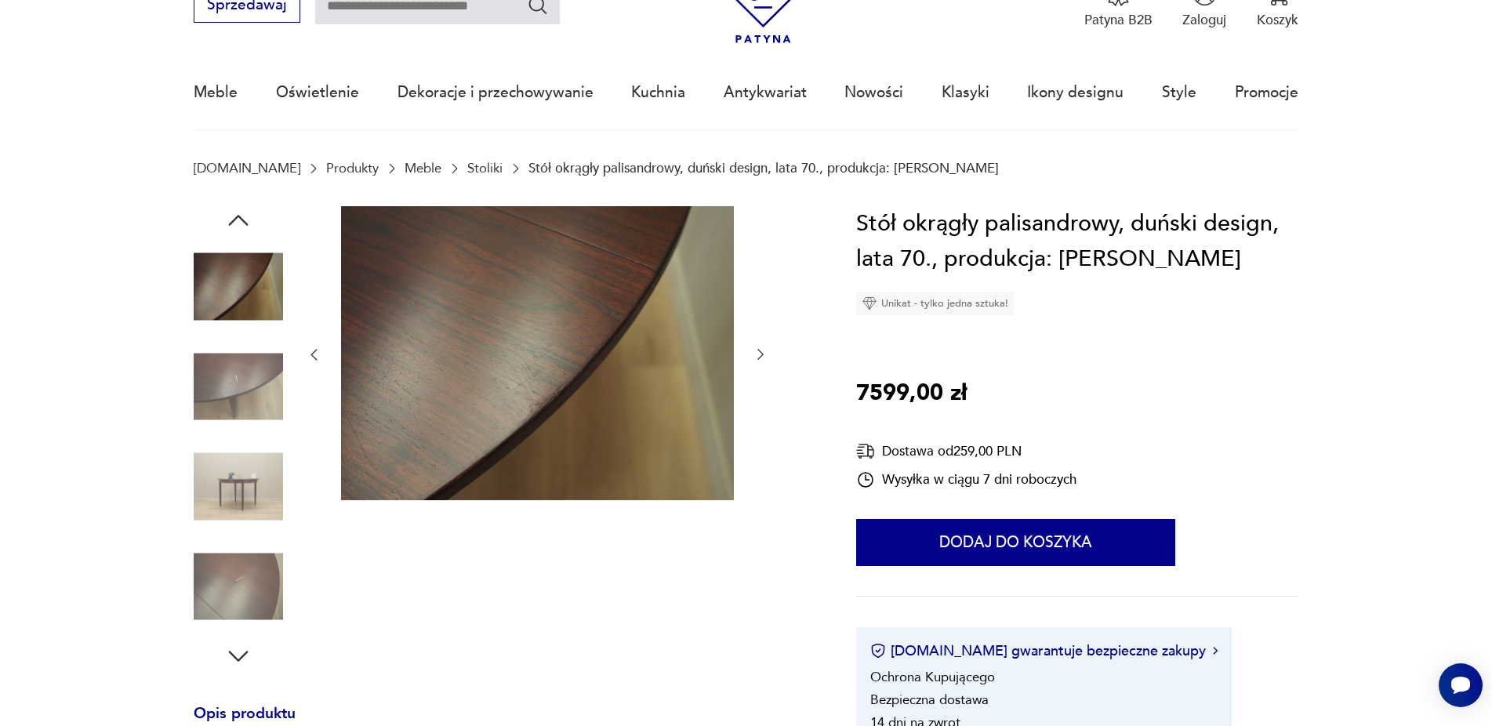
click at [318, 358] on icon "button" at bounding box center [314, 354] width 16 height 16
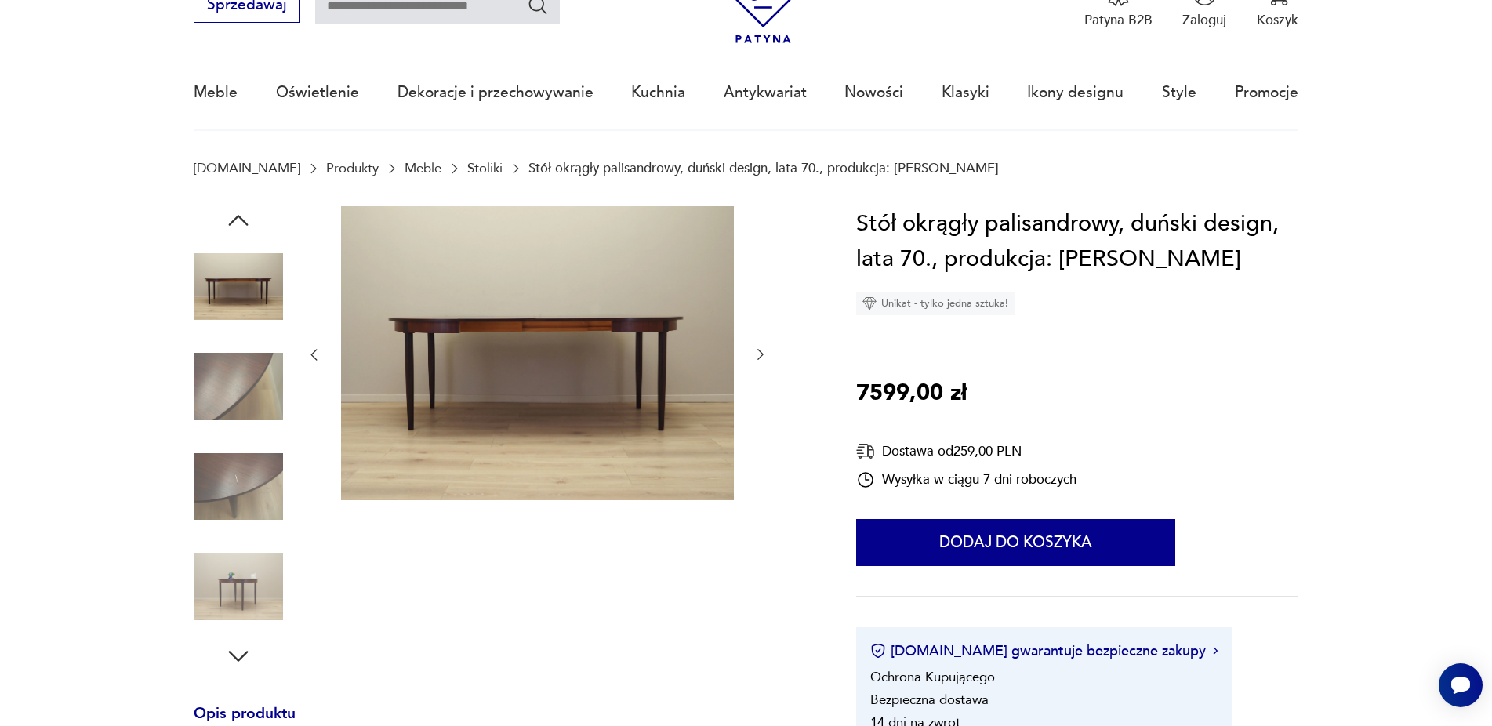
click at [311, 353] on icon "button" at bounding box center [314, 354] width 16 height 16
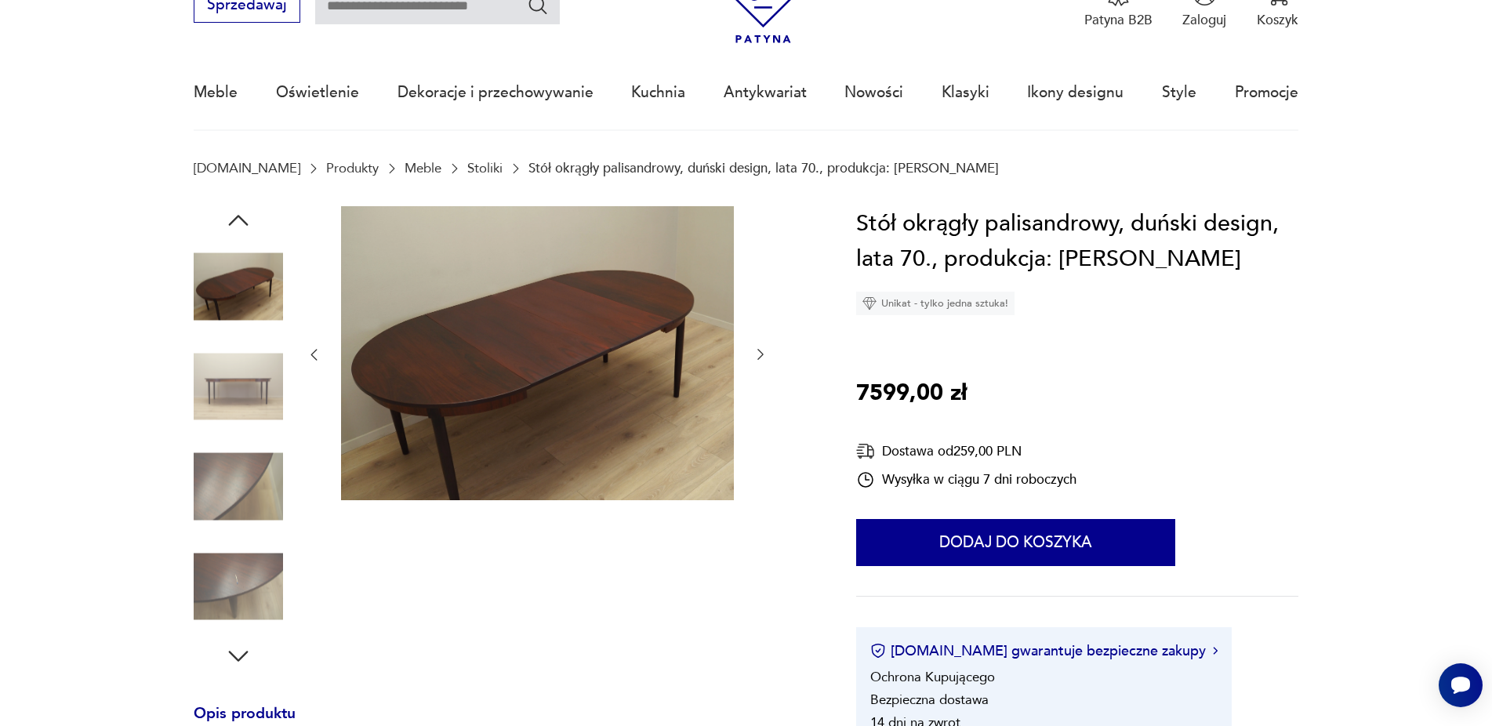
click at [314, 357] on icon "button" at bounding box center [314, 354] width 16 height 16
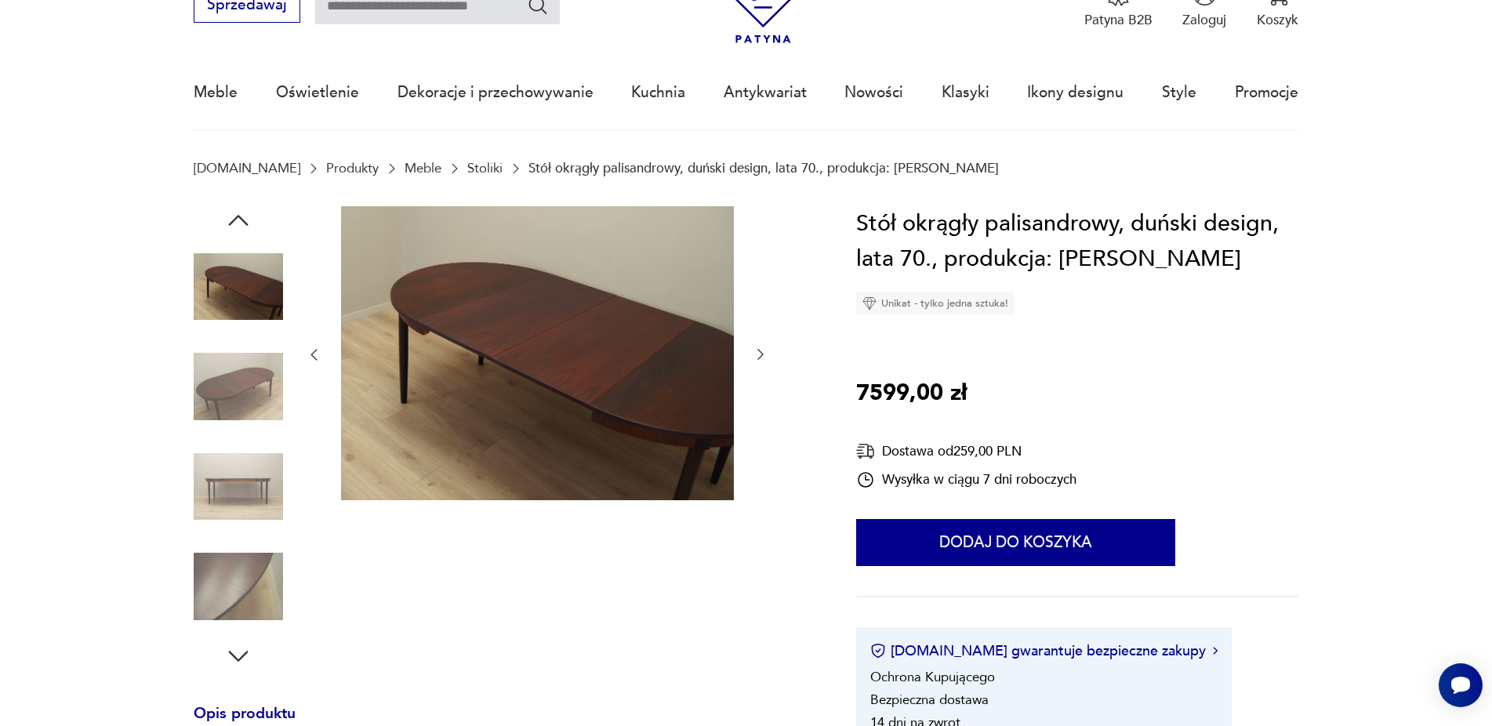
click at [315, 359] on icon "button" at bounding box center [314, 355] width 6 height 11
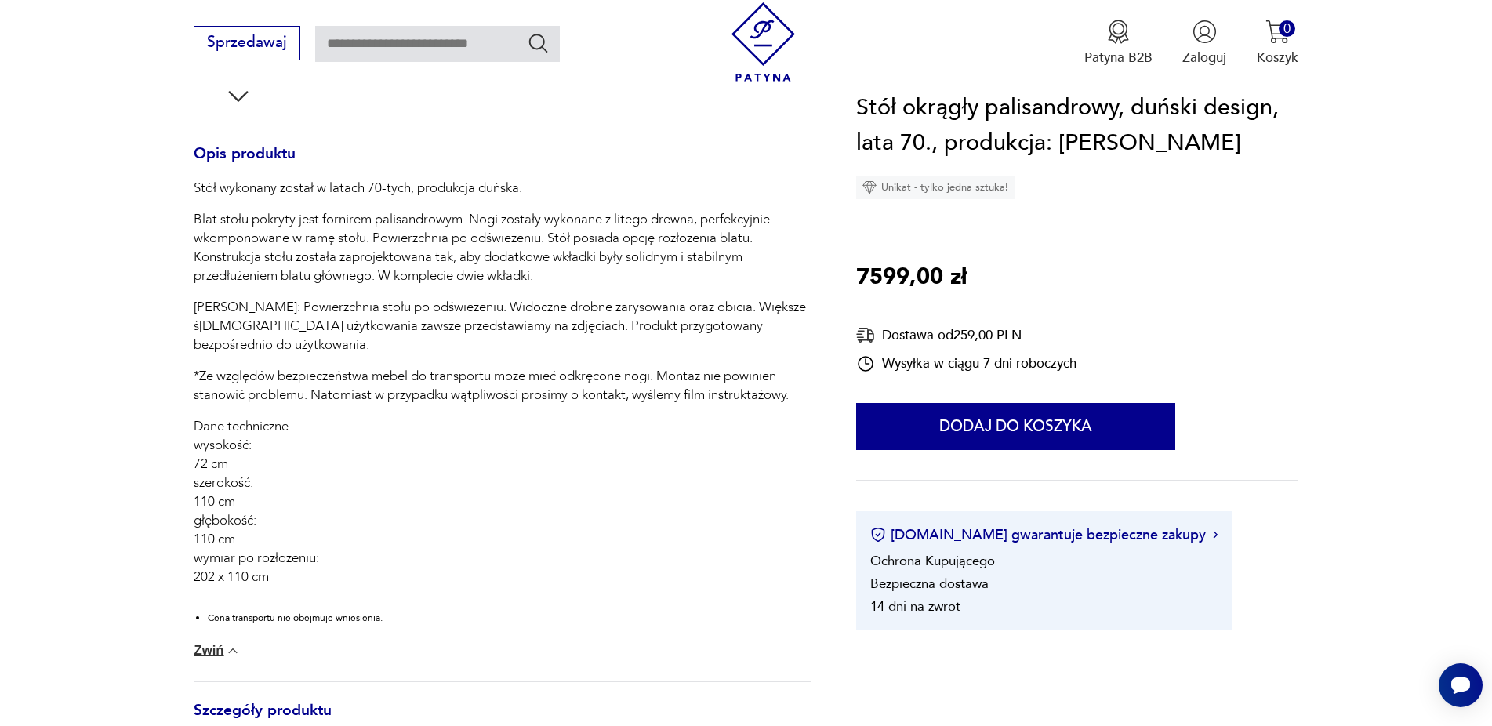
scroll to position [320, 0]
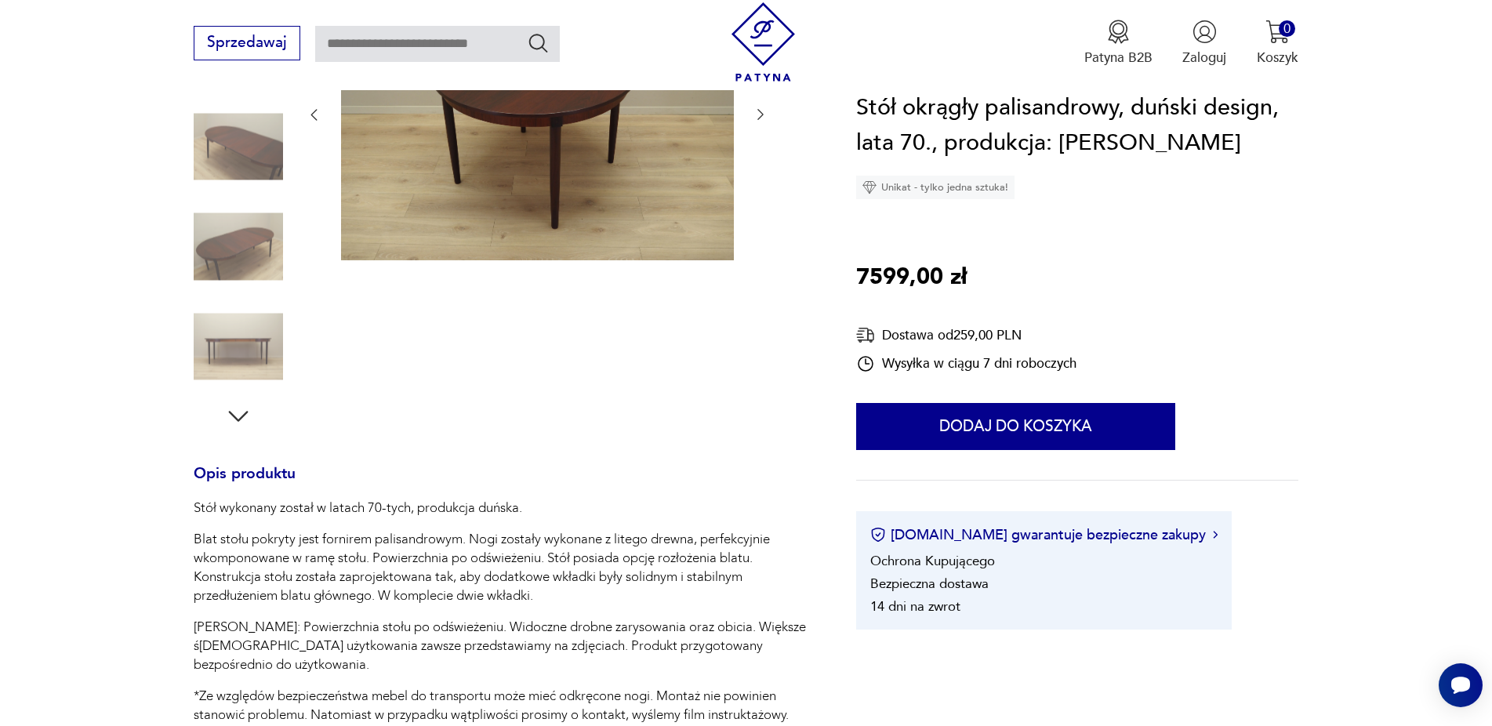
click at [259, 355] on img at bounding box center [238, 346] width 89 height 89
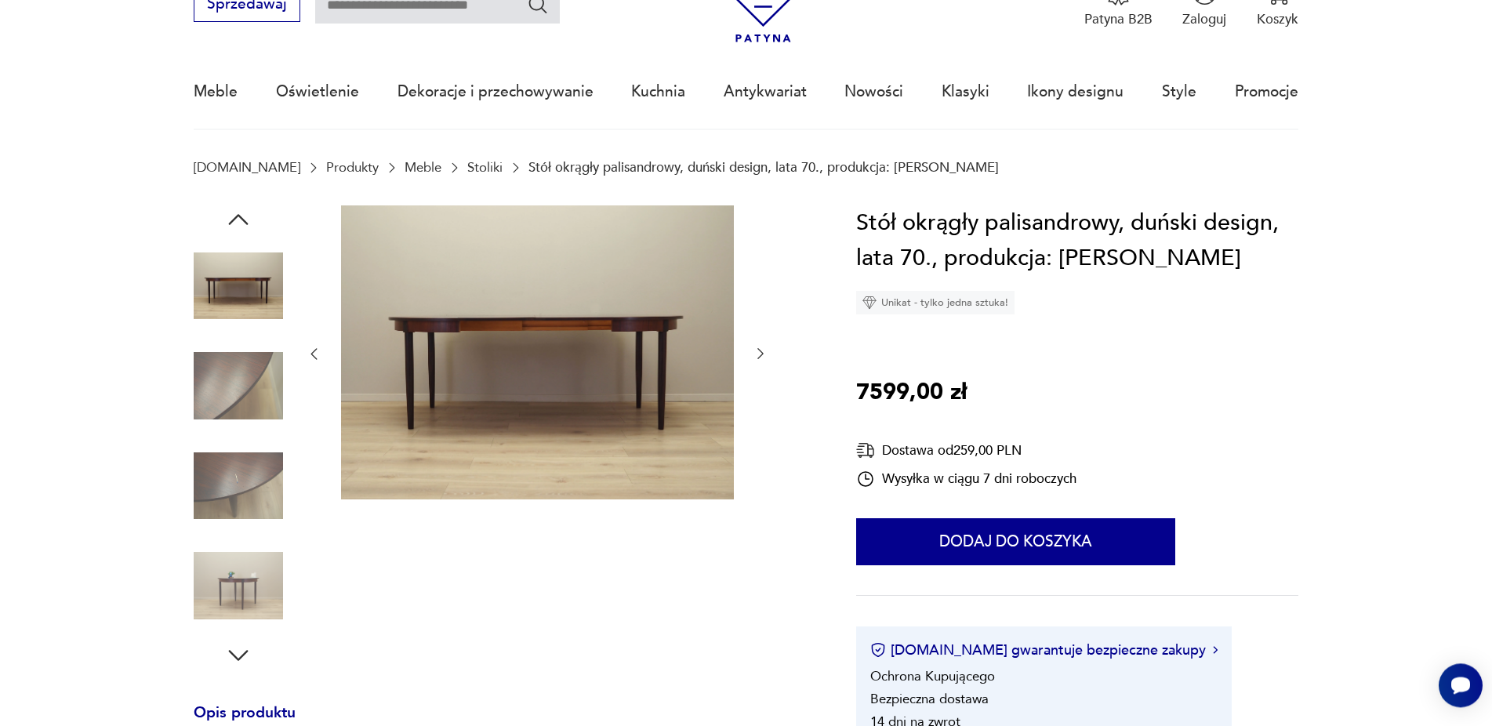
scroll to position [80, 0]
type input "****"
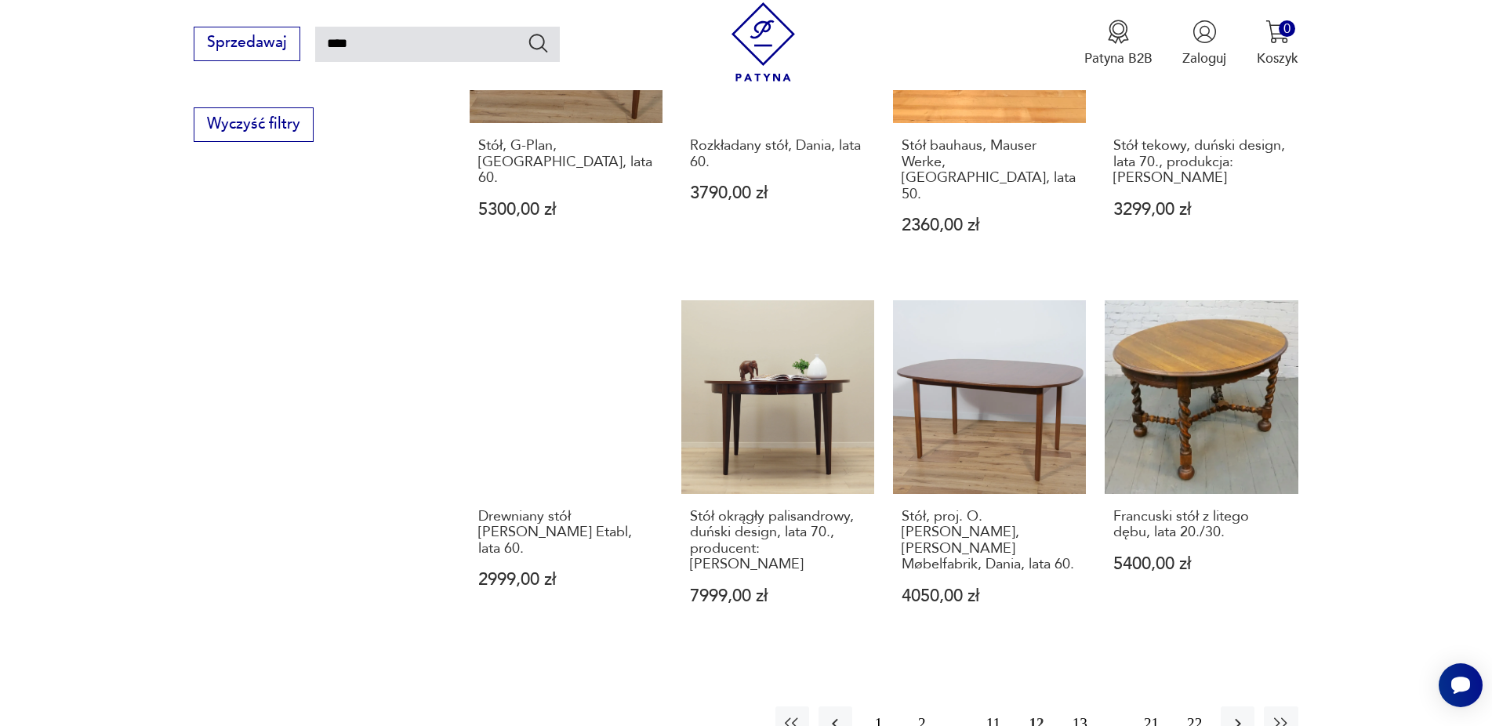
scroll to position [1449, 0]
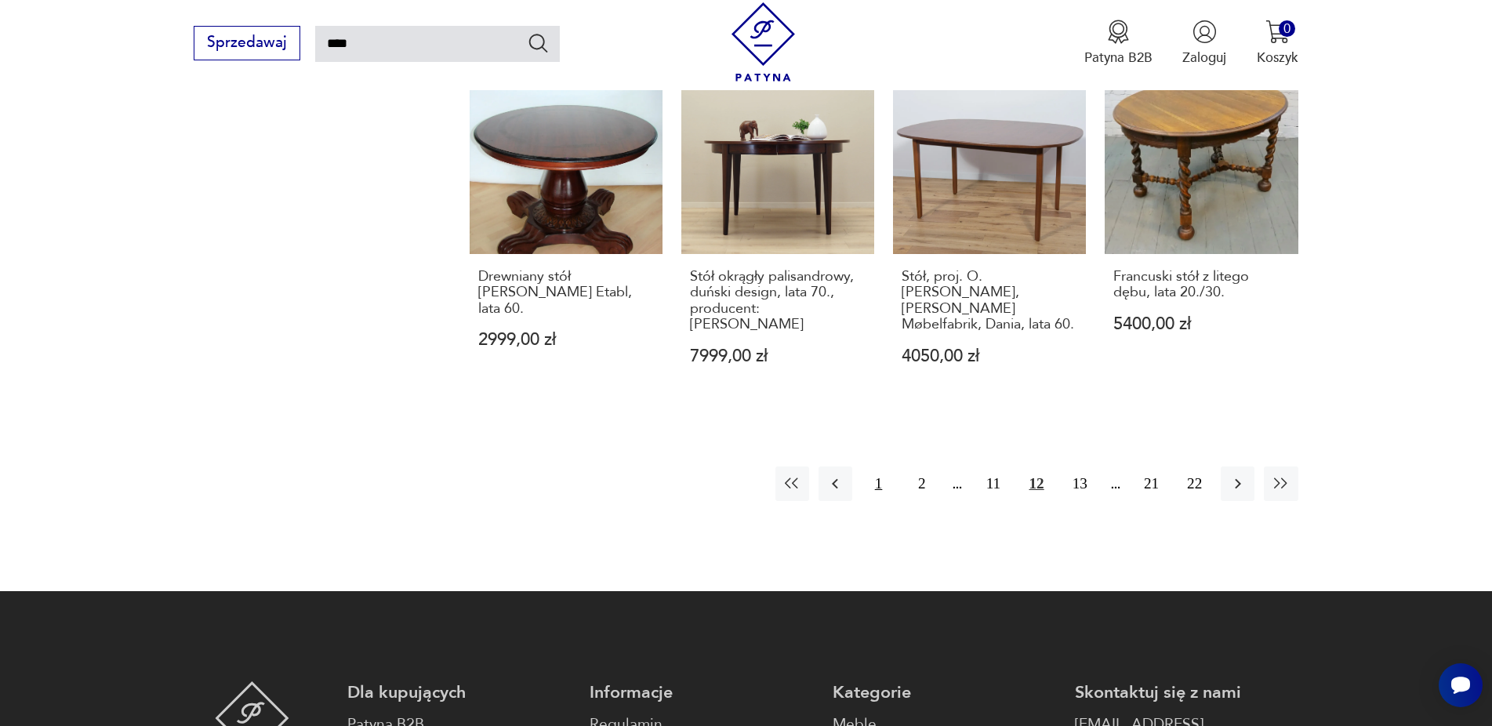
click at [880, 466] on button "1" at bounding box center [878, 483] width 34 height 34
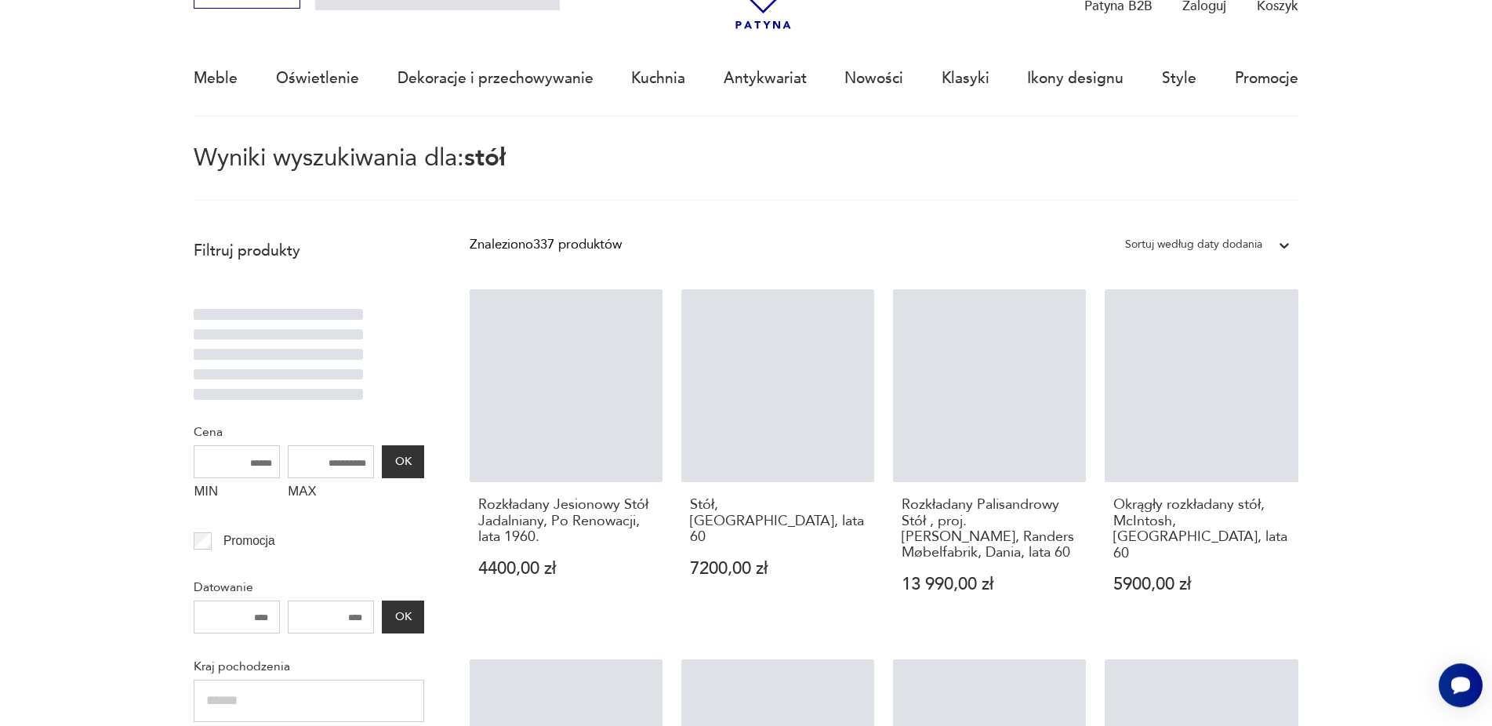
scroll to position [90, 0]
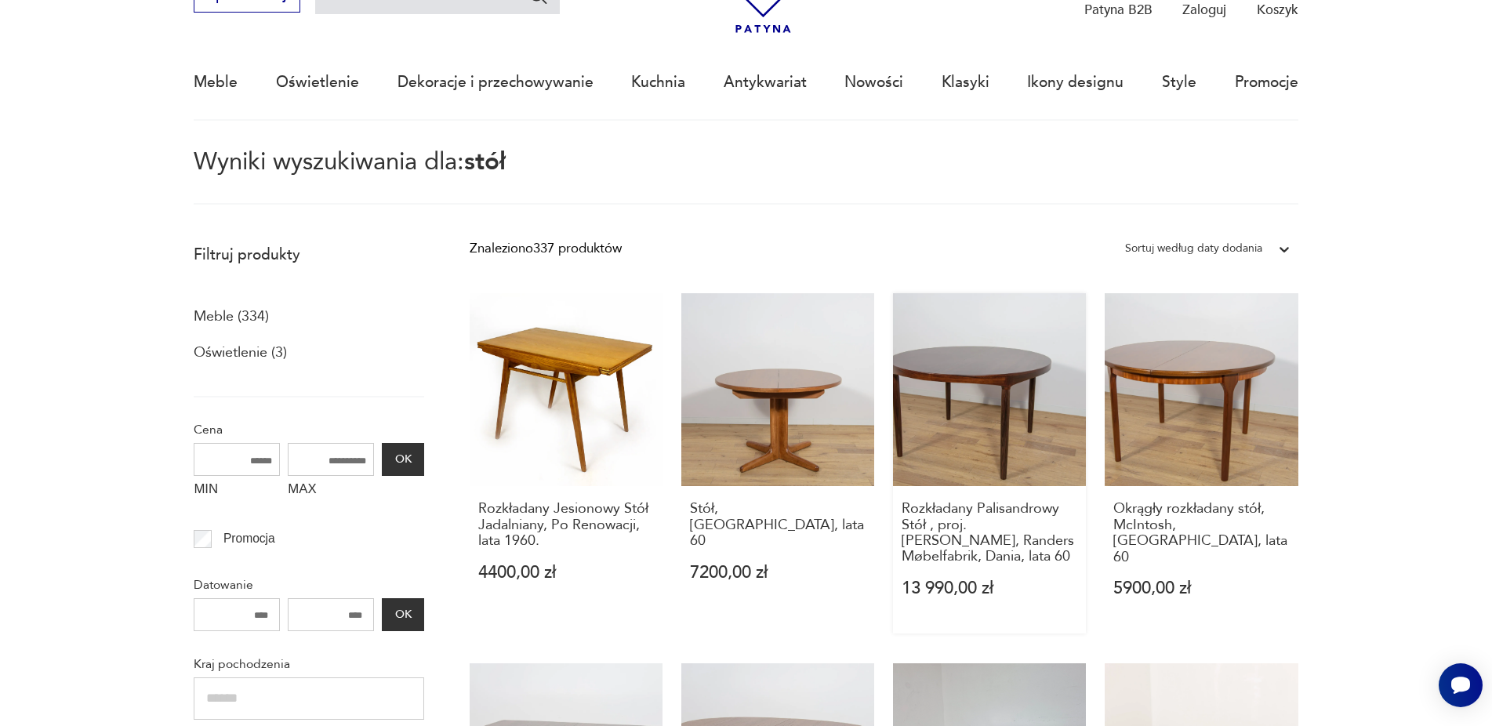
click at [1005, 427] on link "Rozkładany Palisandrowy Stół , proj. [PERSON_NAME], Randers Møbelfabrik, Dania,…" at bounding box center [989, 463] width 193 height 340
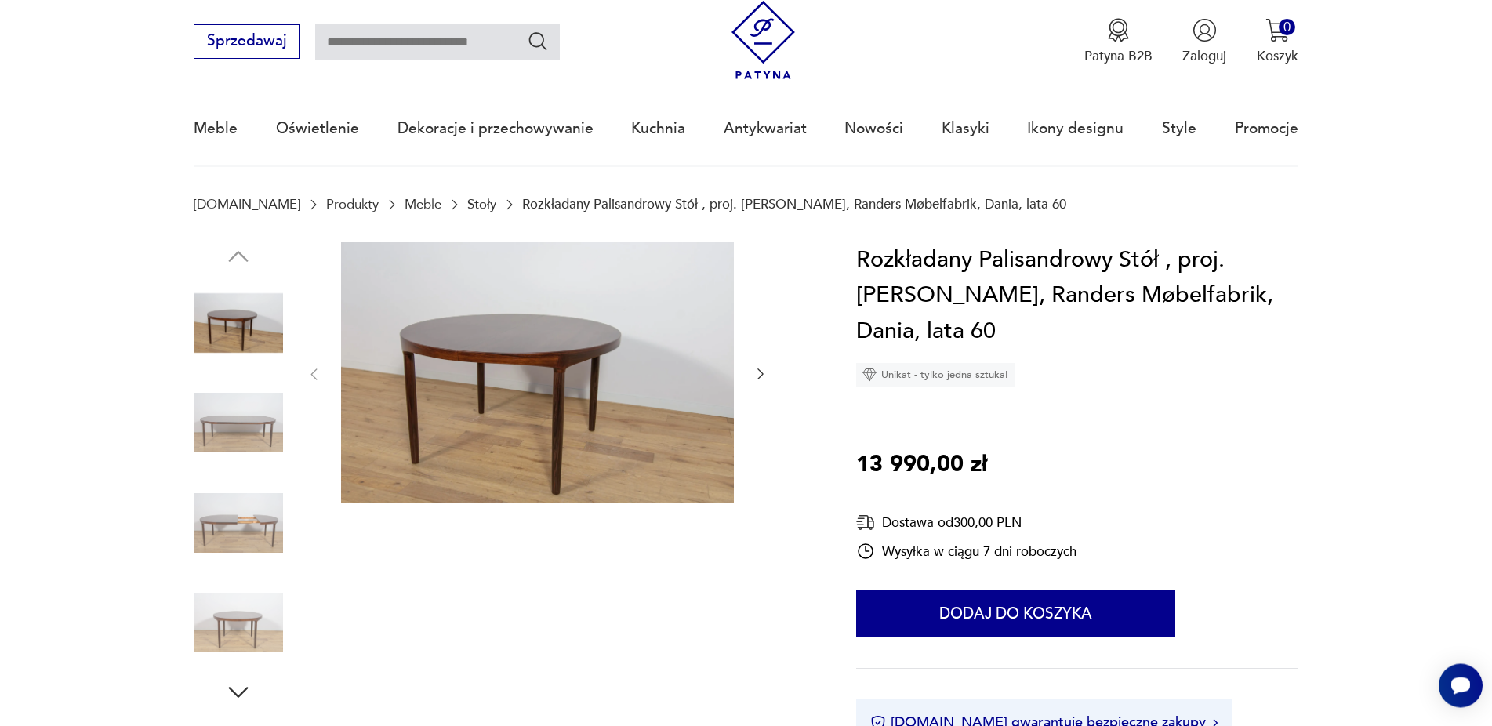
click at [252, 429] on img at bounding box center [238, 422] width 89 height 89
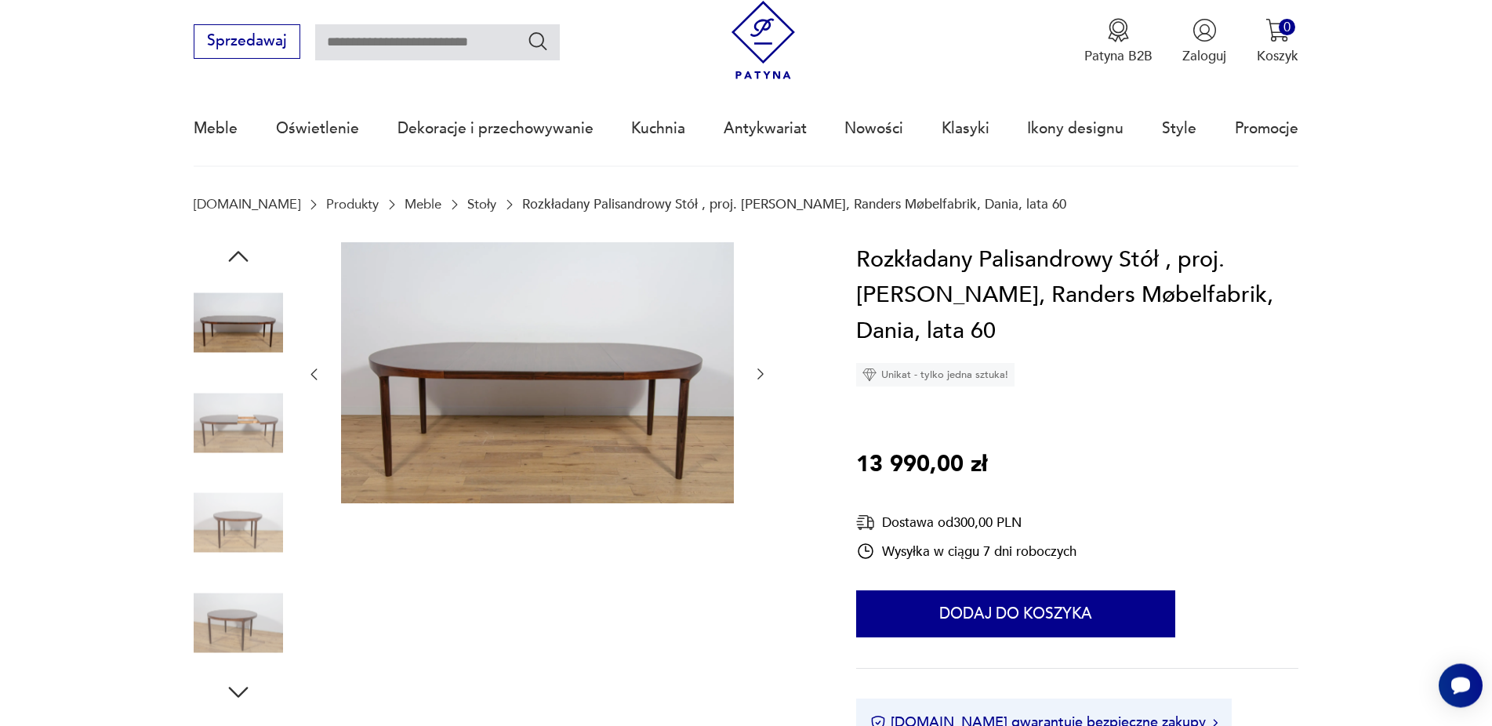
click at [236, 524] on img at bounding box center [238, 522] width 89 height 89
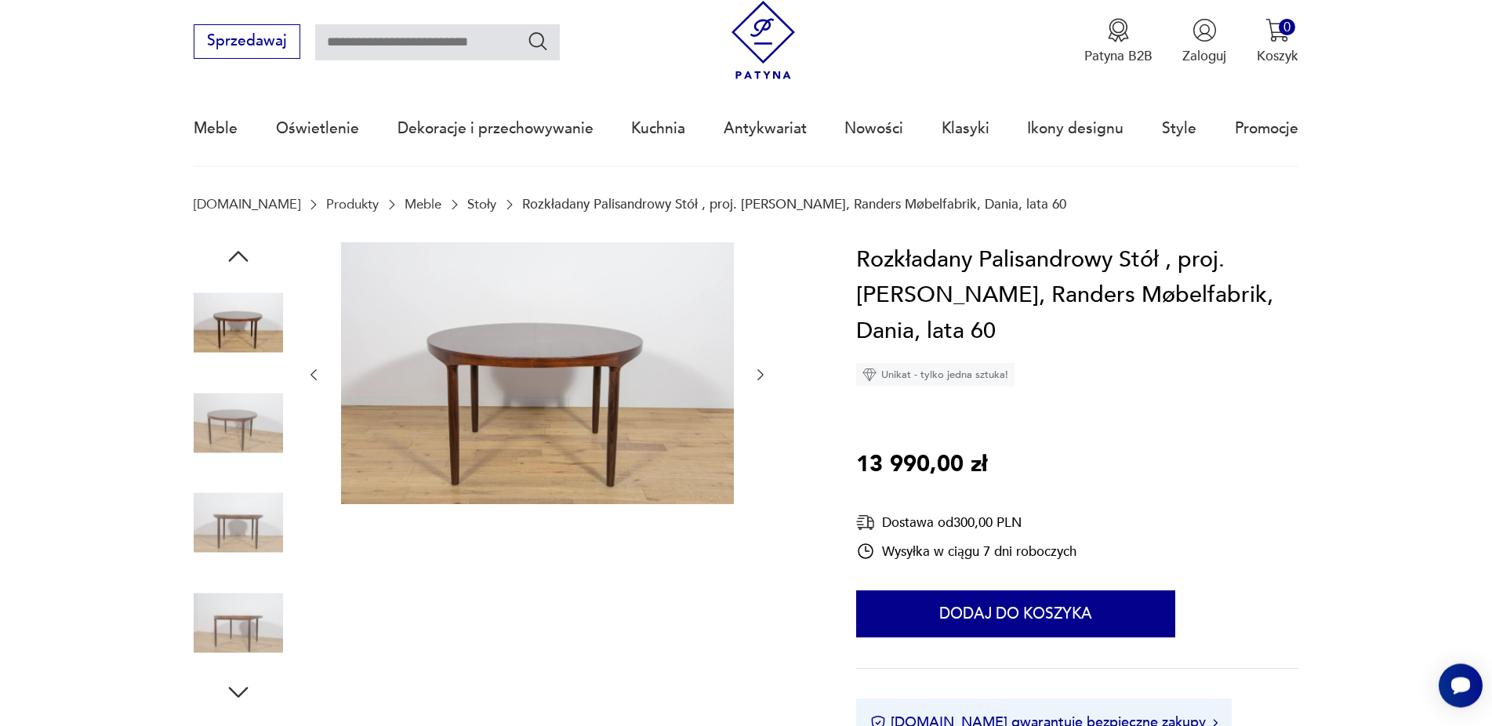
click at [235, 618] on img at bounding box center [238, 622] width 89 height 89
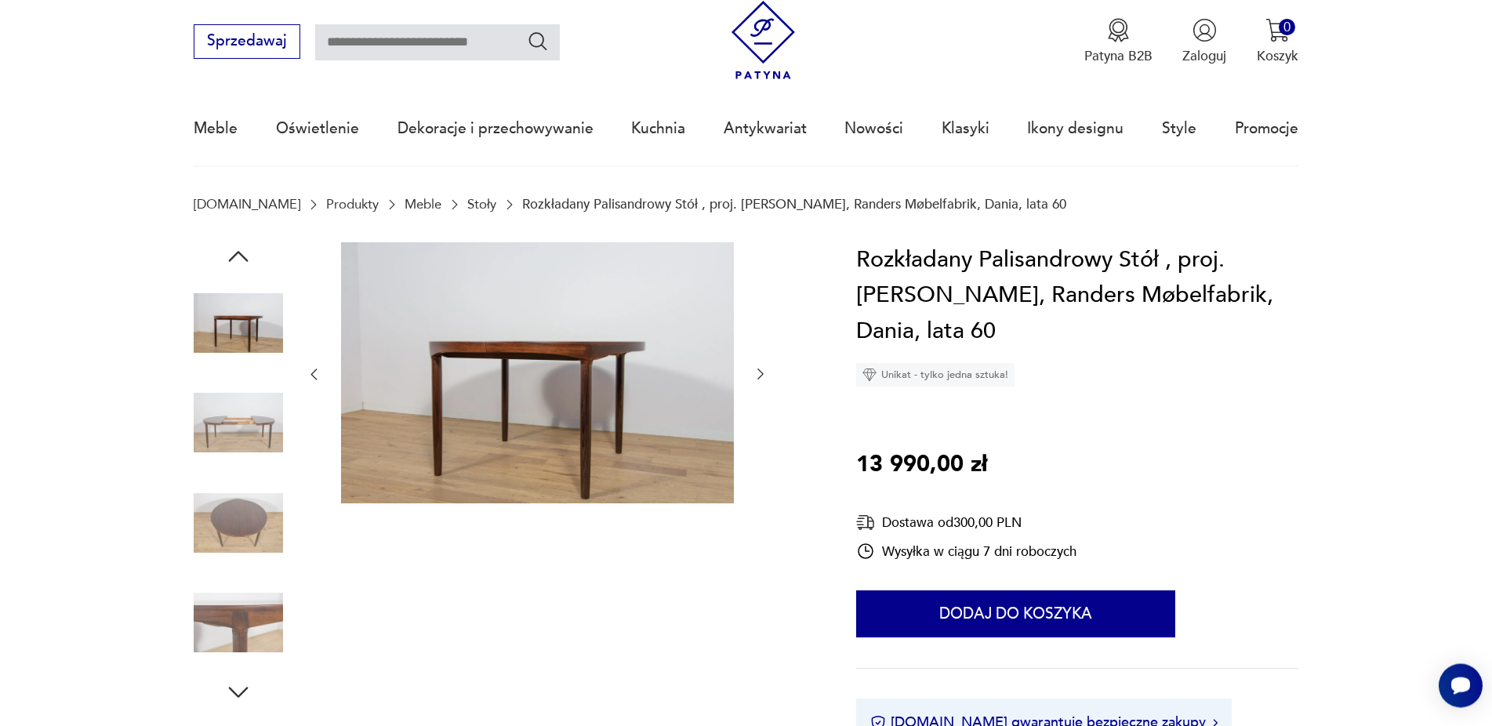
click at [241, 699] on icon "button" at bounding box center [238, 692] width 28 height 28
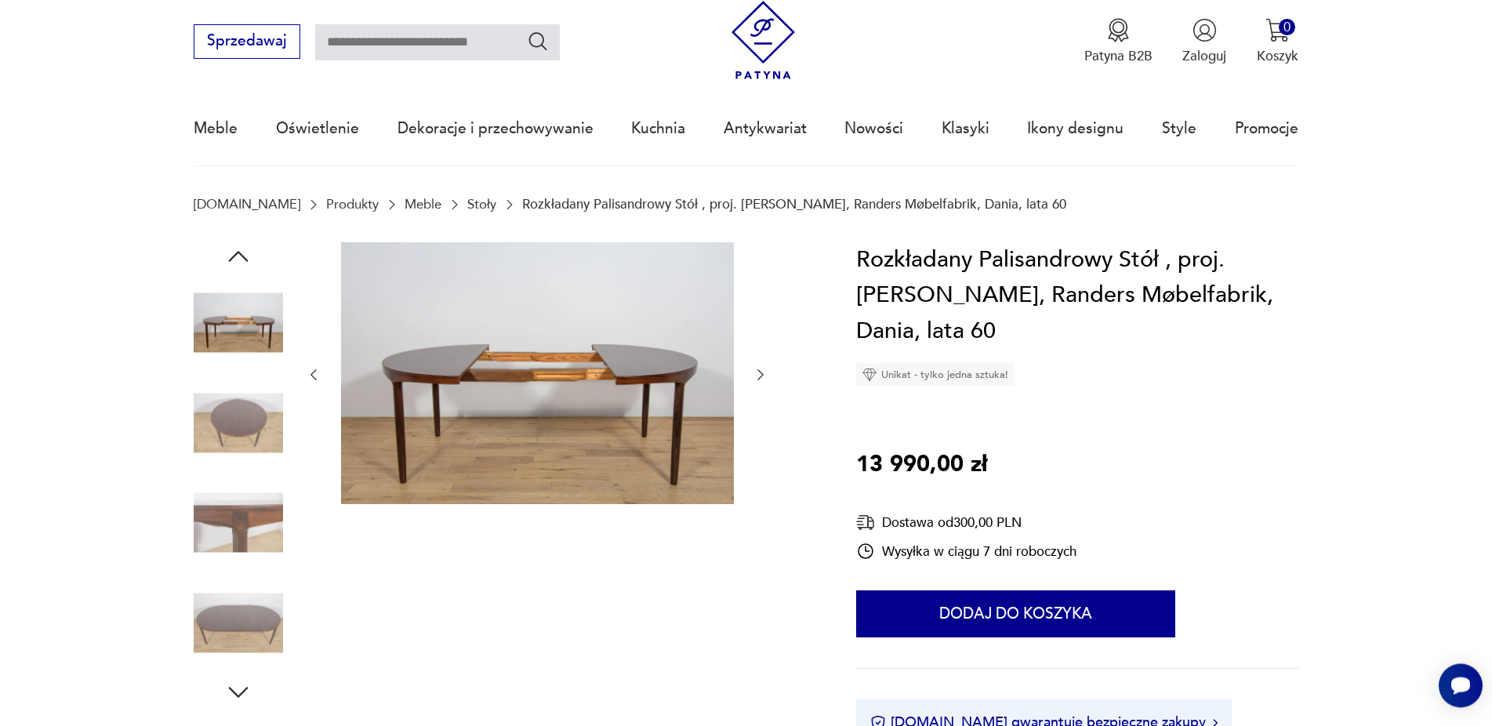
click at [239, 687] on icon "button" at bounding box center [238, 692] width 28 height 28
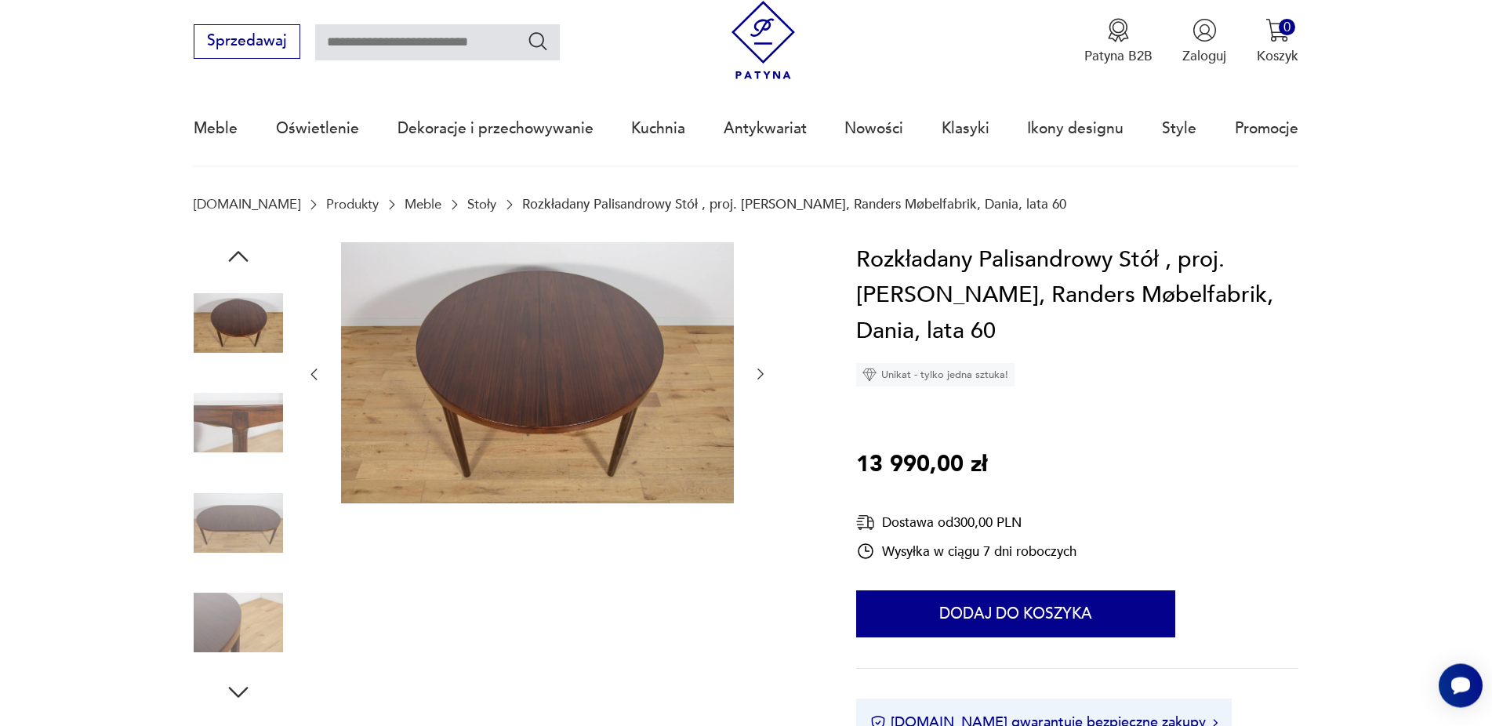
click at [239, 687] on icon "button" at bounding box center [238, 692] width 28 height 28
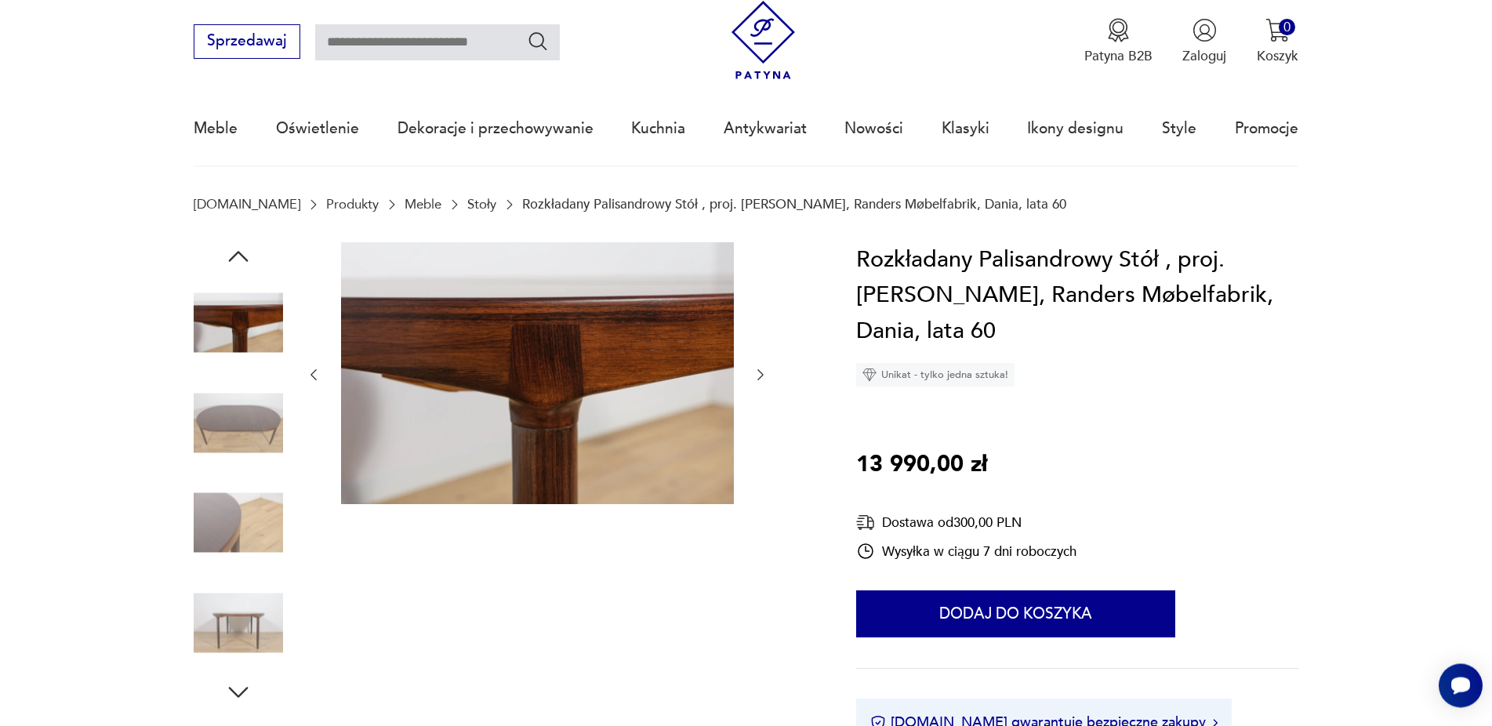
click at [239, 687] on icon "button" at bounding box center [238, 692] width 28 height 28
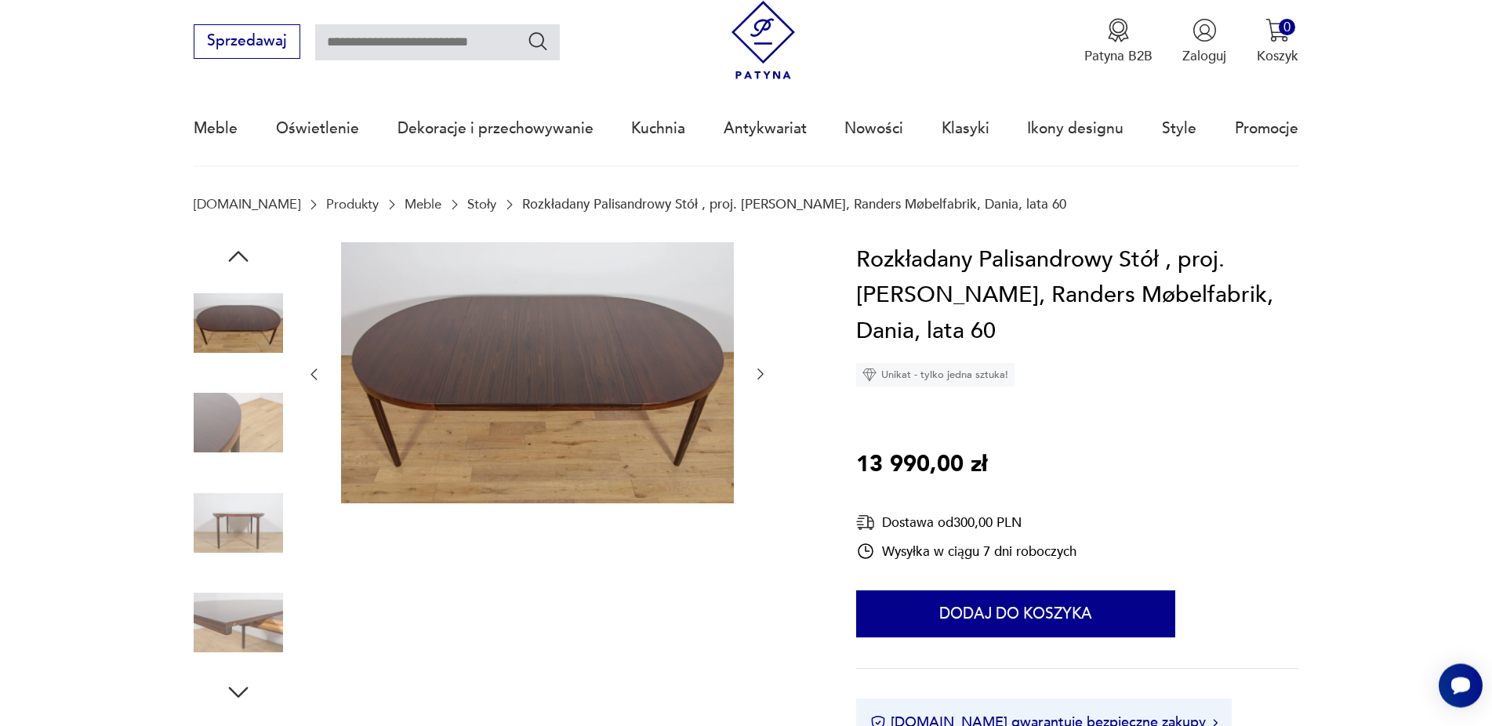
click at [239, 687] on icon "button" at bounding box center [238, 692] width 28 height 28
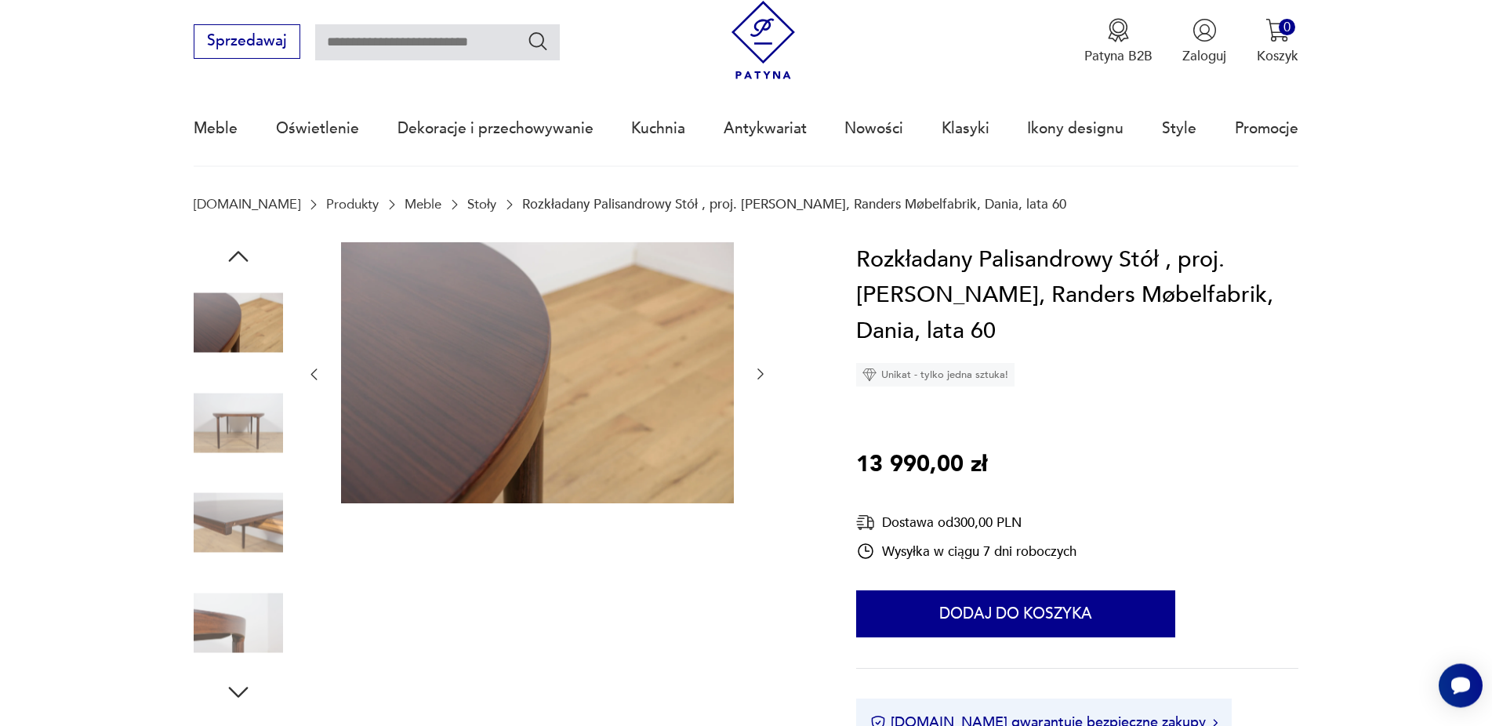
click at [239, 687] on icon "button" at bounding box center [238, 692] width 28 height 28
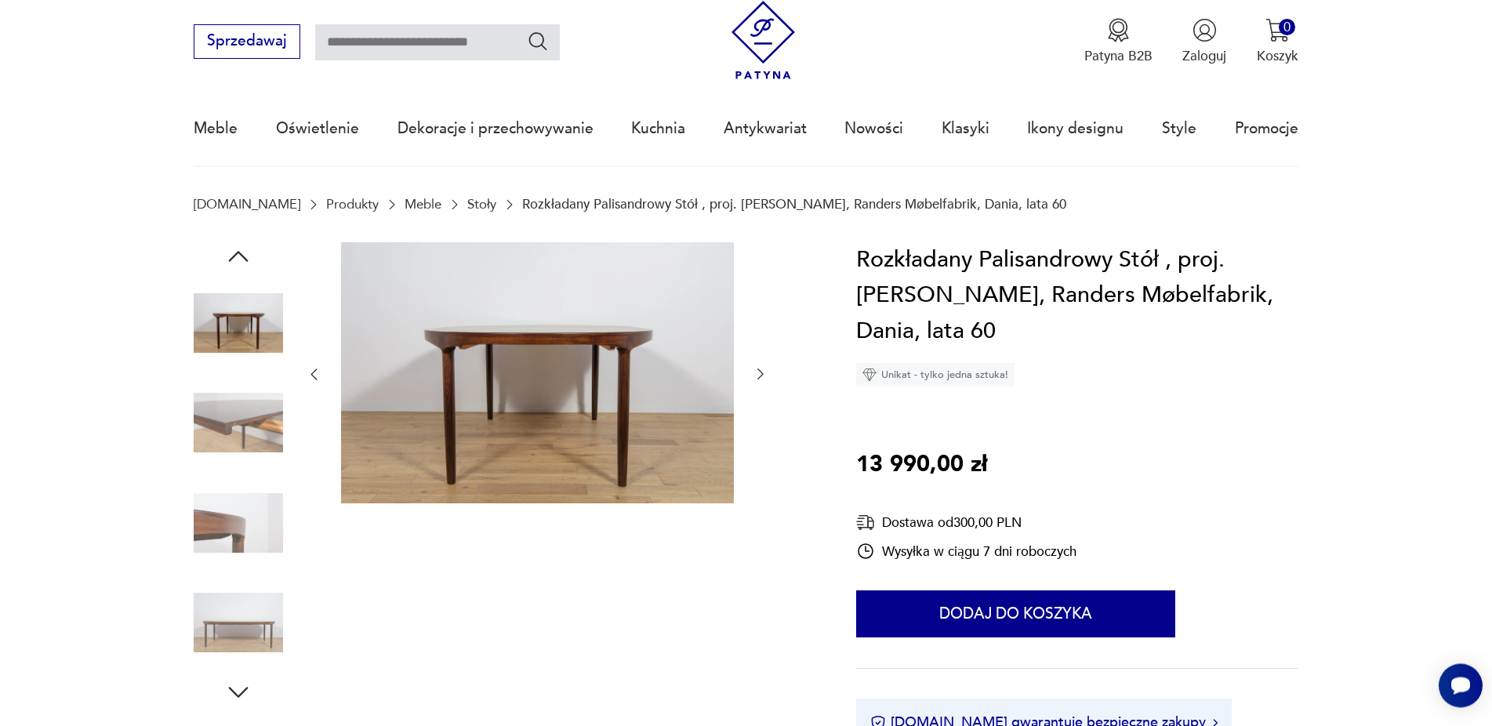
click at [239, 687] on icon "button" at bounding box center [238, 692] width 28 height 28
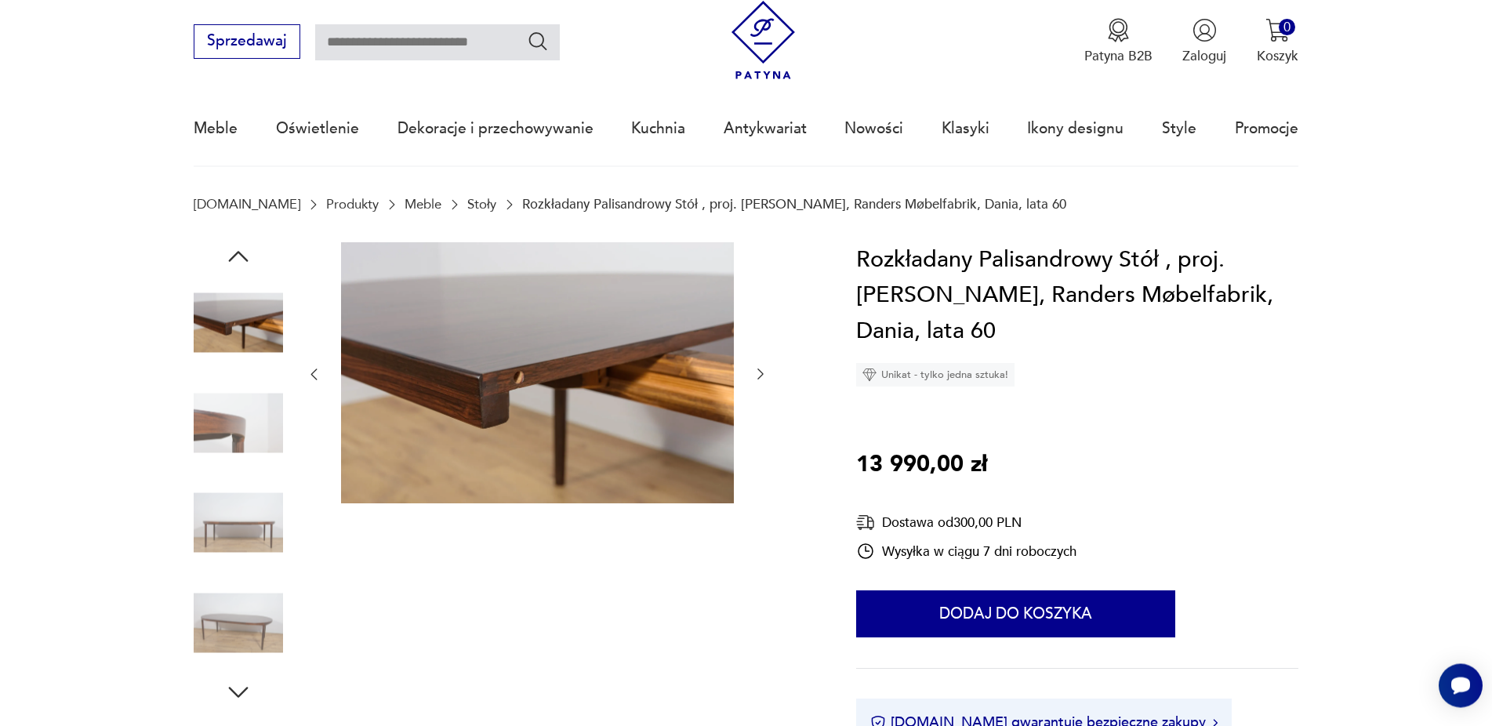
click at [239, 687] on icon "button" at bounding box center [238, 692] width 28 height 28
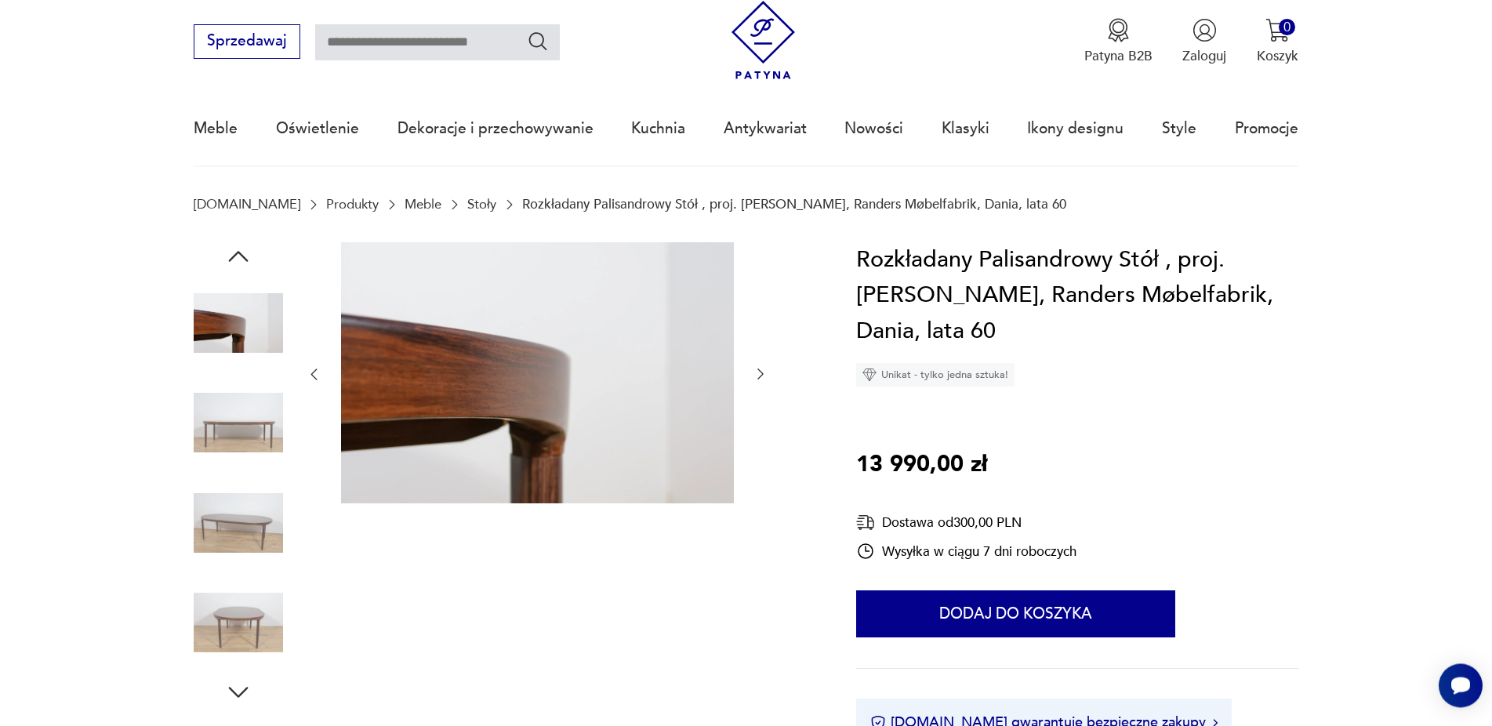
click at [239, 687] on icon "button" at bounding box center [238, 692] width 28 height 28
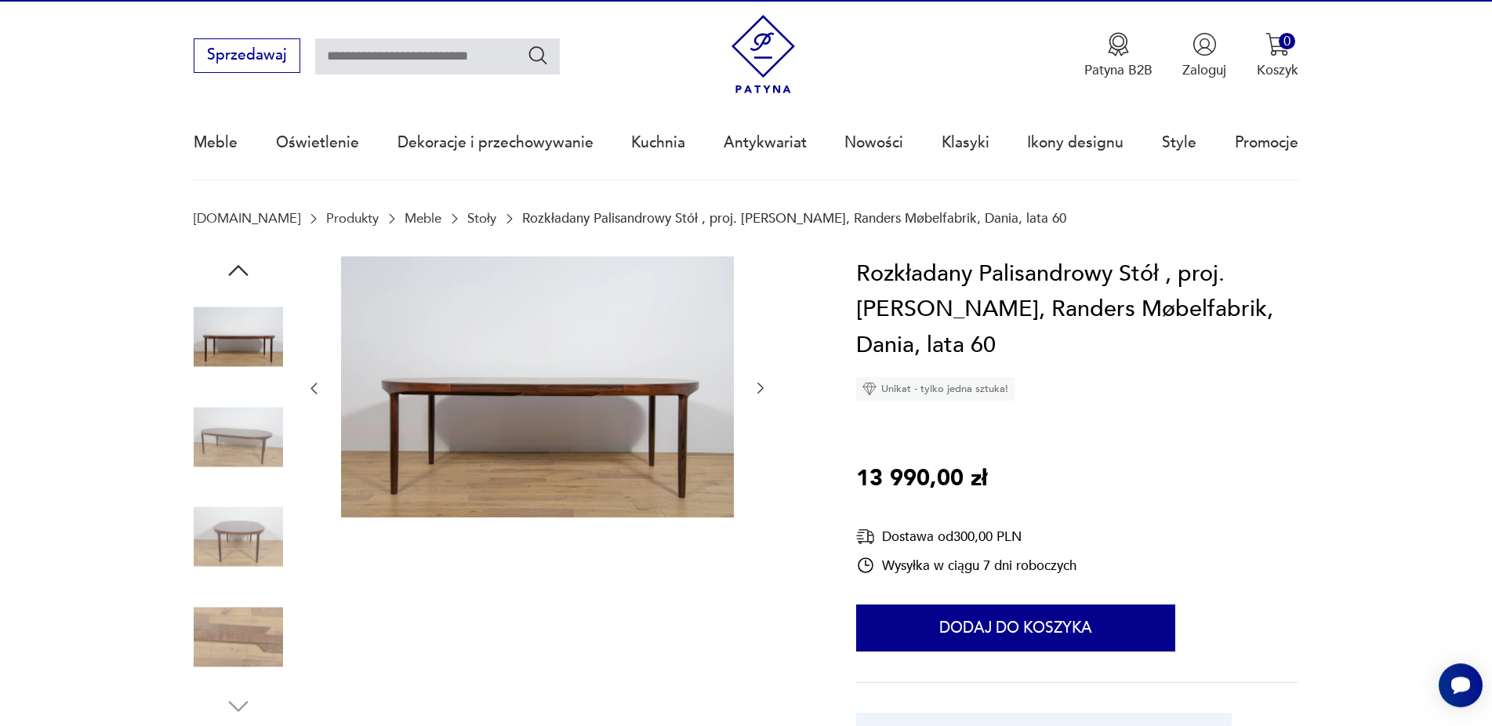
scroll to position [0, 0]
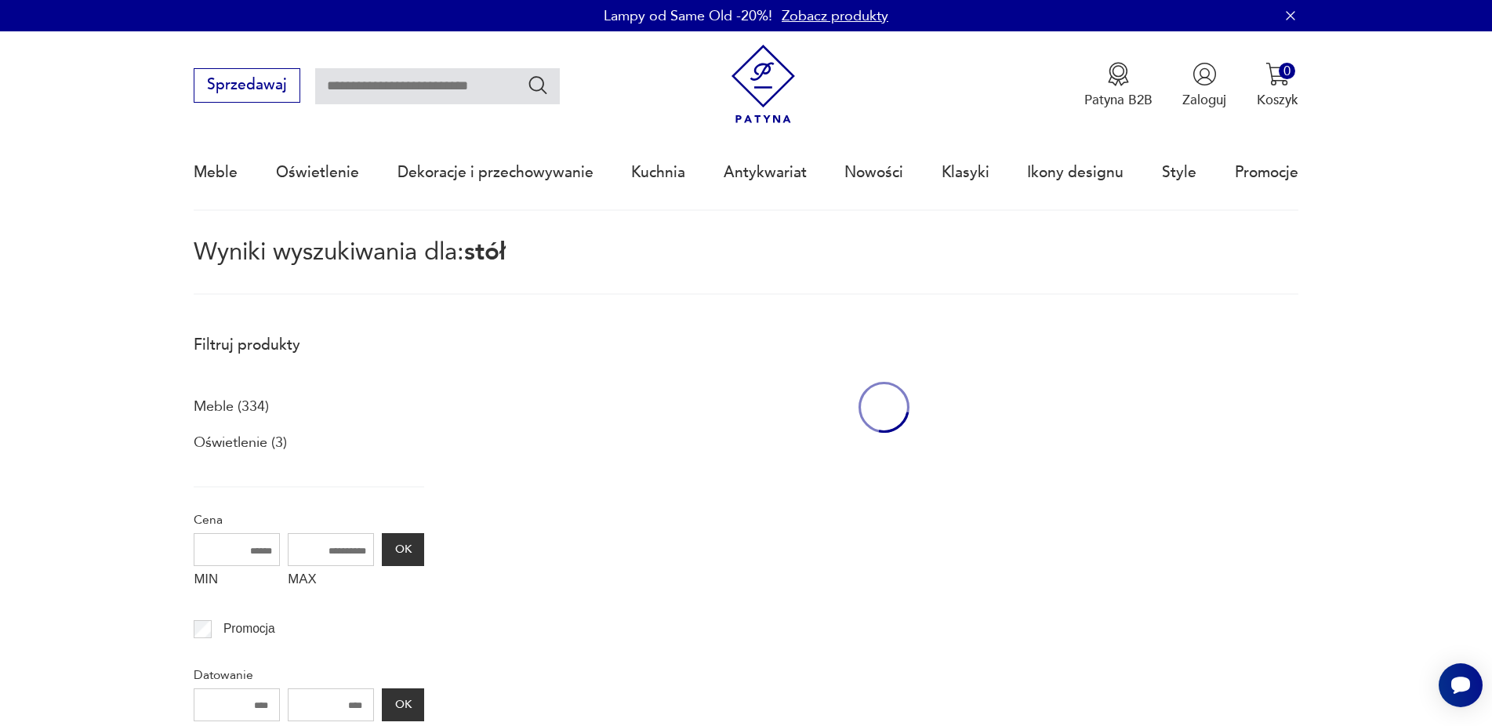
type input "****"
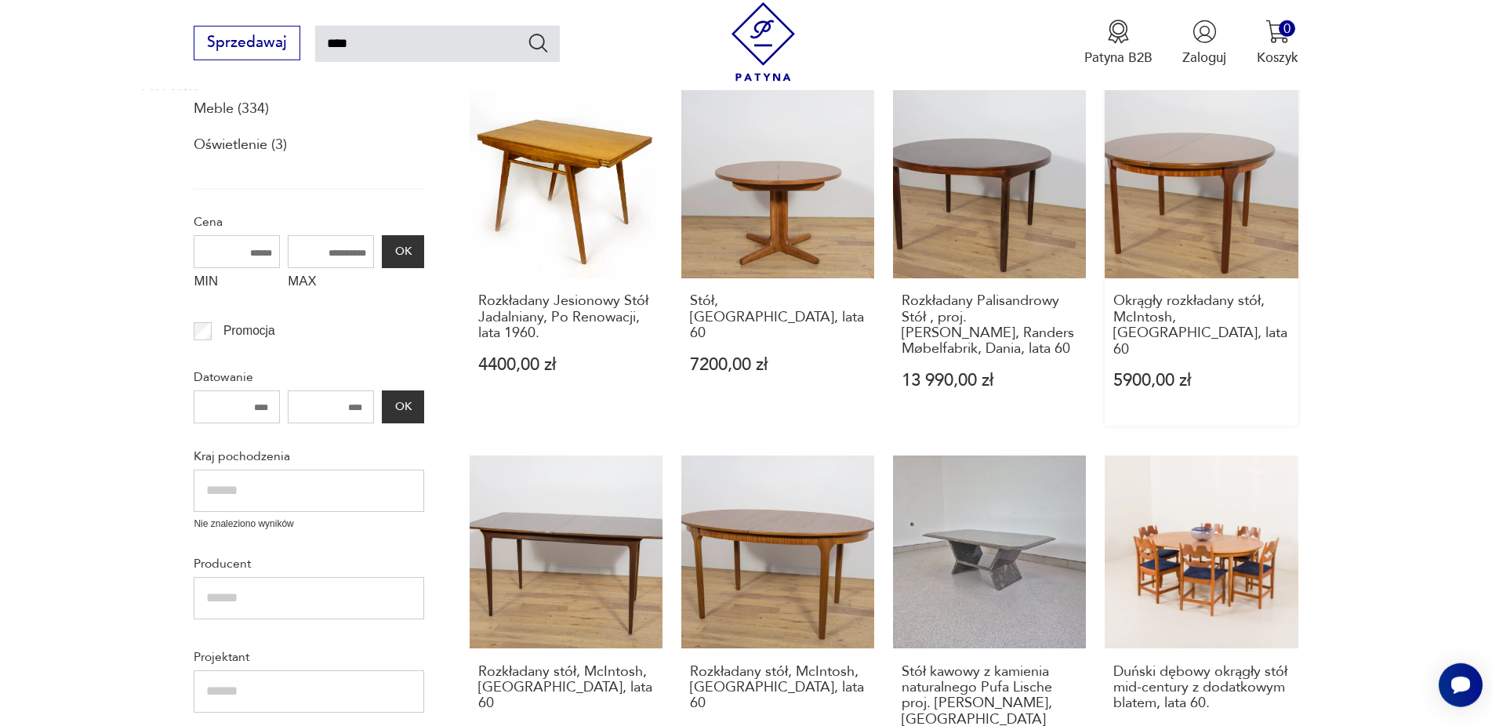
scroll to position [330, 0]
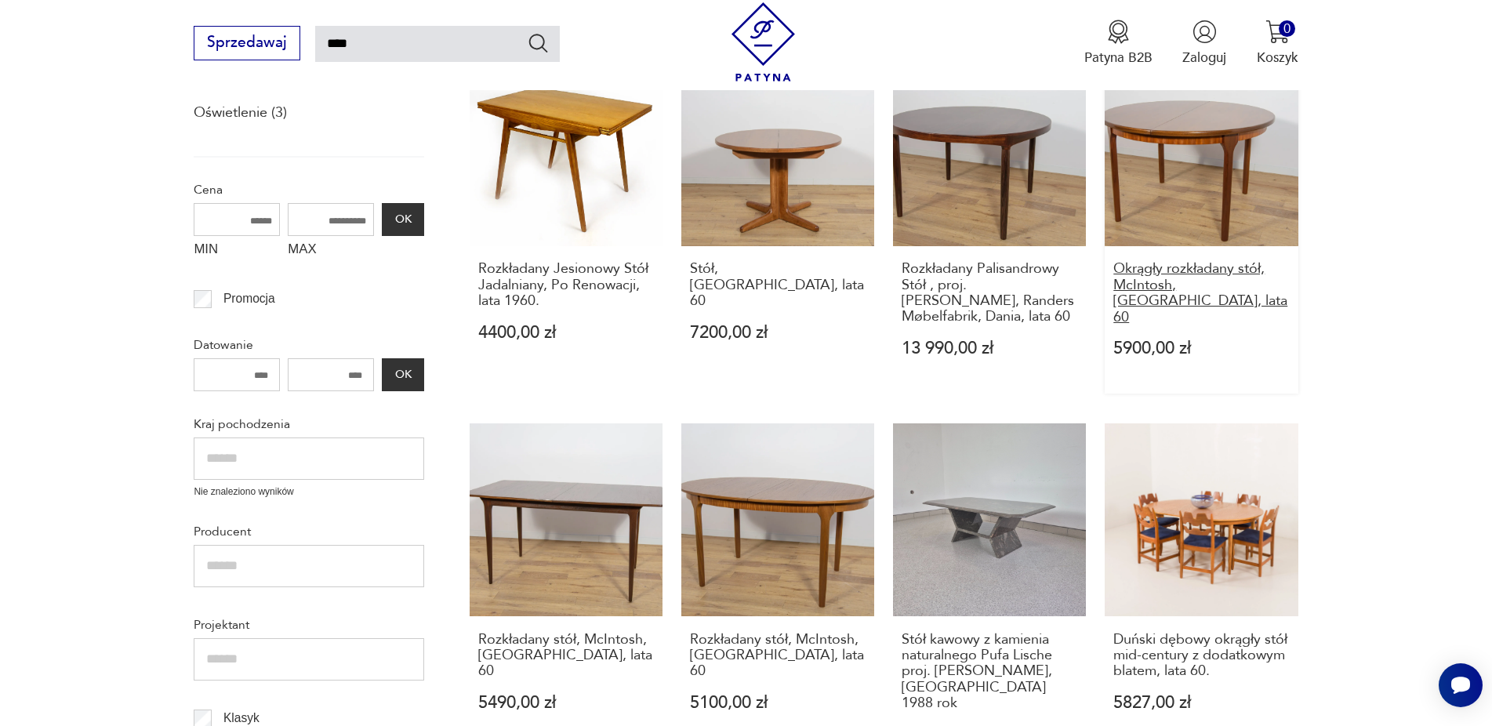
click at [1210, 288] on h3 "Okrągły rozkładany stół, McIntosh, [GEOGRAPHIC_DATA], lata 60" at bounding box center [1201, 293] width 176 height 64
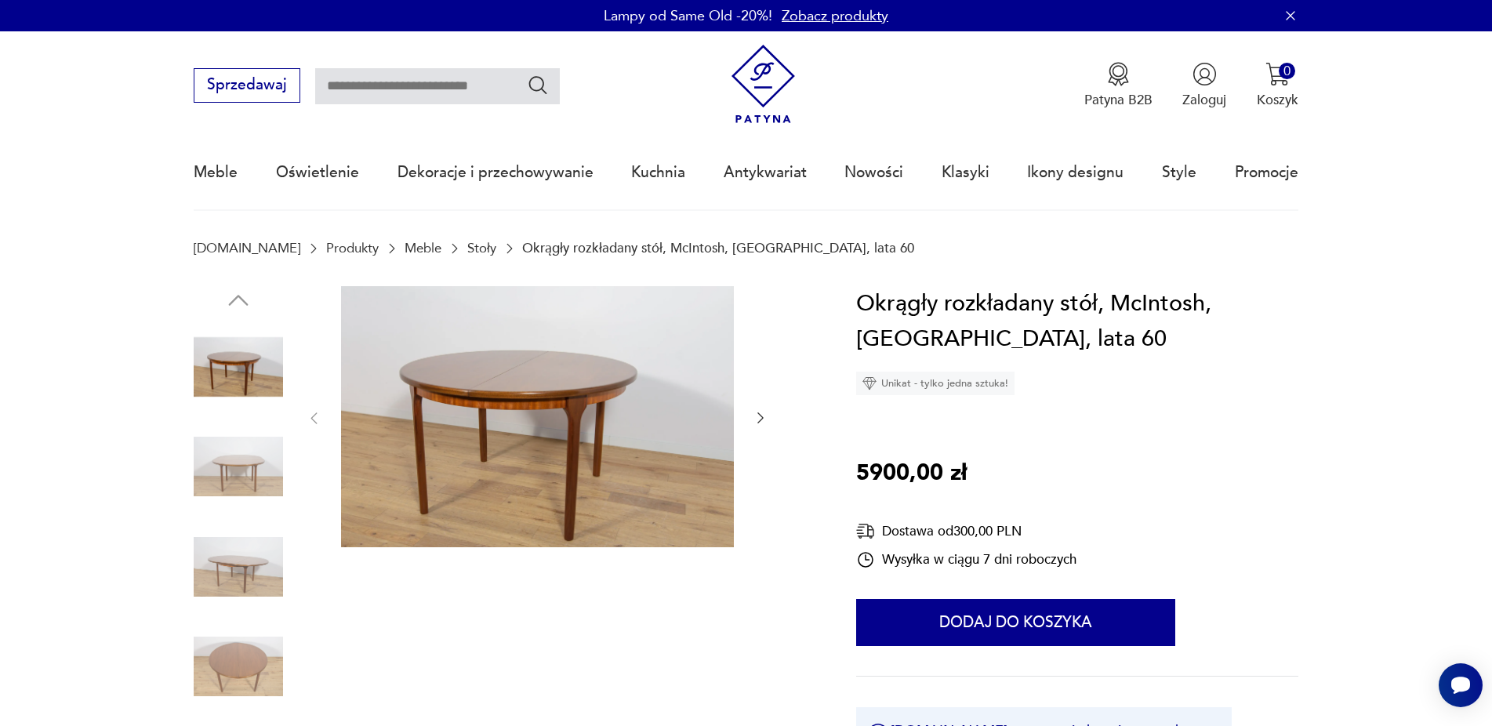
click at [237, 462] on img at bounding box center [238, 466] width 89 height 89
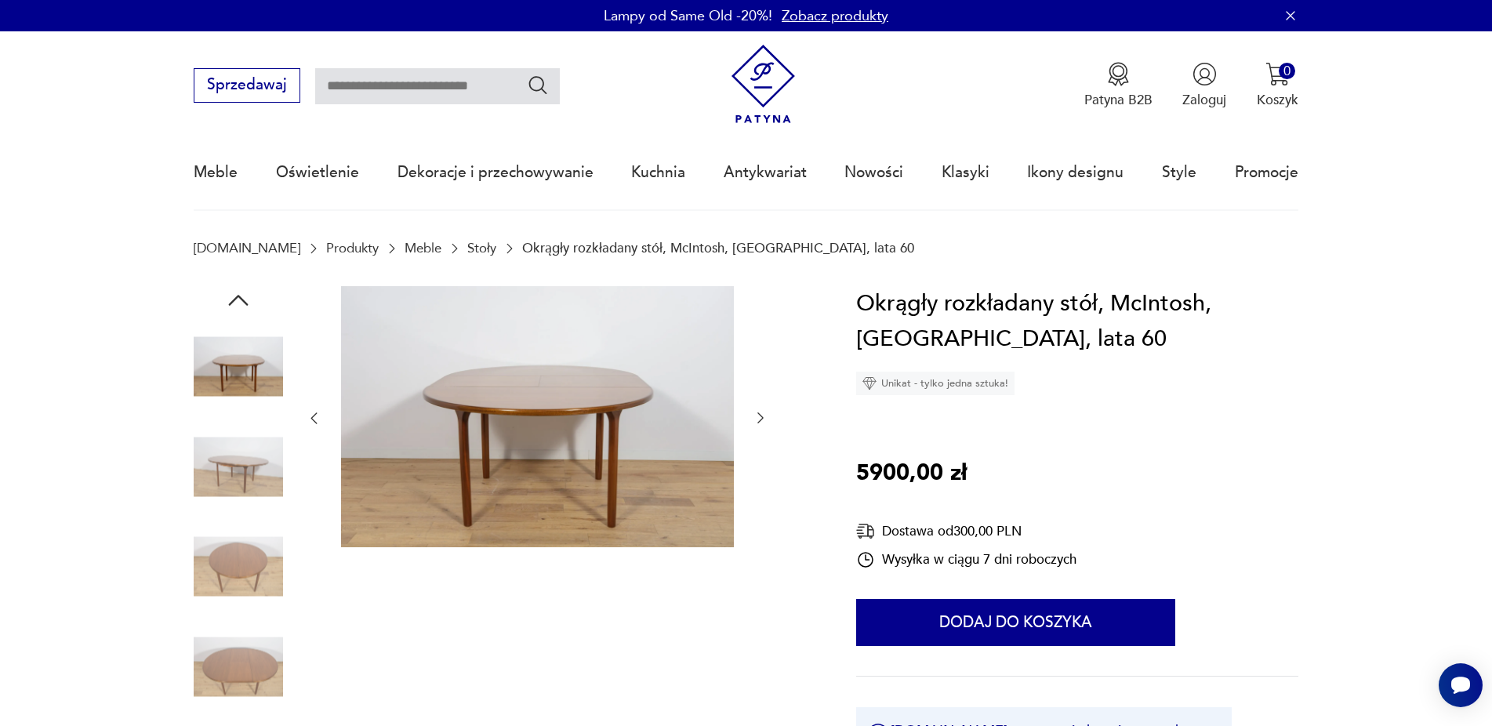
click at [234, 559] on img at bounding box center [238, 566] width 89 height 89
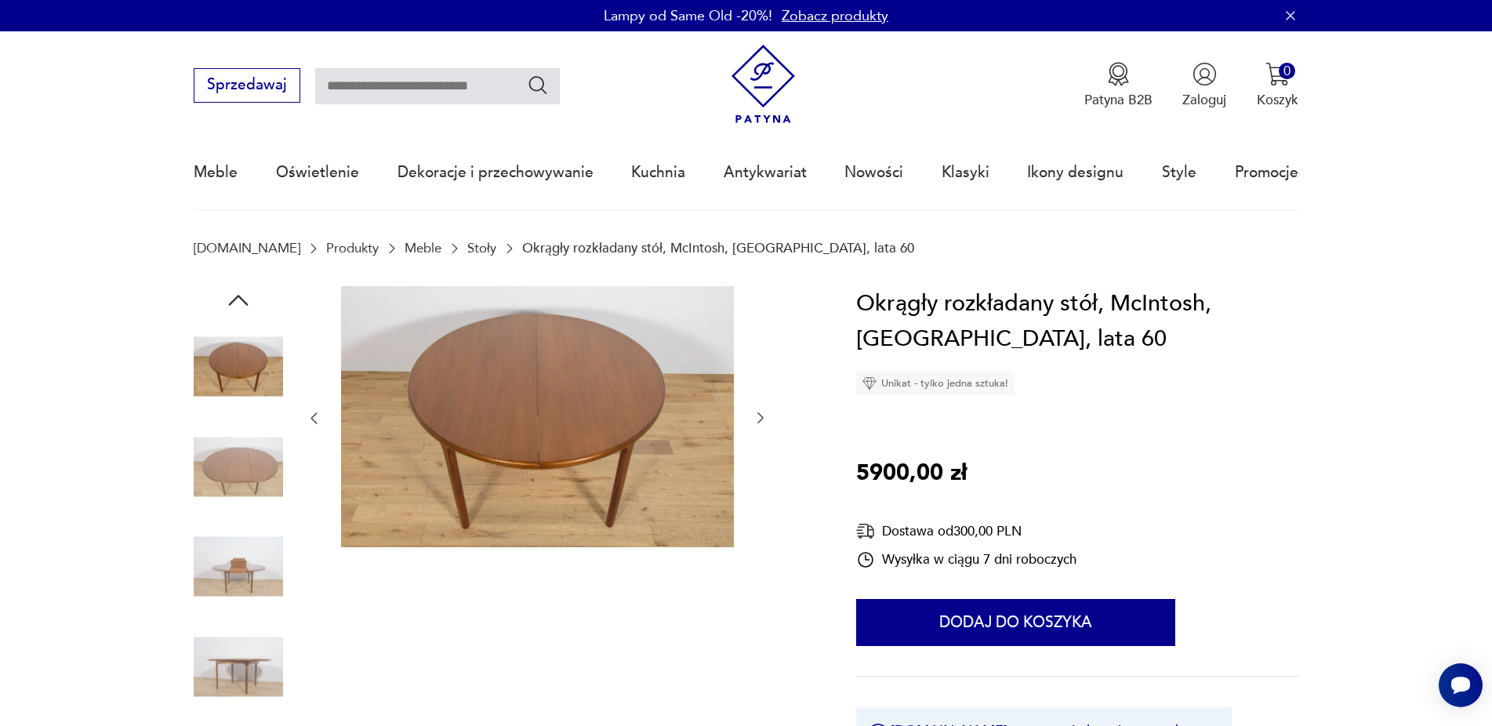
click at [239, 665] on img at bounding box center [238, 666] width 89 height 89
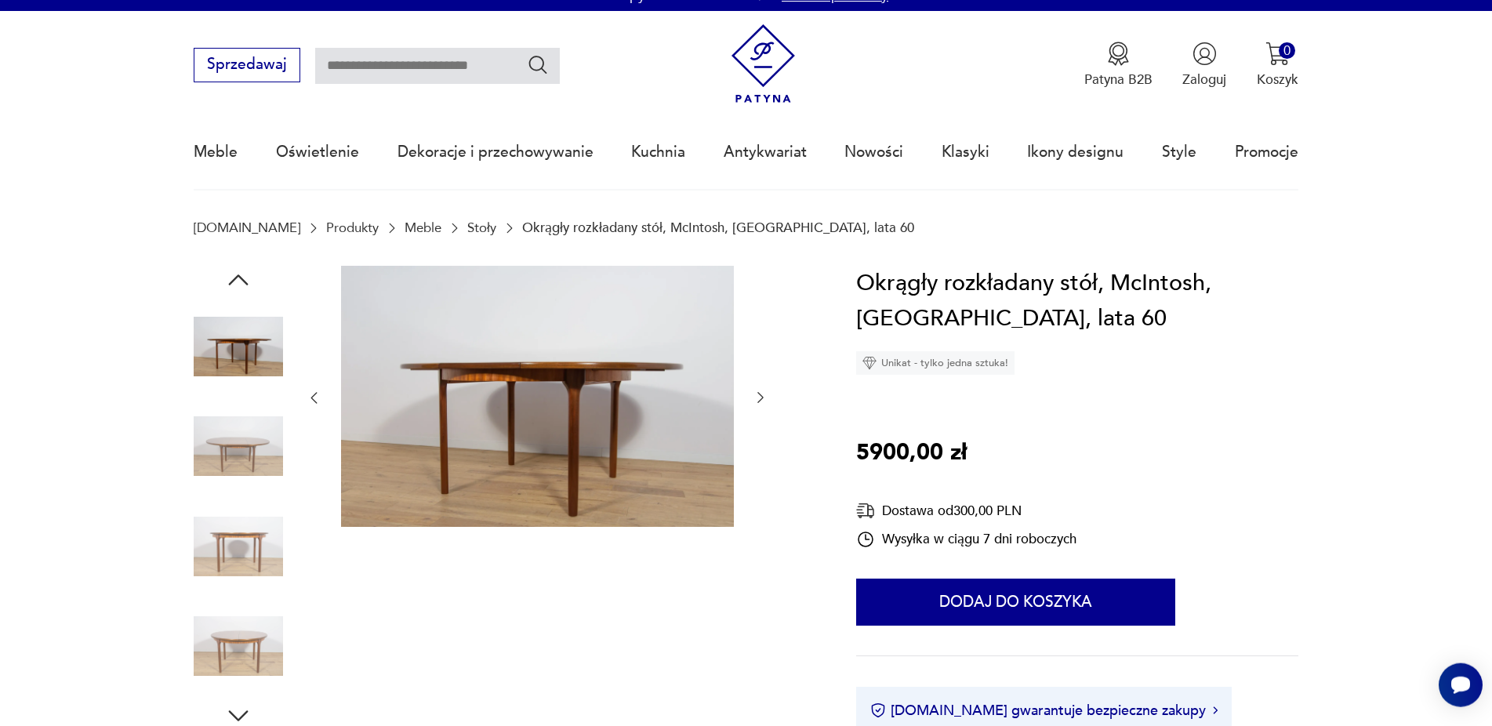
scroll to position [160, 0]
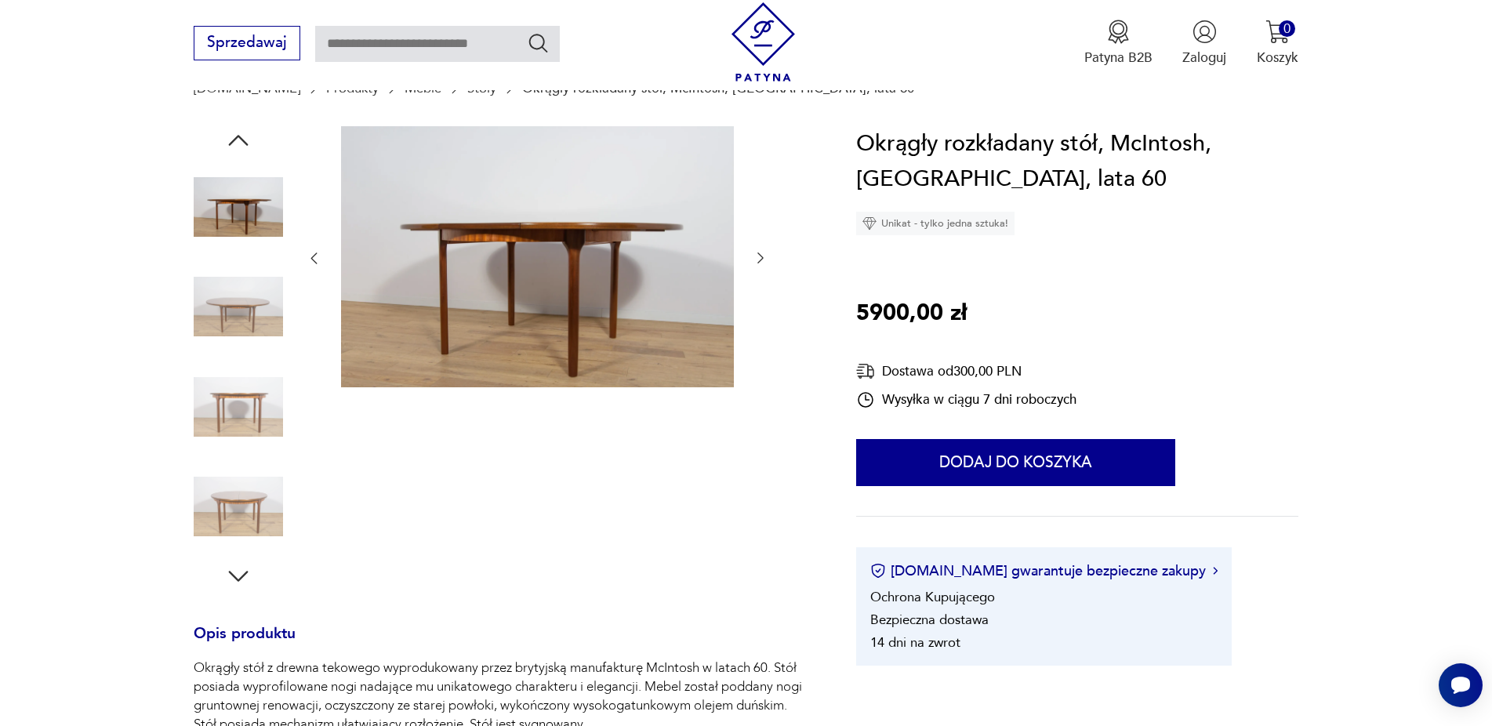
click at [241, 579] on icon "button" at bounding box center [238, 576] width 28 height 28
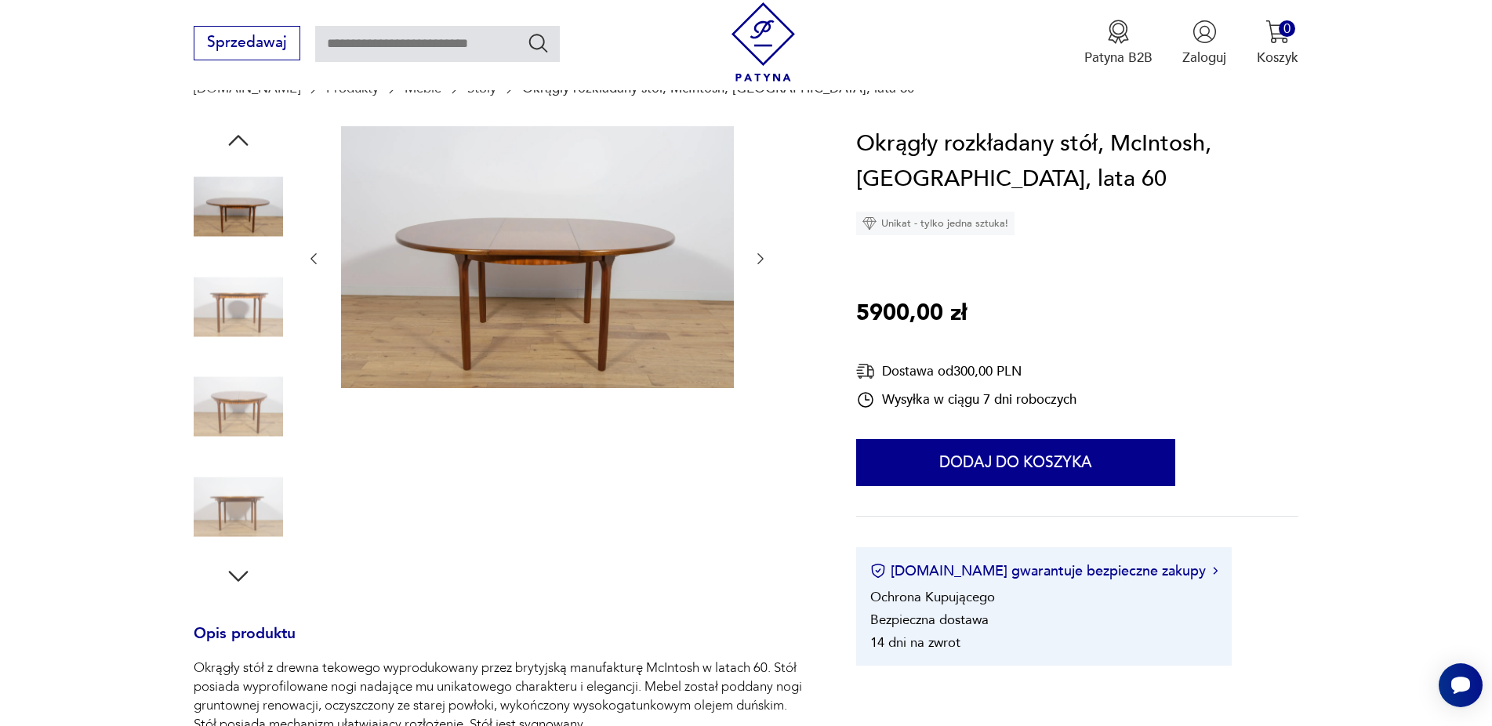
click at [253, 517] on img at bounding box center [238, 506] width 89 height 89
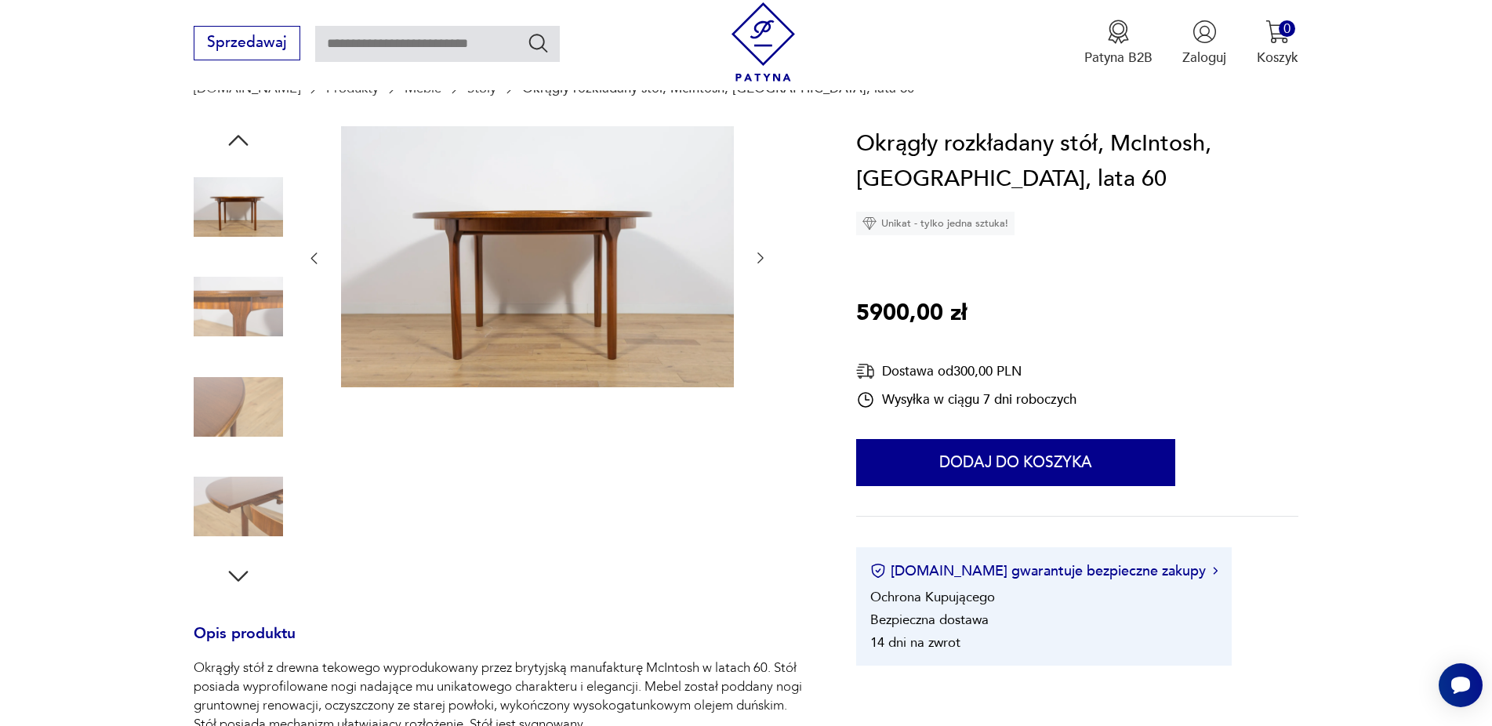
click at [235, 575] on icon "button" at bounding box center [238, 576] width 28 height 28
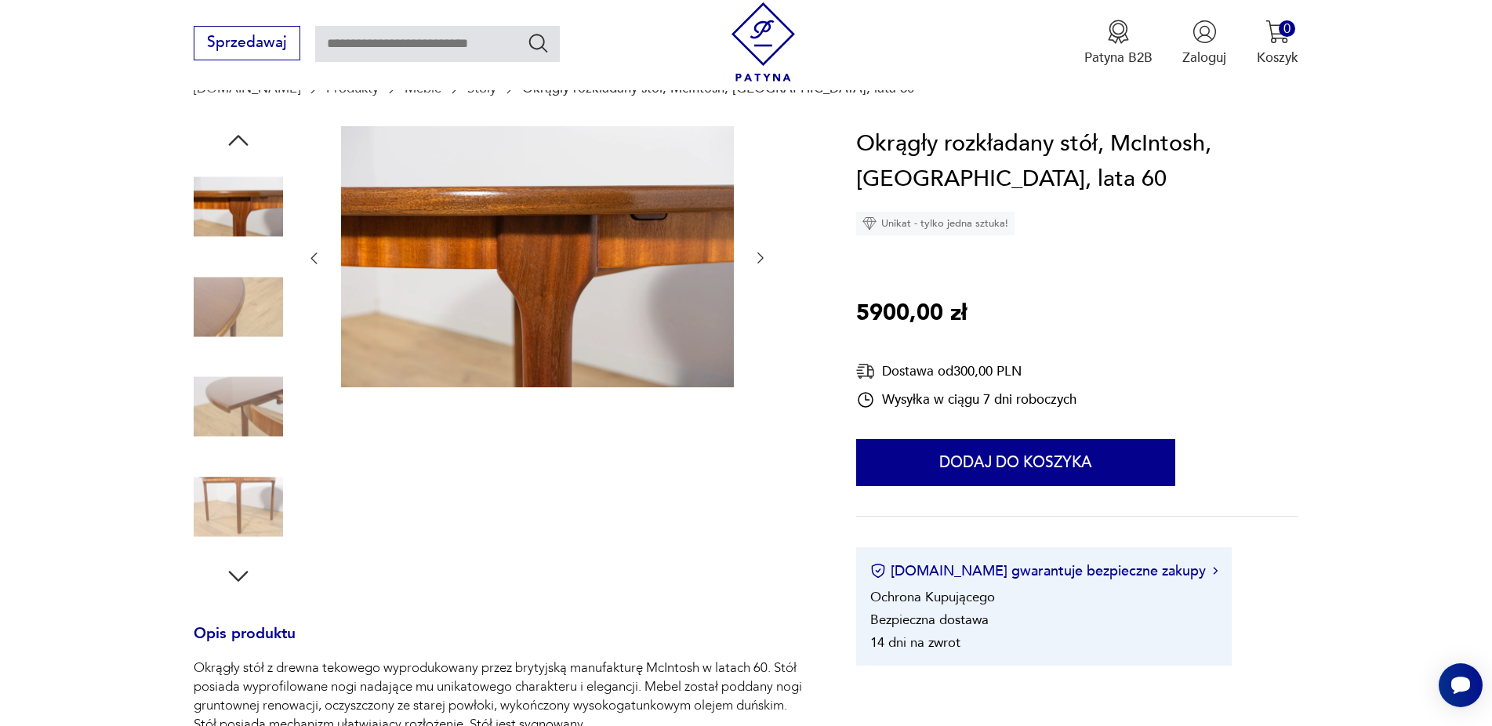
click at [237, 575] on icon "button" at bounding box center [238, 576] width 28 height 28
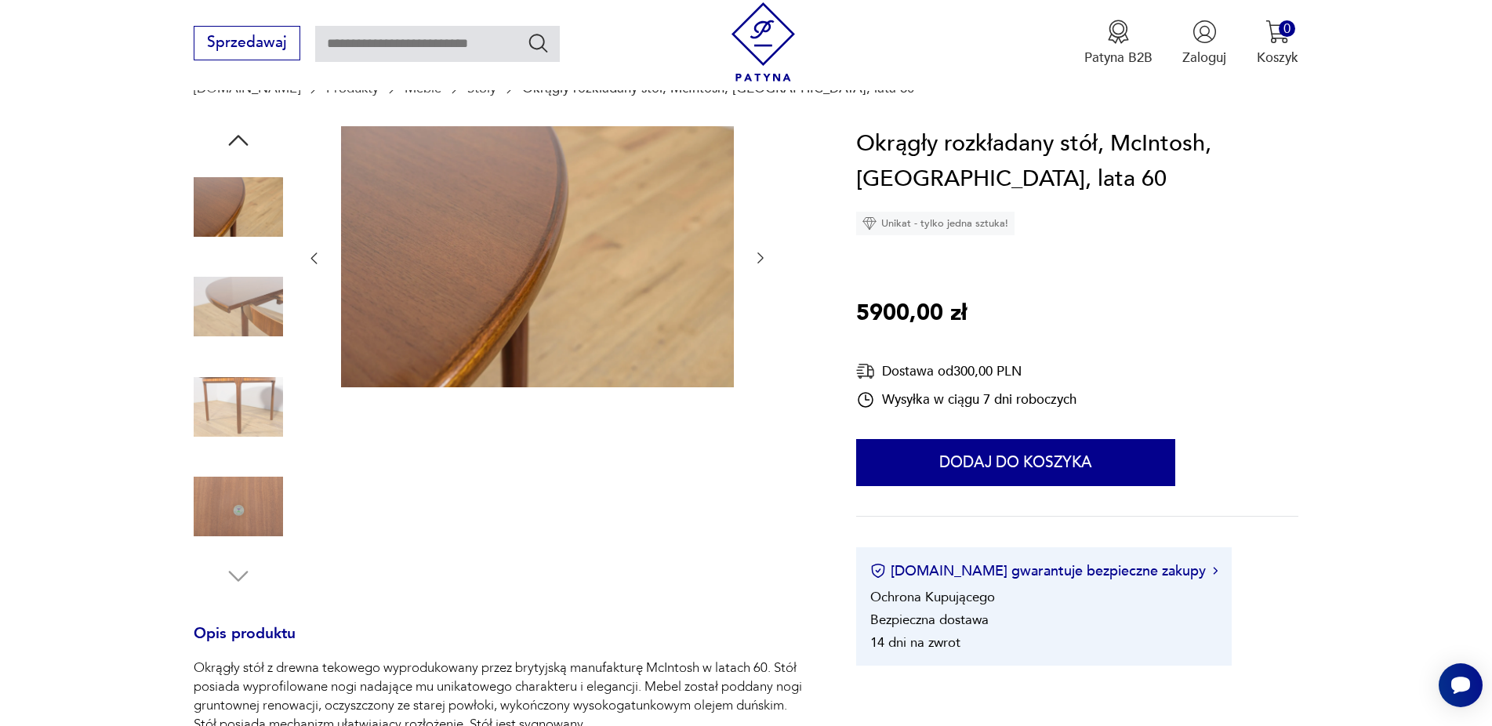
click at [248, 527] on img at bounding box center [238, 506] width 89 height 89
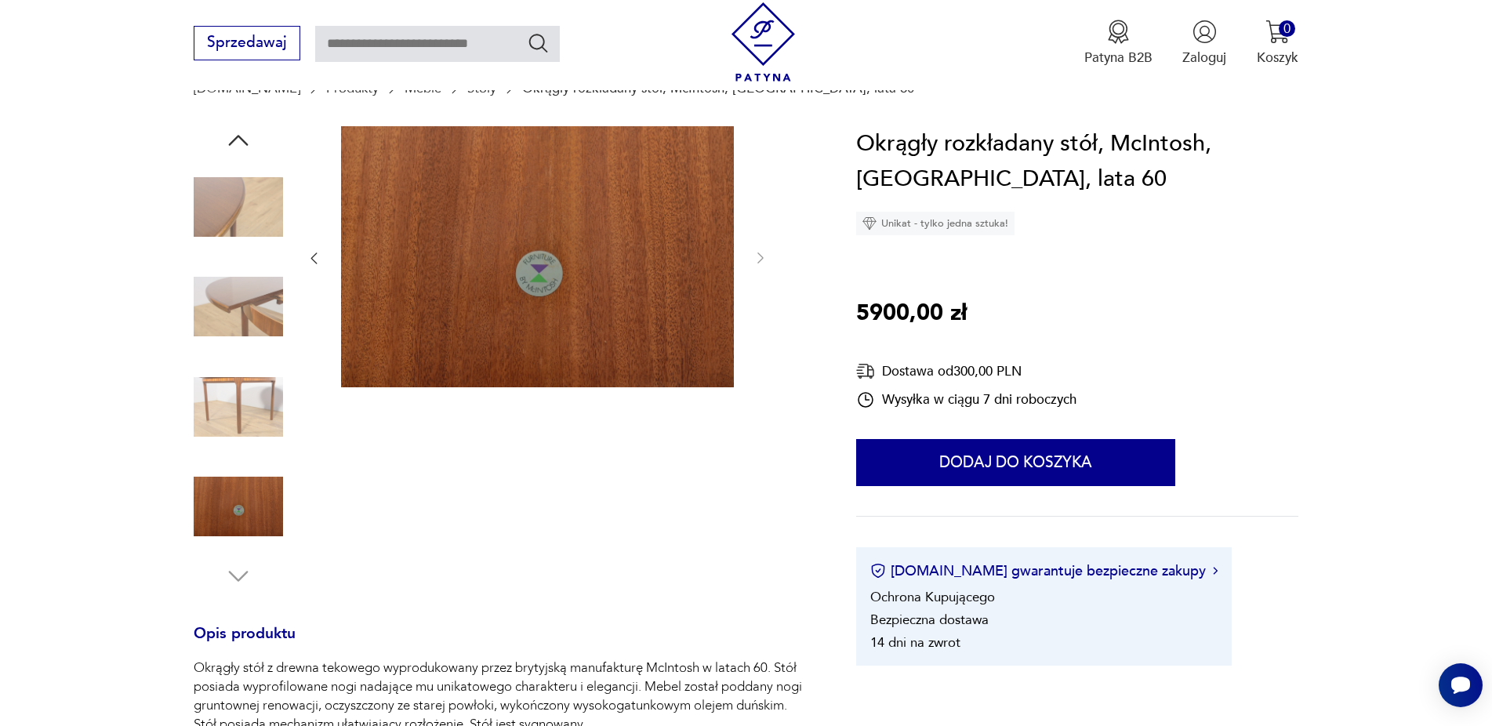
click at [219, 394] on img at bounding box center [238, 406] width 89 height 89
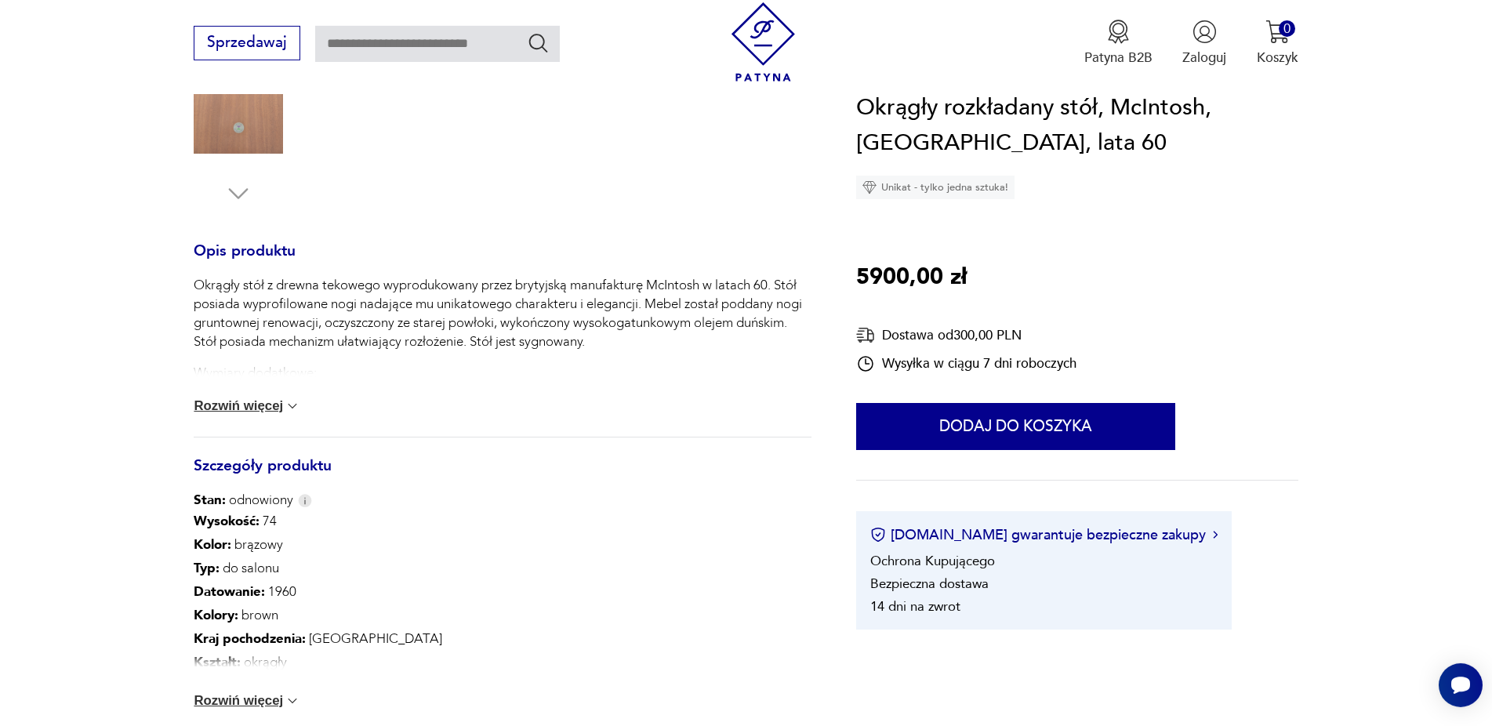
scroll to position [640, 0]
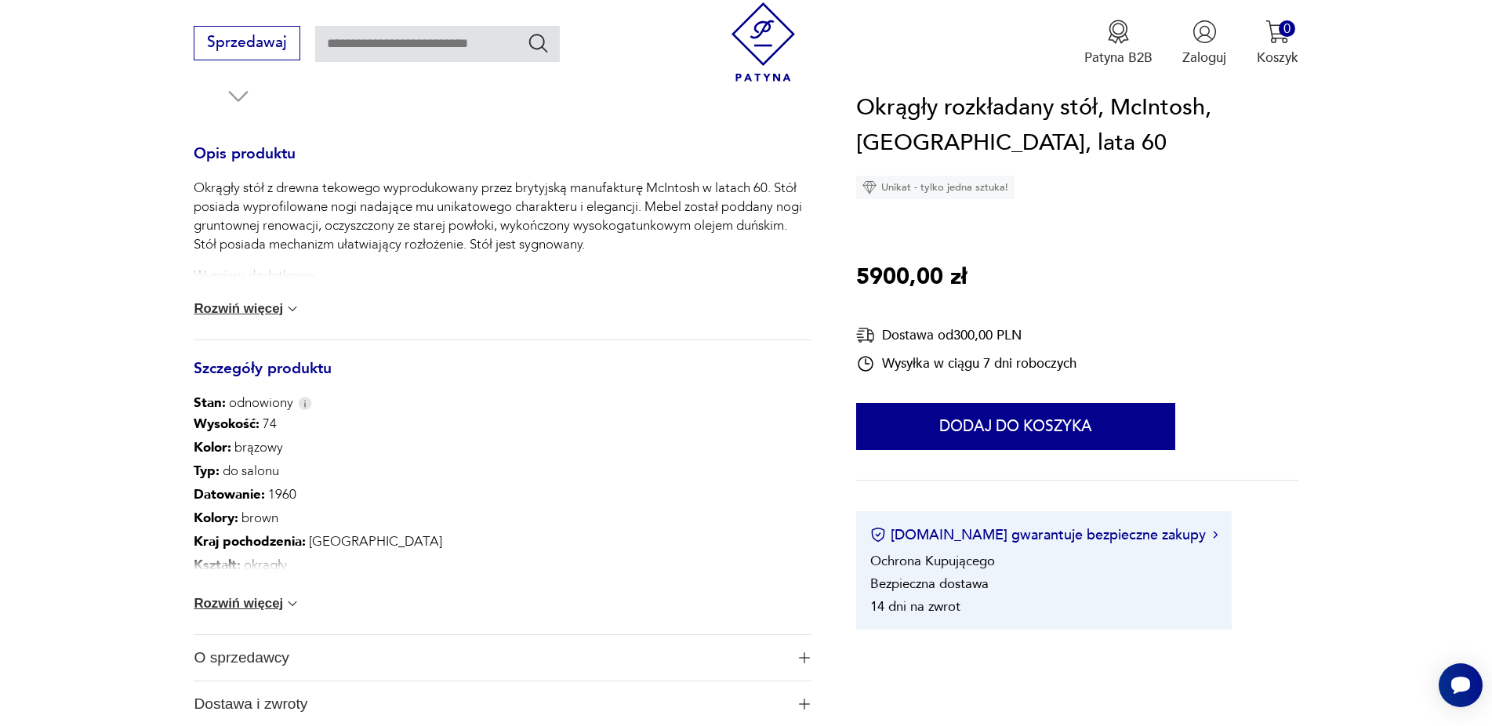
click at [295, 603] on img at bounding box center [293, 604] width 16 height 16
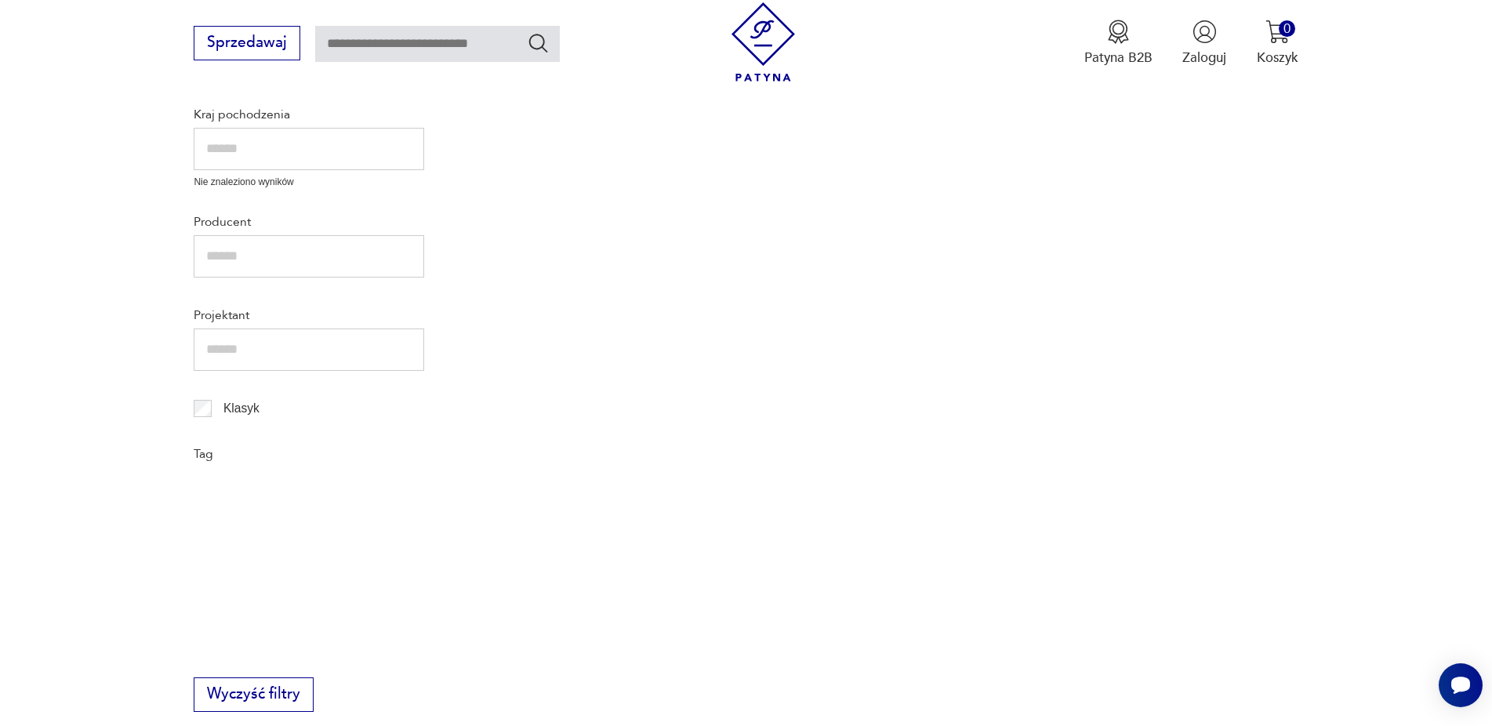
type input "****"
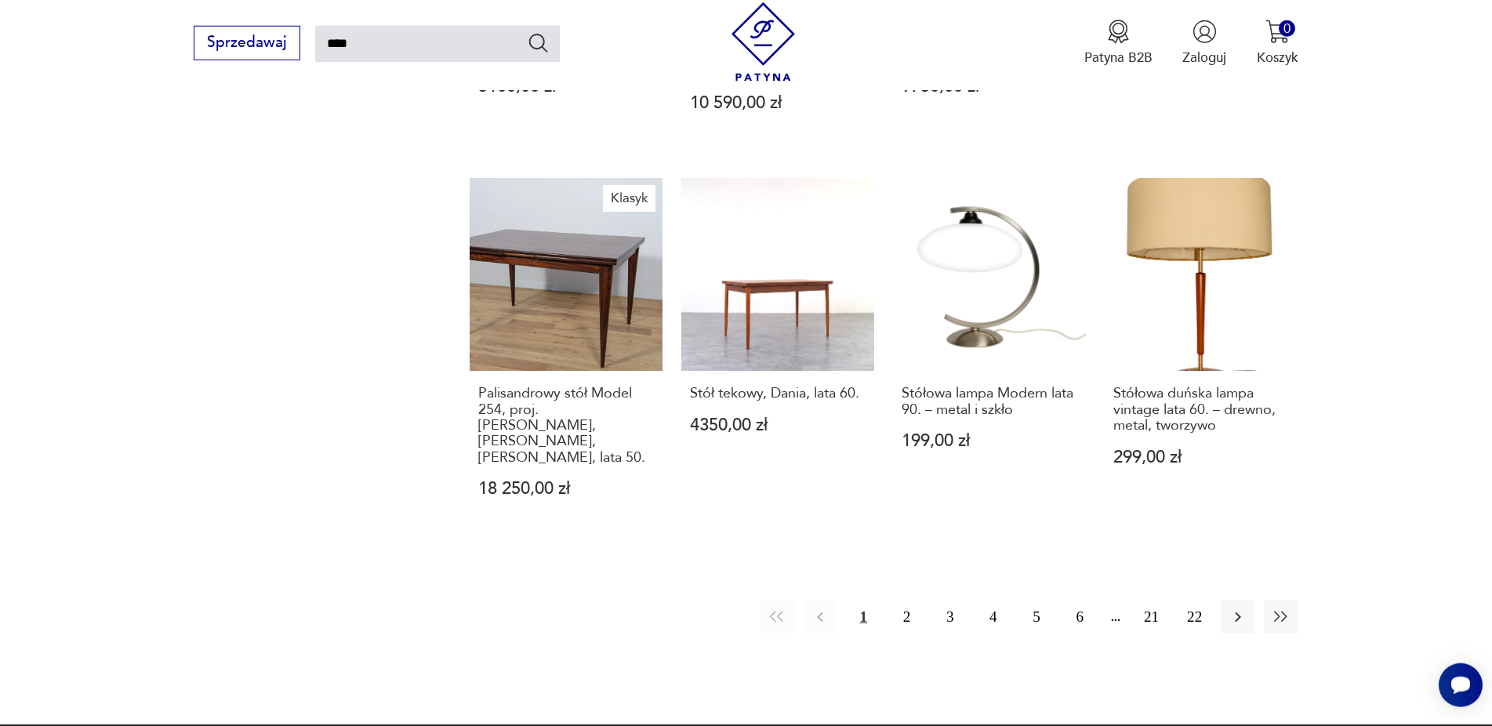
scroll to position [1336, 0]
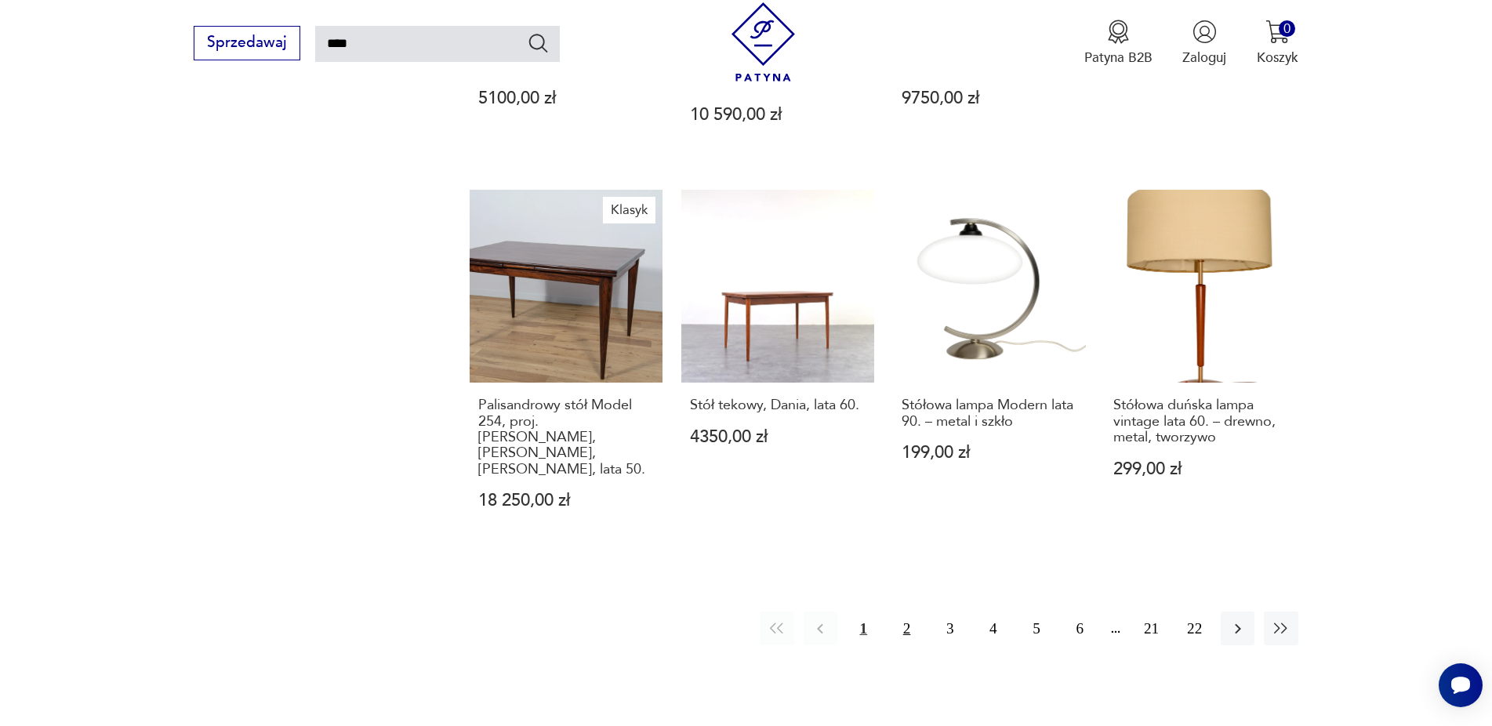
click at [905, 611] on button "2" at bounding box center [907, 628] width 34 height 34
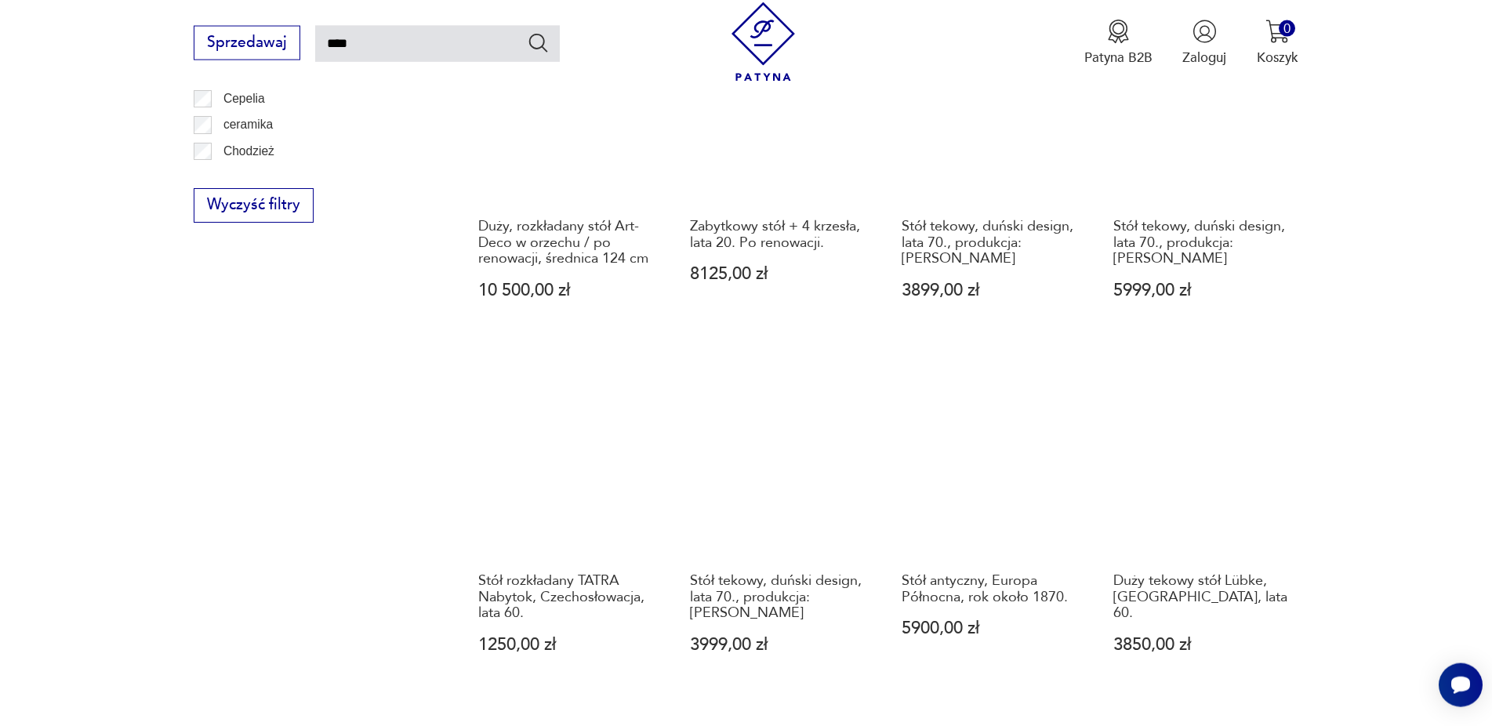
scroll to position [1369, 0]
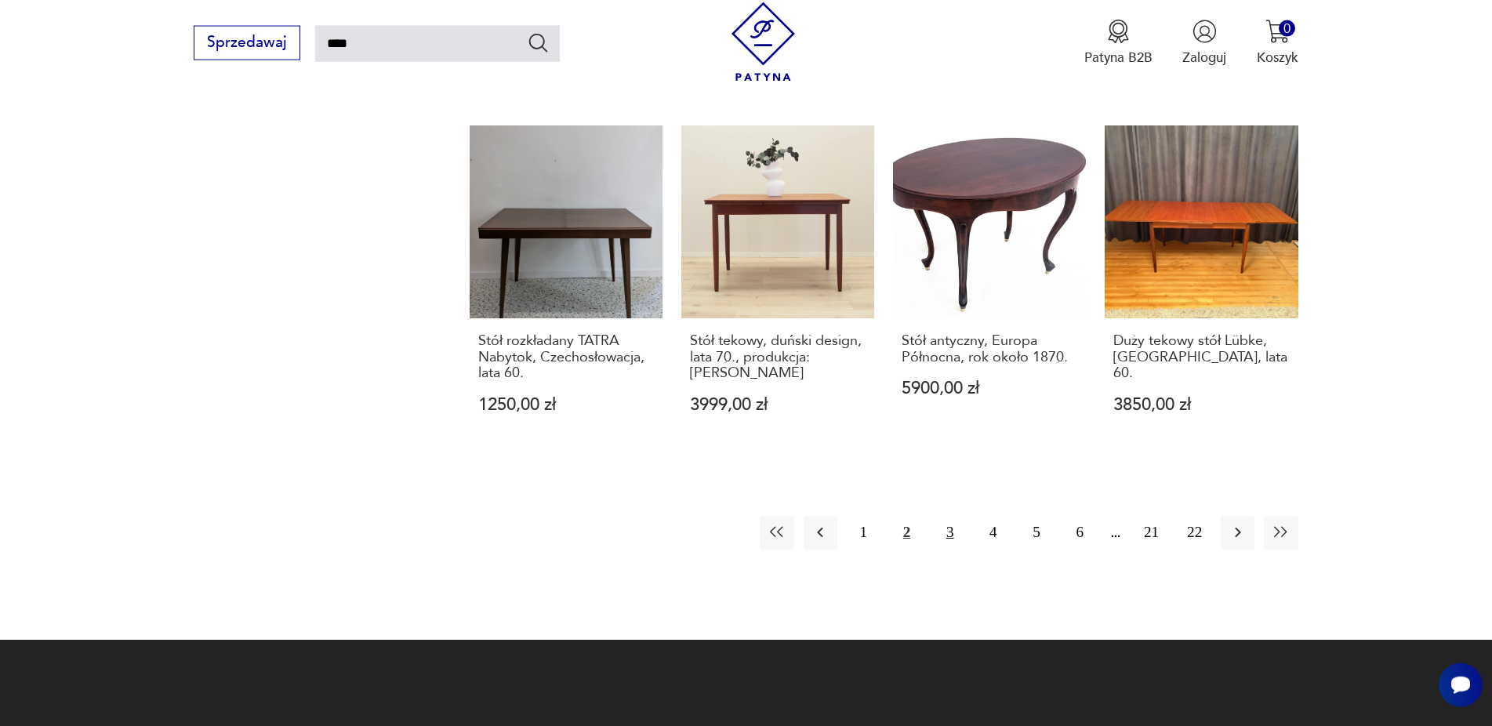
click at [948, 518] on button "3" at bounding box center [950, 533] width 34 height 34
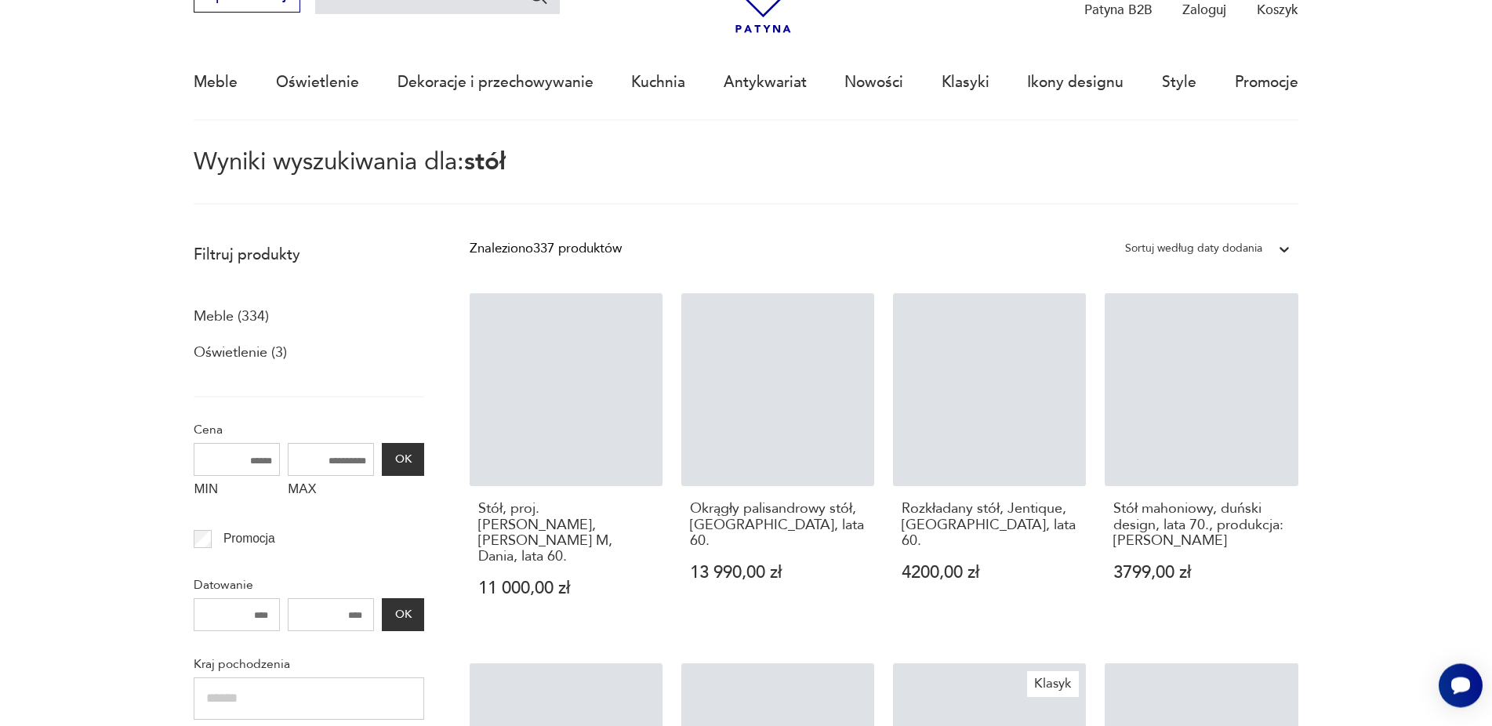
scroll to position [89, 0]
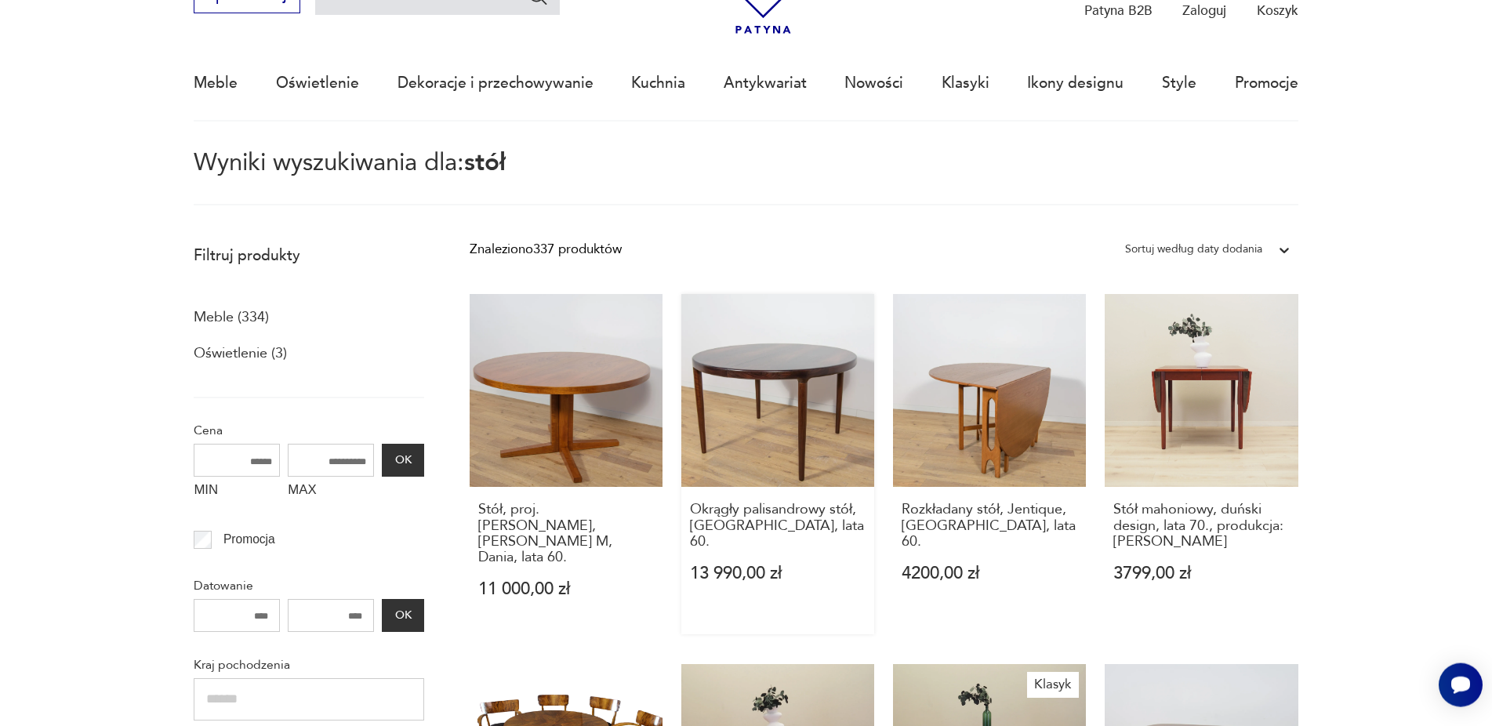
click at [803, 404] on link "Okrągły palisandrowy stół, [GEOGRAPHIC_DATA], lata 60. 13 990,00 zł" at bounding box center [777, 464] width 193 height 340
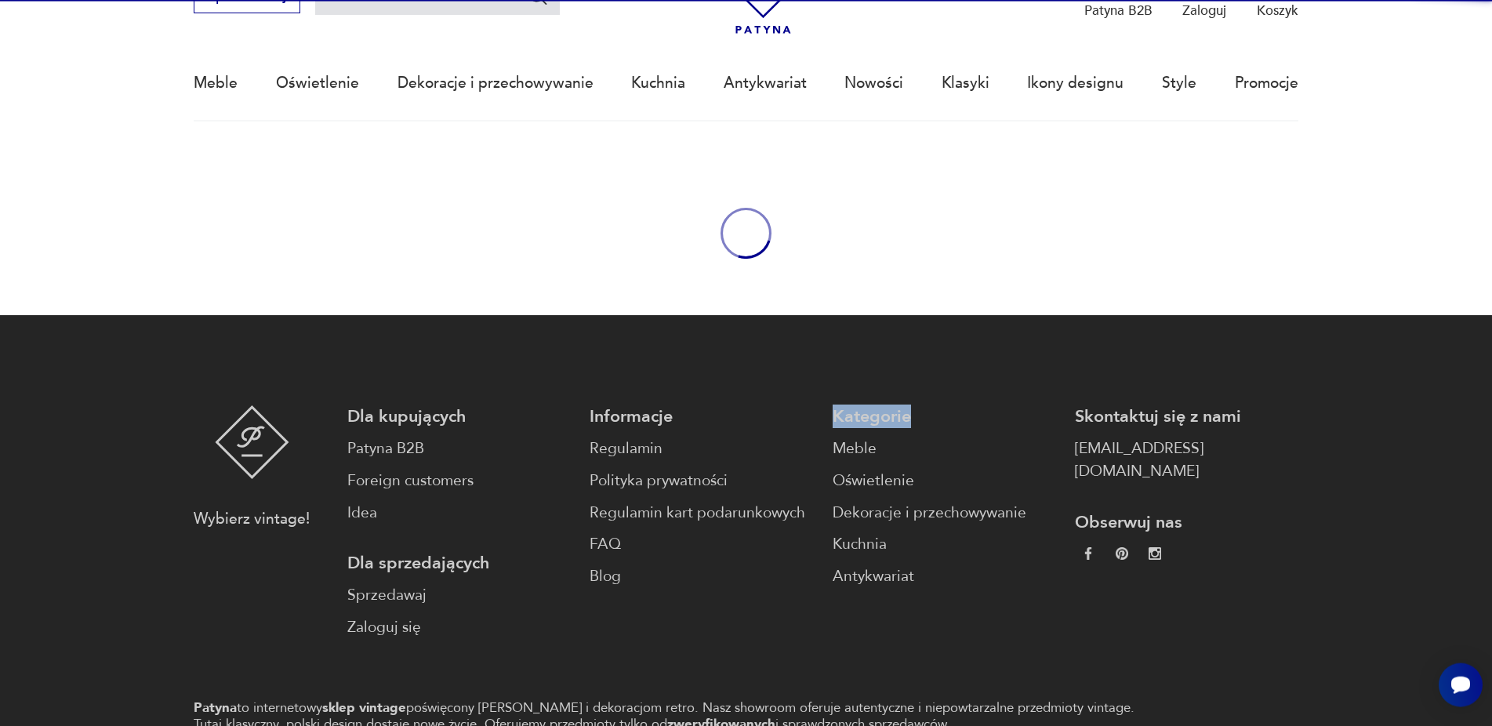
scroll to position [53, 0]
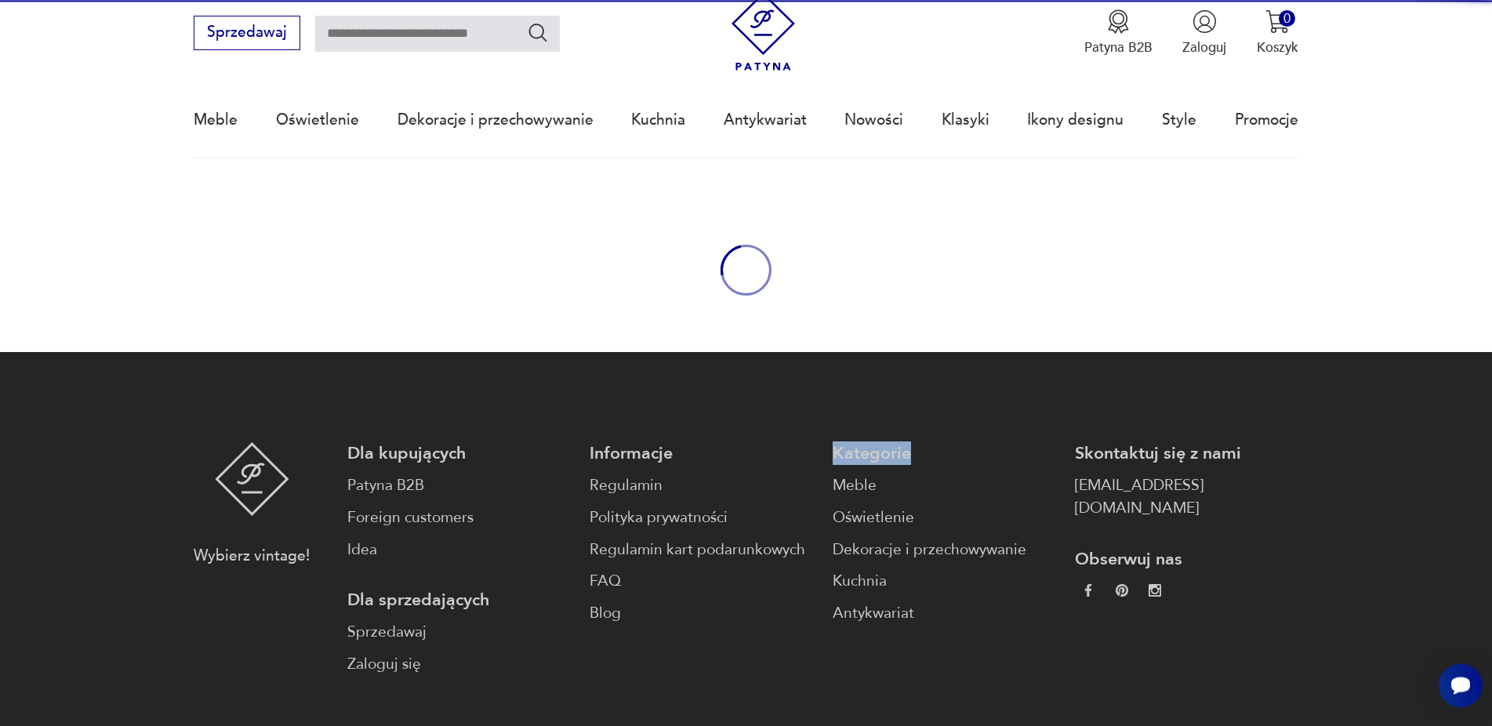
click at [803, 404] on footer "Wybierz vintage! Dla kupujących Patyna B2B Foreign customers Idea Dla sprzedają…" at bounding box center [746, 626] width 1492 height 549
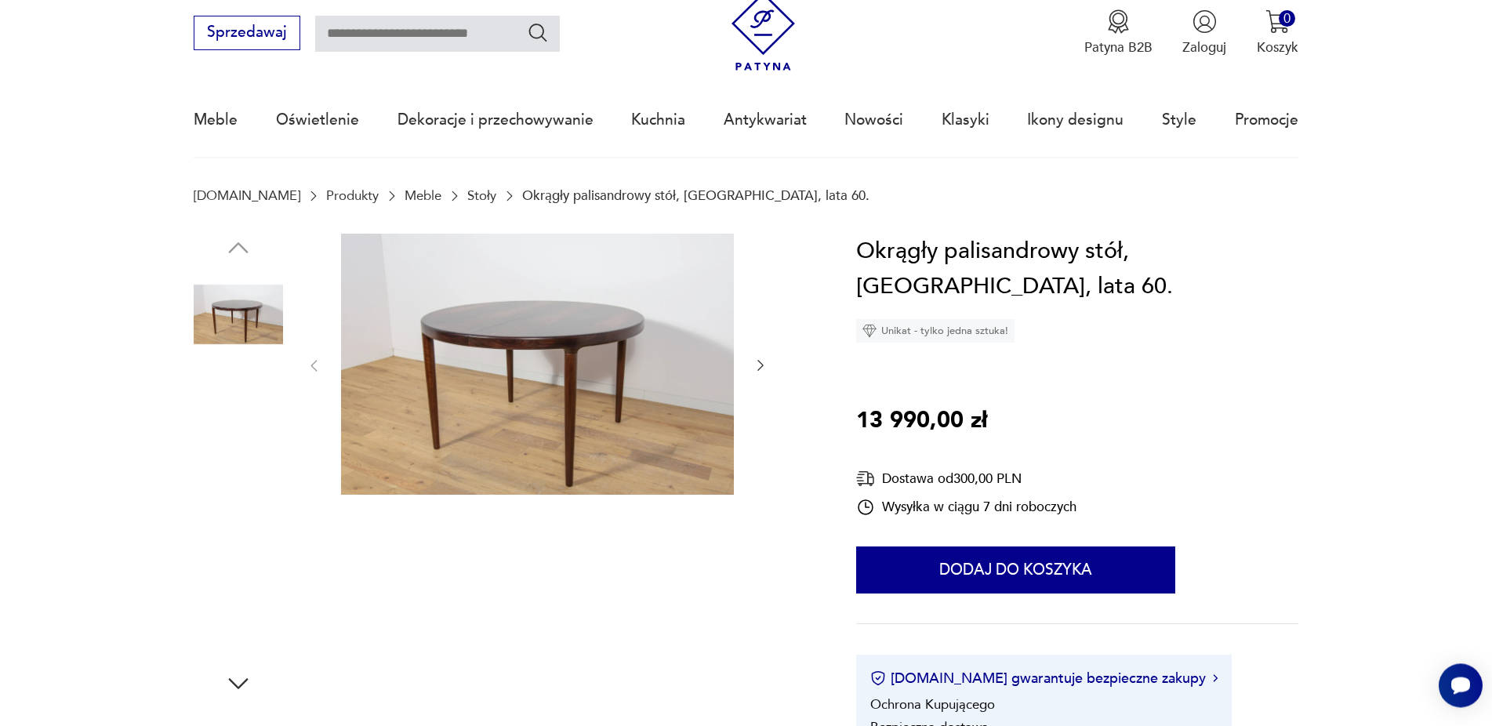
click at [243, 426] on img at bounding box center [238, 413] width 89 height 89
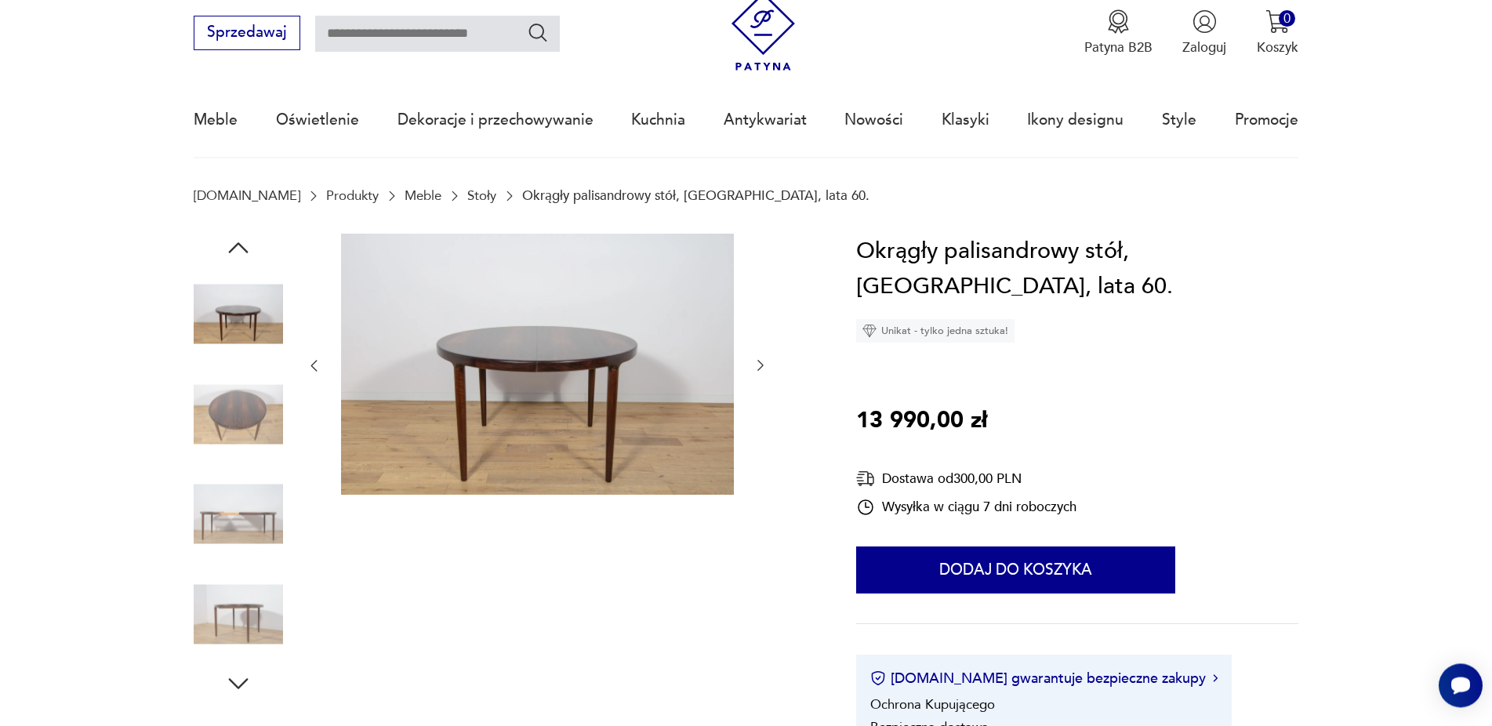
click at [241, 509] on img at bounding box center [238, 514] width 89 height 89
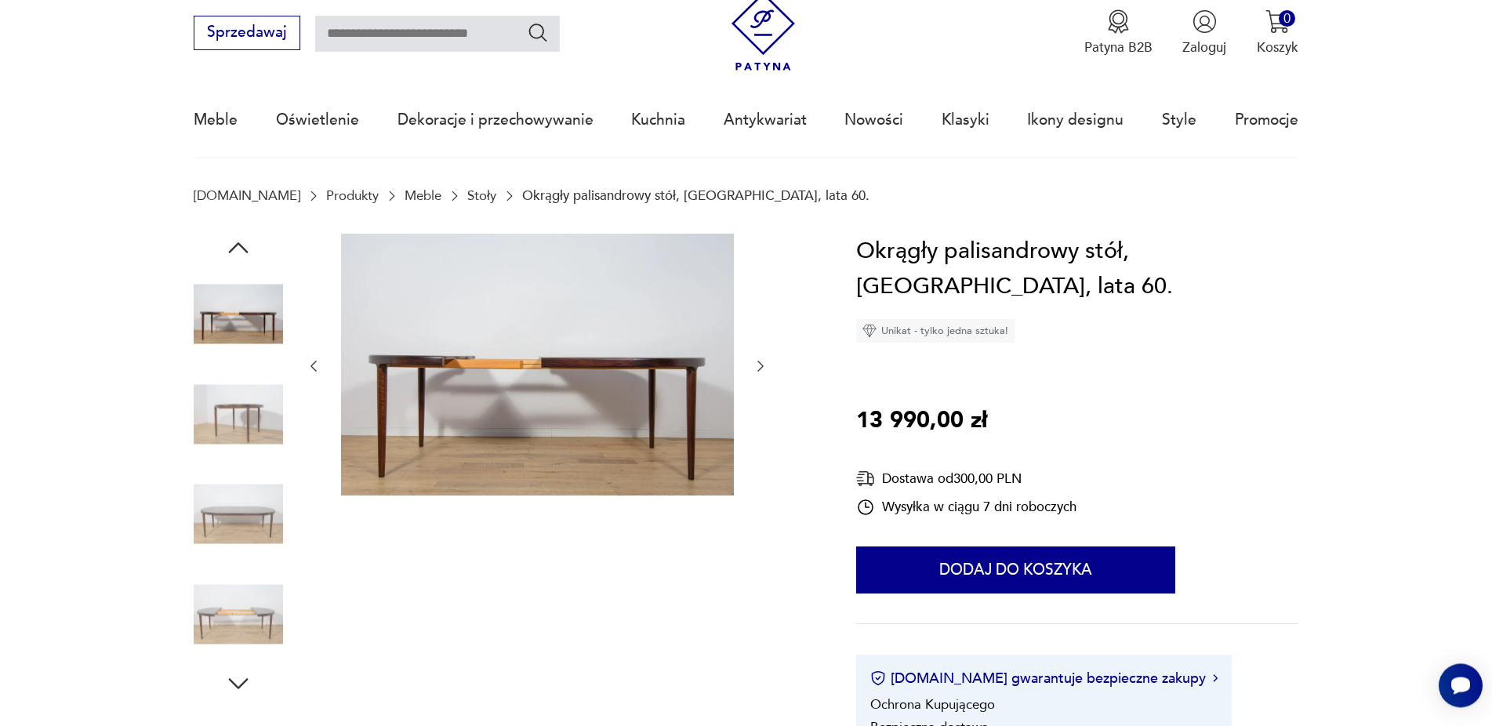
click at [253, 618] on img at bounding box center [238, 613] width 89 height 89
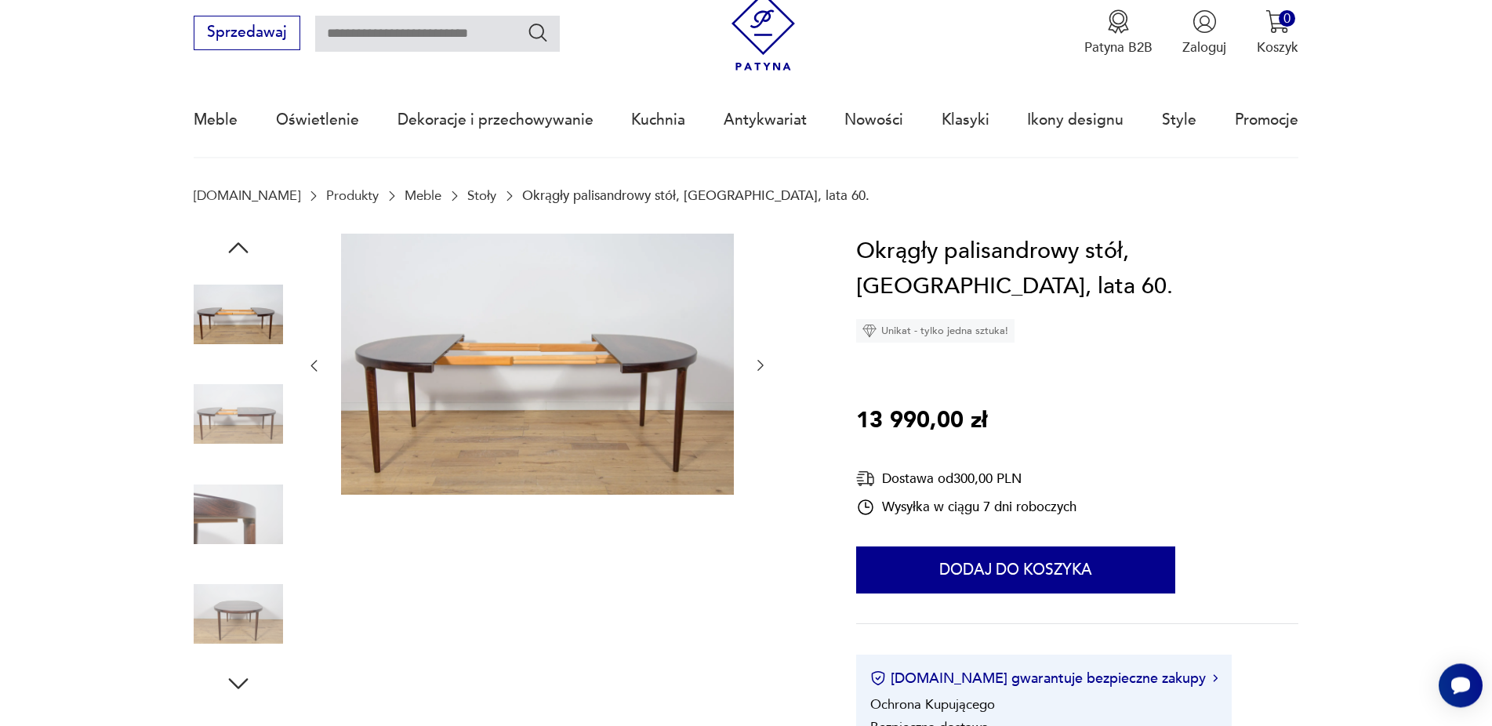
click at [248, 611] on img at bounding box center [238, 613] width 89 height 89
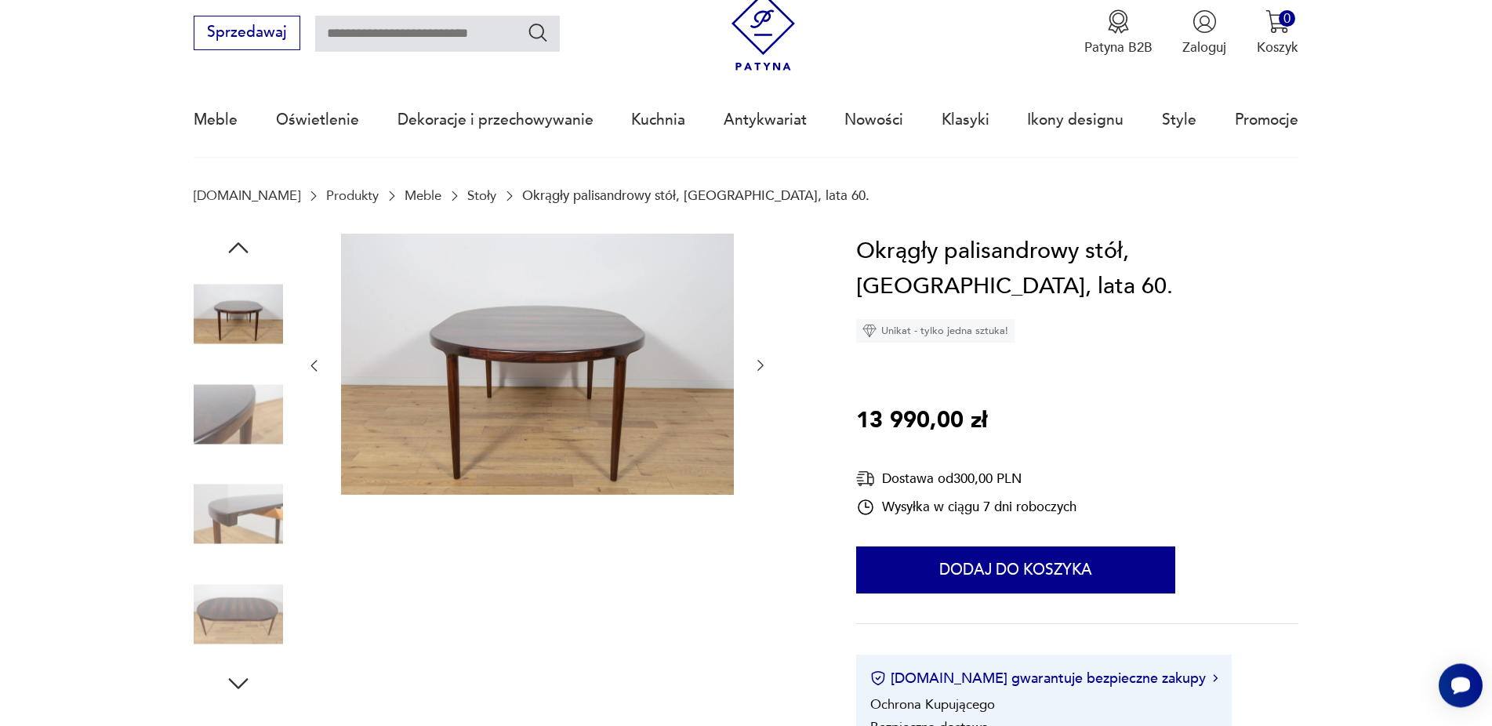
click at [239, 613] on img at bounding box center [238, 613] width 89 height 89
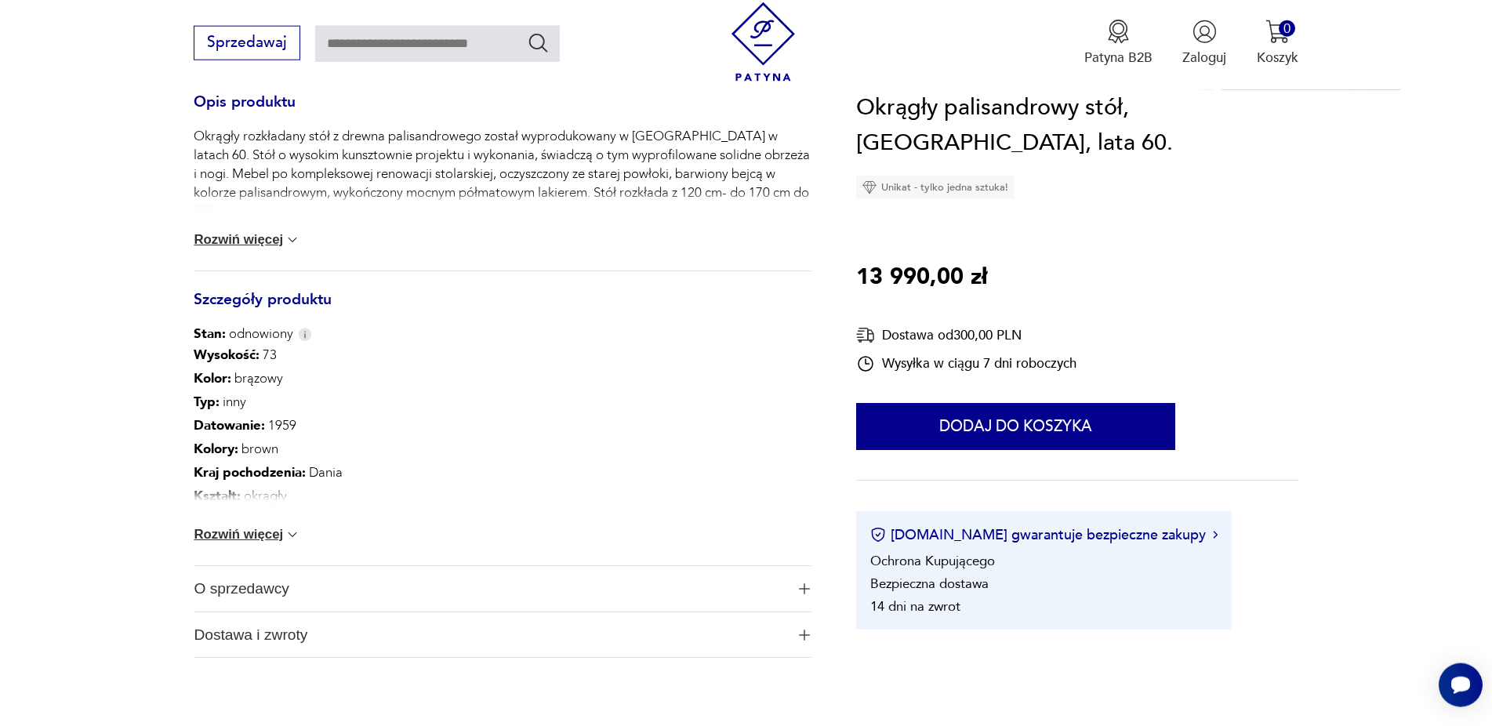
scroll to position [692, 0]
click at [300, 536] on img at bounding box center [293, 534] width 16 height 16
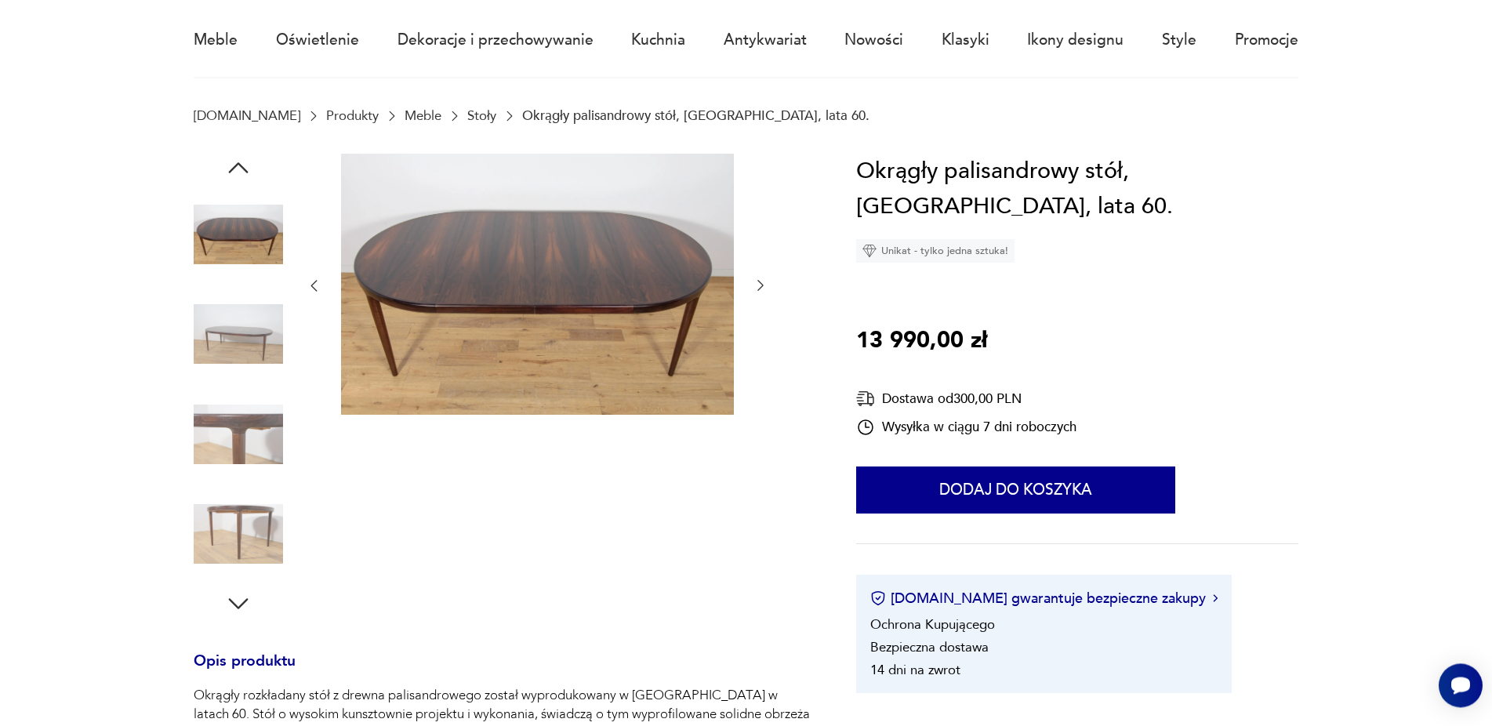
scroll to position [0, 0]
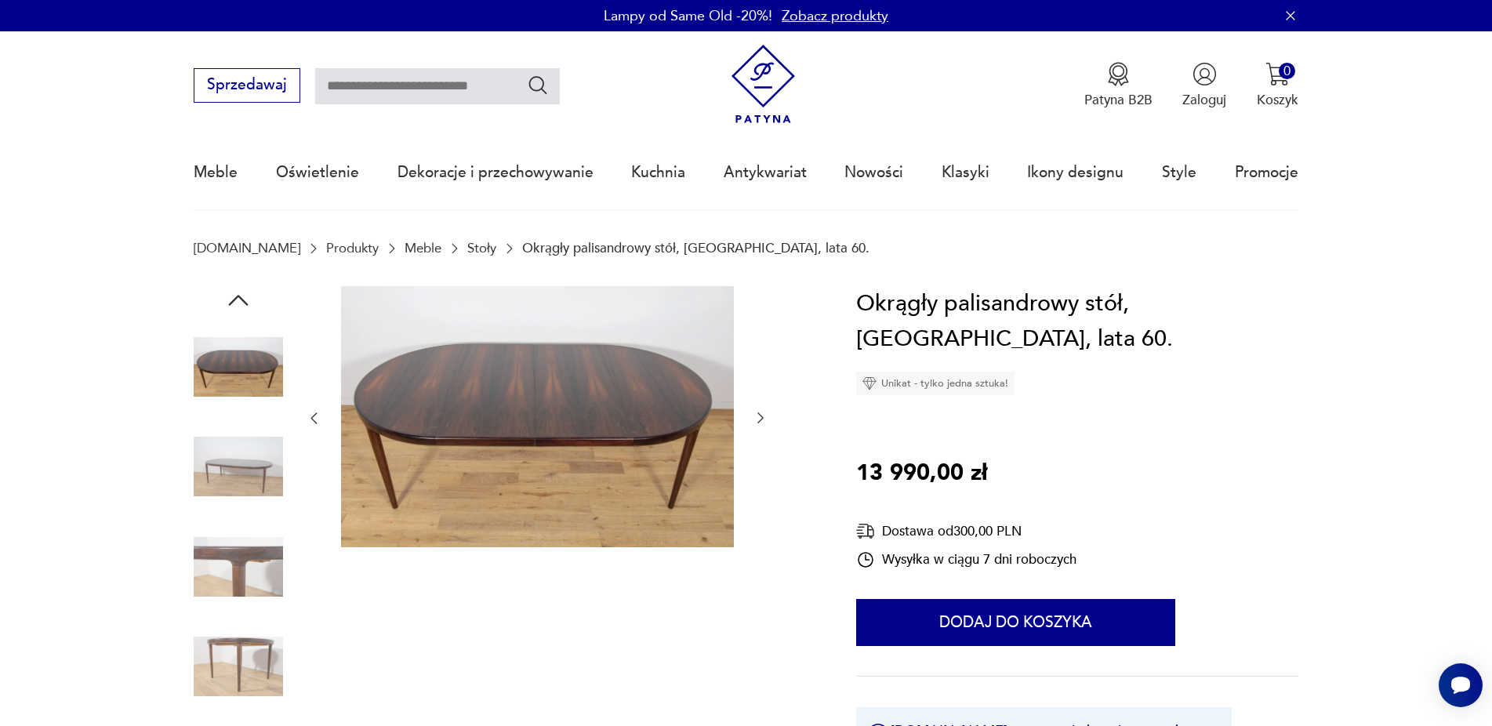
scroll to position [90, 0]
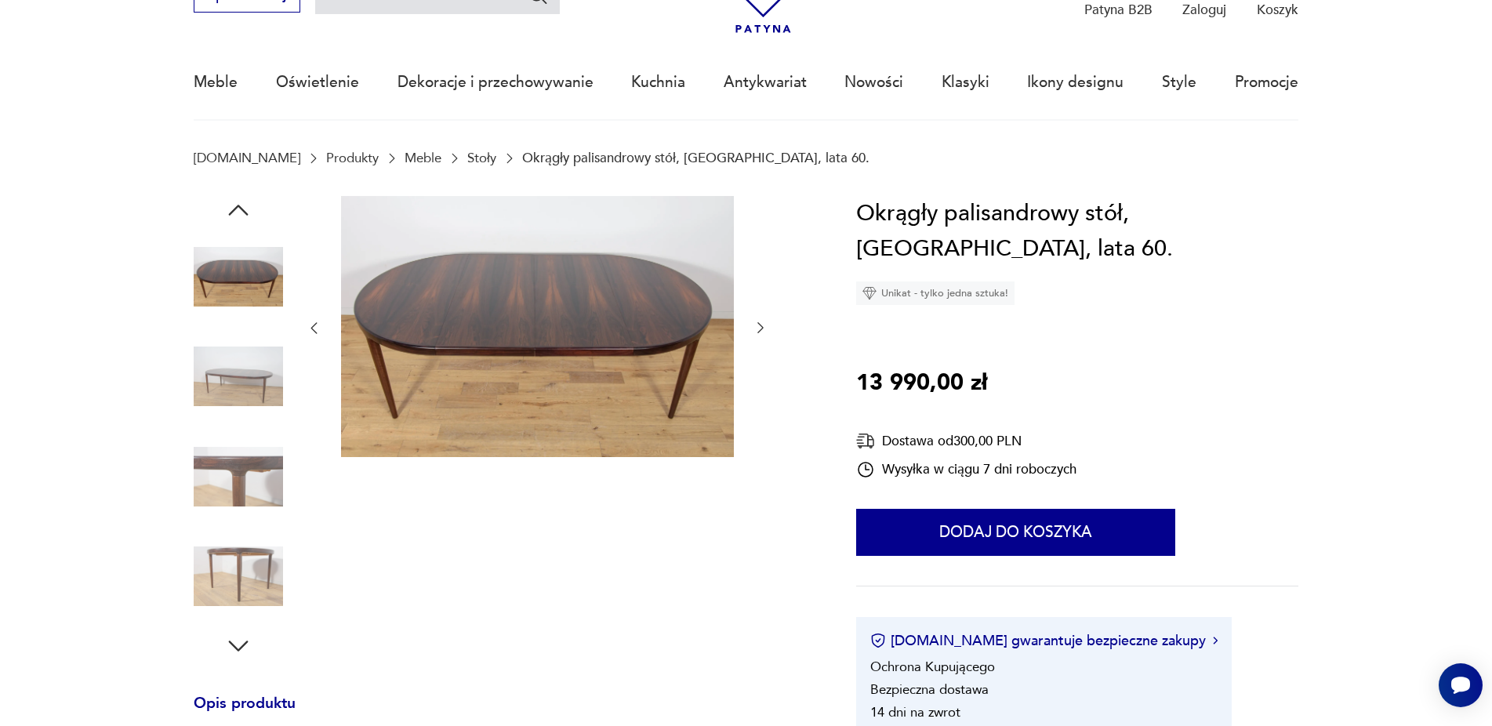
type input "****"
